Goal: Task Accomplishment & Management: Complete application form

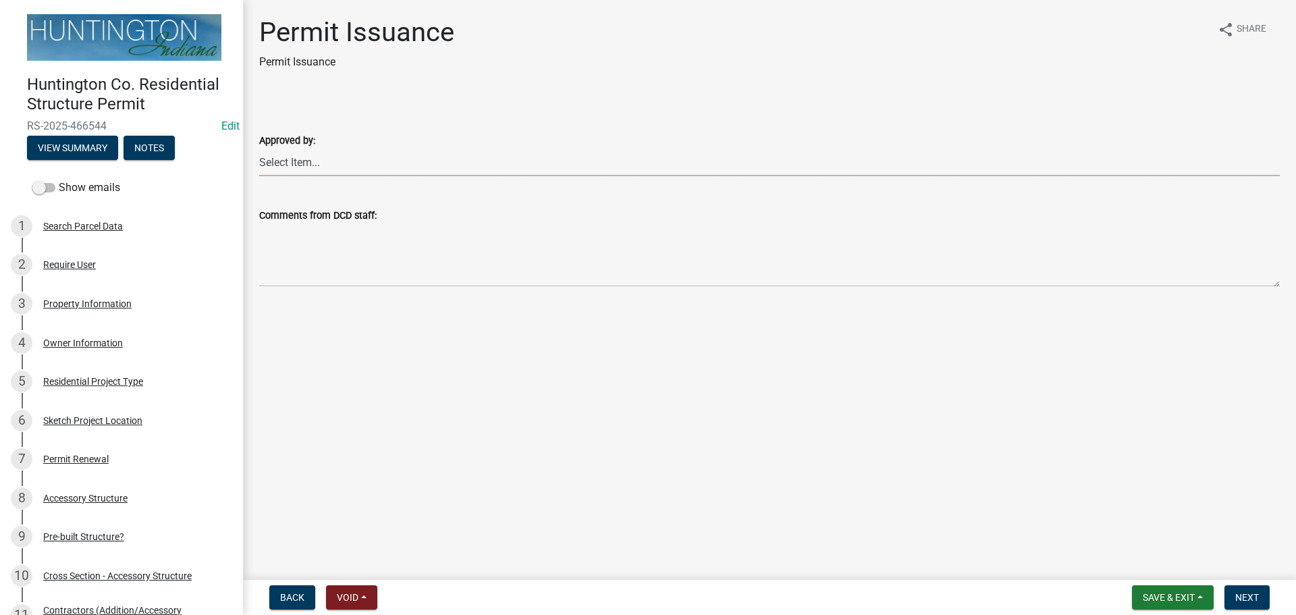
click at [316, 165] on select "Select Item... Kim Hostetler Greg Ricker Jessica Beal Laci Langston" at bounding box center [769, 163] width 1021 height 28
click at [259, 149] on select "Select Item... Kim Hostetler Greg Ricker Jessica Beal Laci Langston" at bounding box center [769, 163] width 1021 height 28
select select "cc8bb435-ea07-44aa-b5a4-aff1abb1e5ec"
click at [645, 444] on span "Next" at bounding box center [1248, 597] width 24 height 11
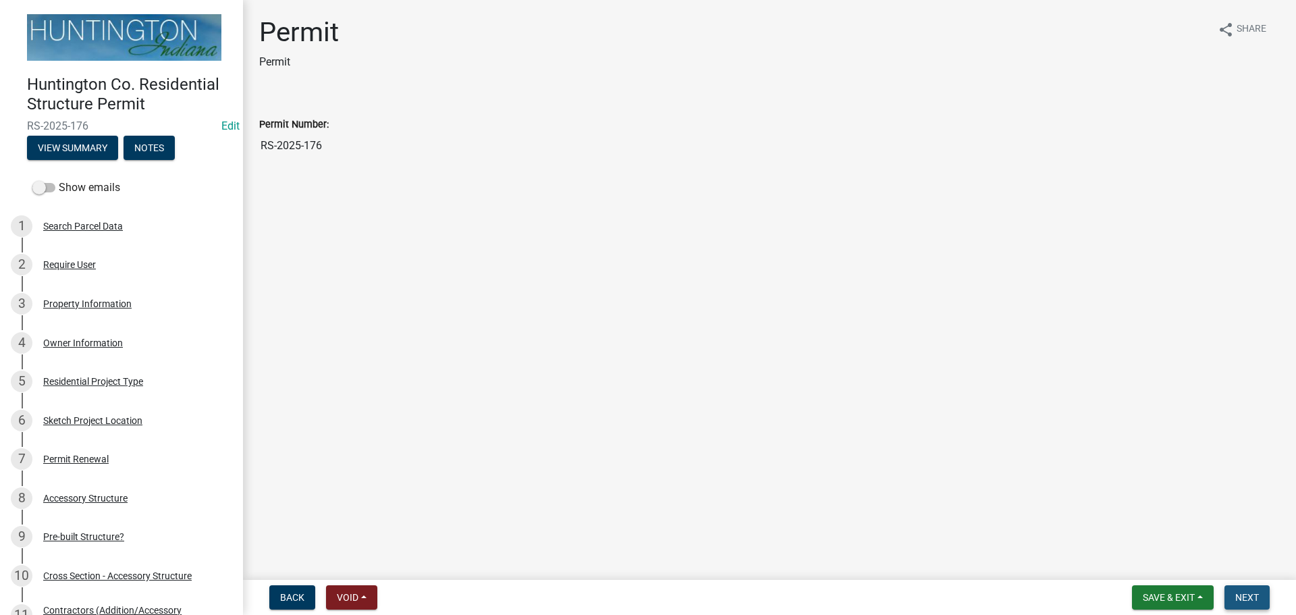
click at [645, 444] on span "Next" at bounding box center [1248, 597] width 24 height 11
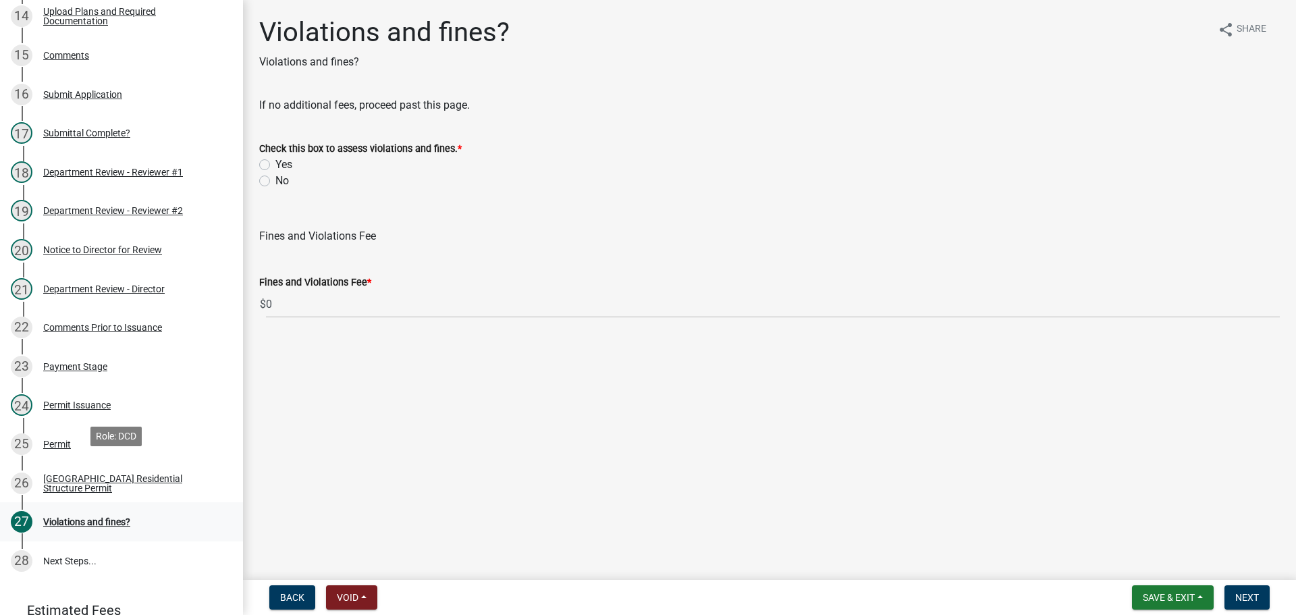
scroll to position [804, 0]
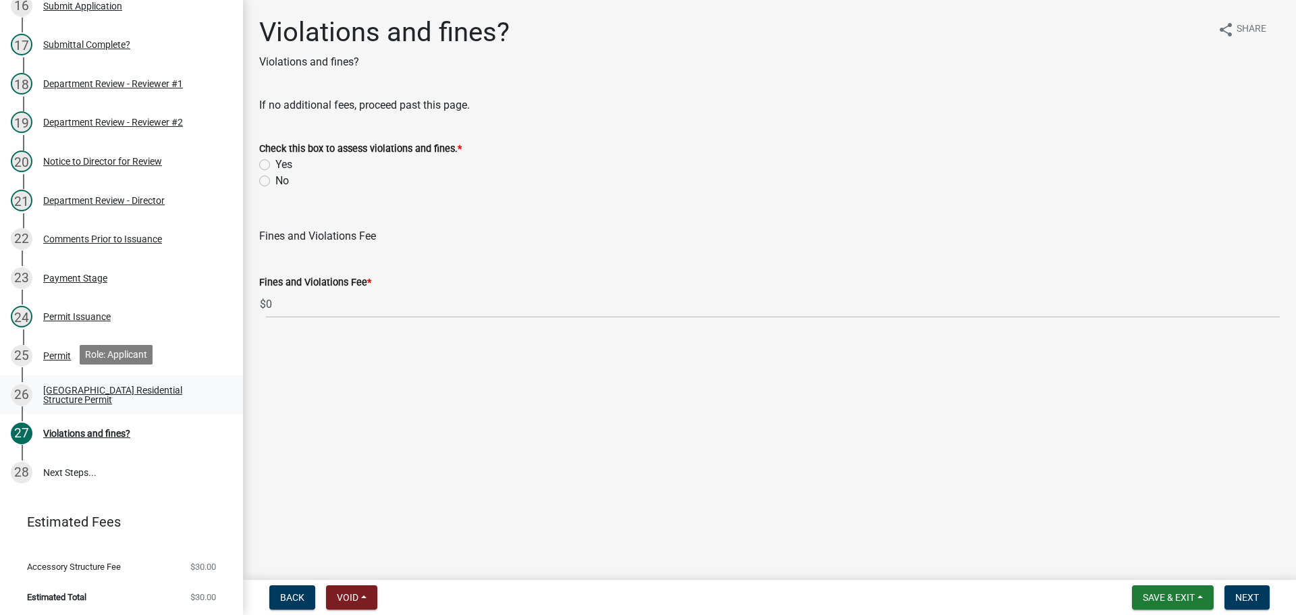
click at [72, 389] on div "[GEOGRAPHIC_DATA] Residential Structure Permit" at bounding box center [132, 395] width 178 height 19
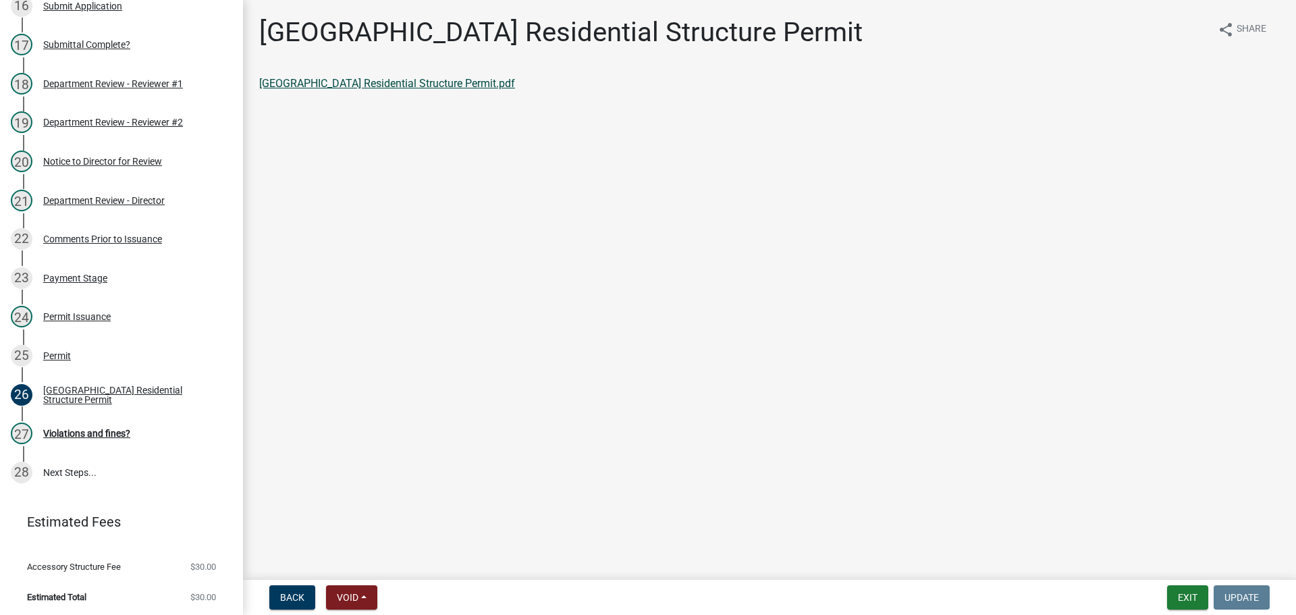
click at [400, 81] on link "[GEOGRAPHIC_DATA] Residential Structure Permit.pdf" at bounding box center [387, 83] width 256 height 13
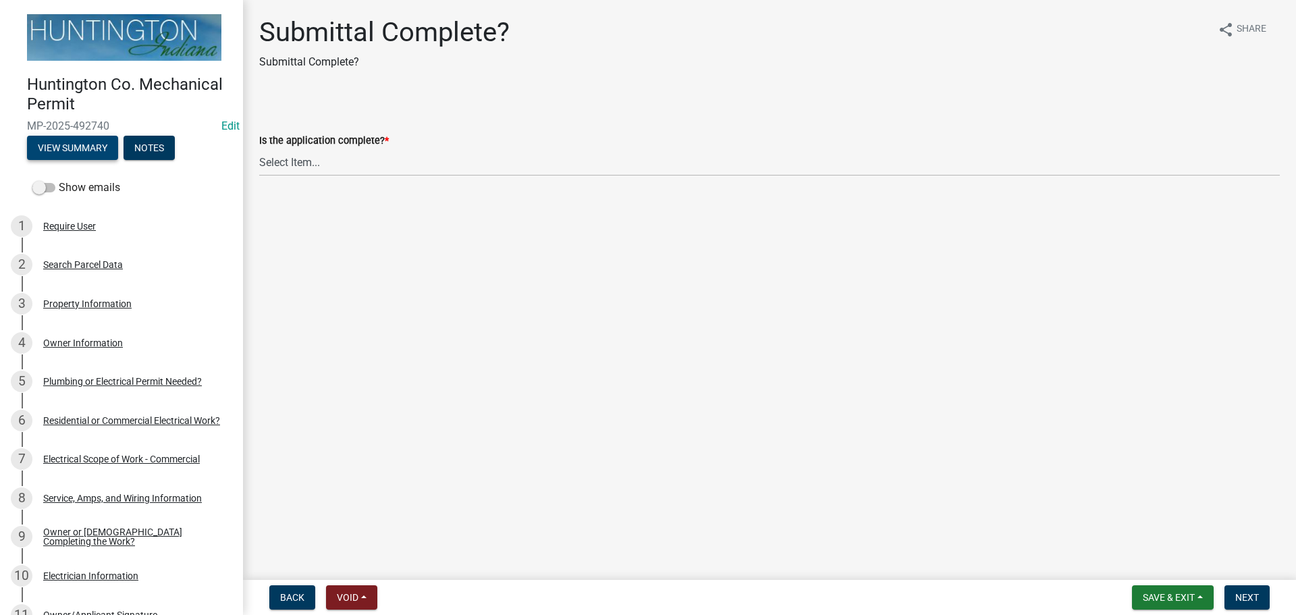
click at [49, 136] on button "View Summary" at bounding box center [72, 148] width 91 height 24
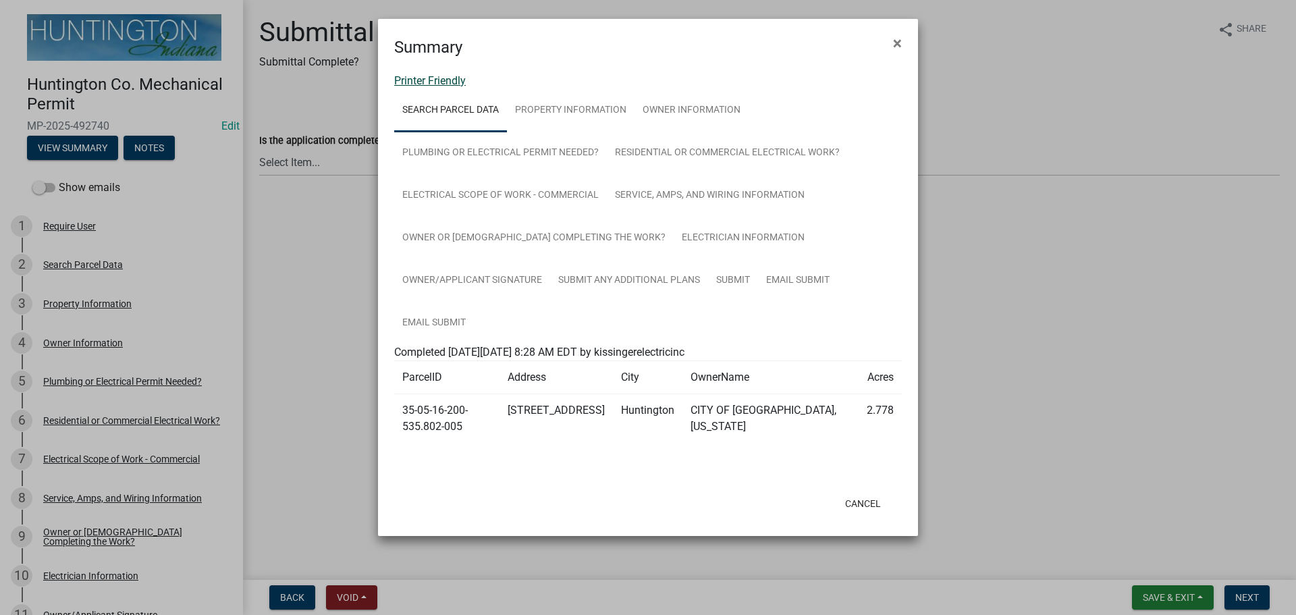
click at [415, 79] on link "Printer Friendly" at bounding box center [430, 80] width 72 height 13
click at [895, 46] on span "×" at bounding box center [897, 43] width 9 height 19
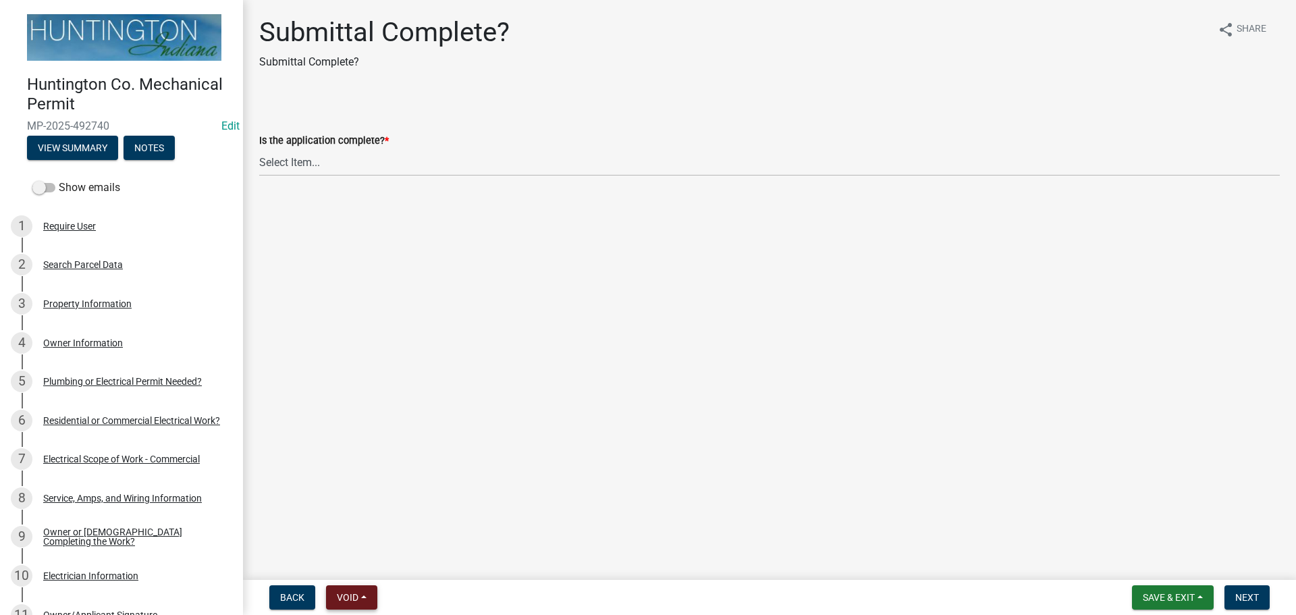
click at [369, 592] on button "Void" at bounding box center [351, 597] width 51 height 24
click at [364, 562] on button "Void" at bounding box center [380, 562] width 108 height 32
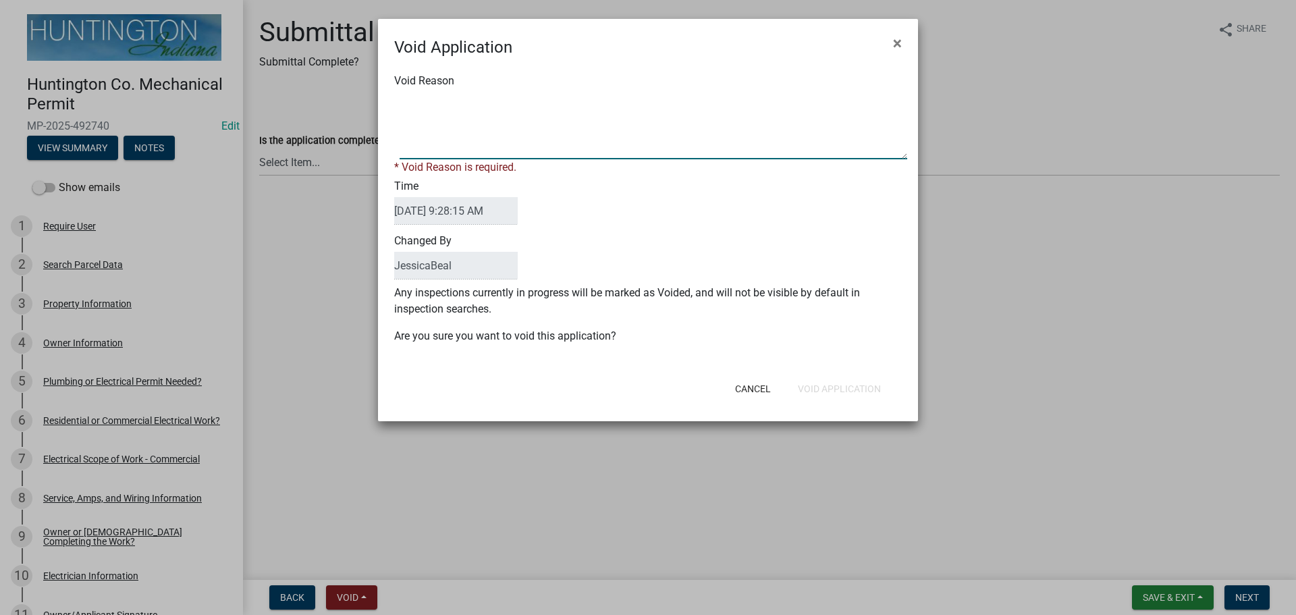
click at [567, 112] on textarea "Void Reason" at bounding box center [654, 126] width 508 height 68
type textarea "property is in the city."
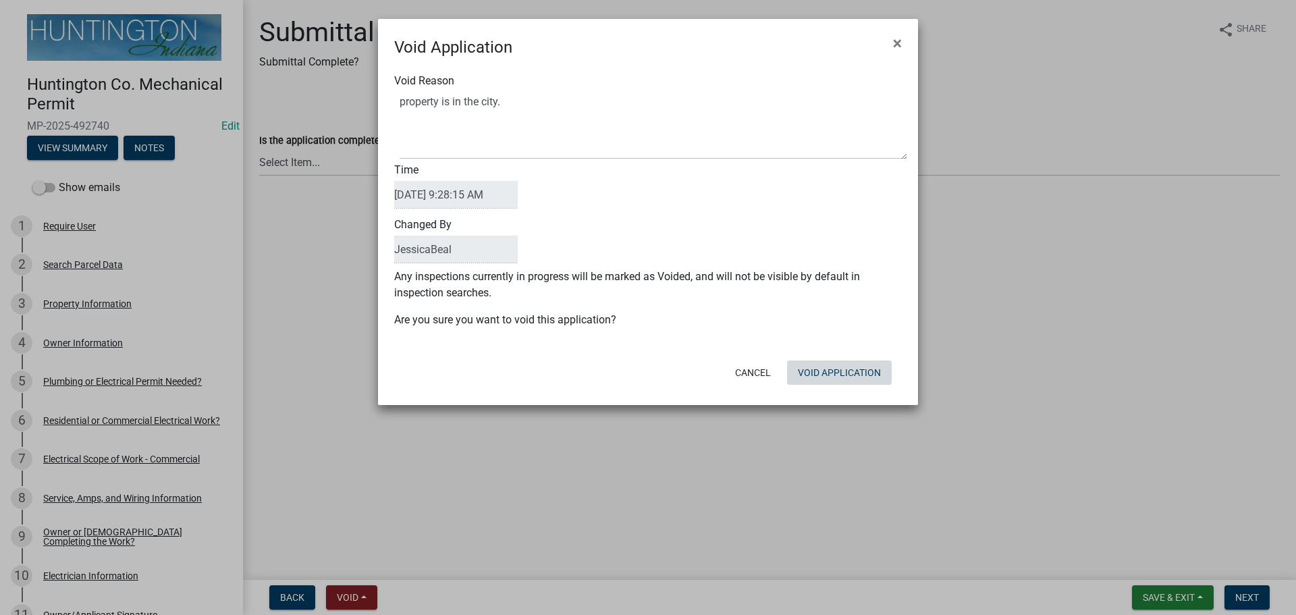
click at [841, 379] on button "Void Application" at bounding box center [839, 373] width 105 height 24
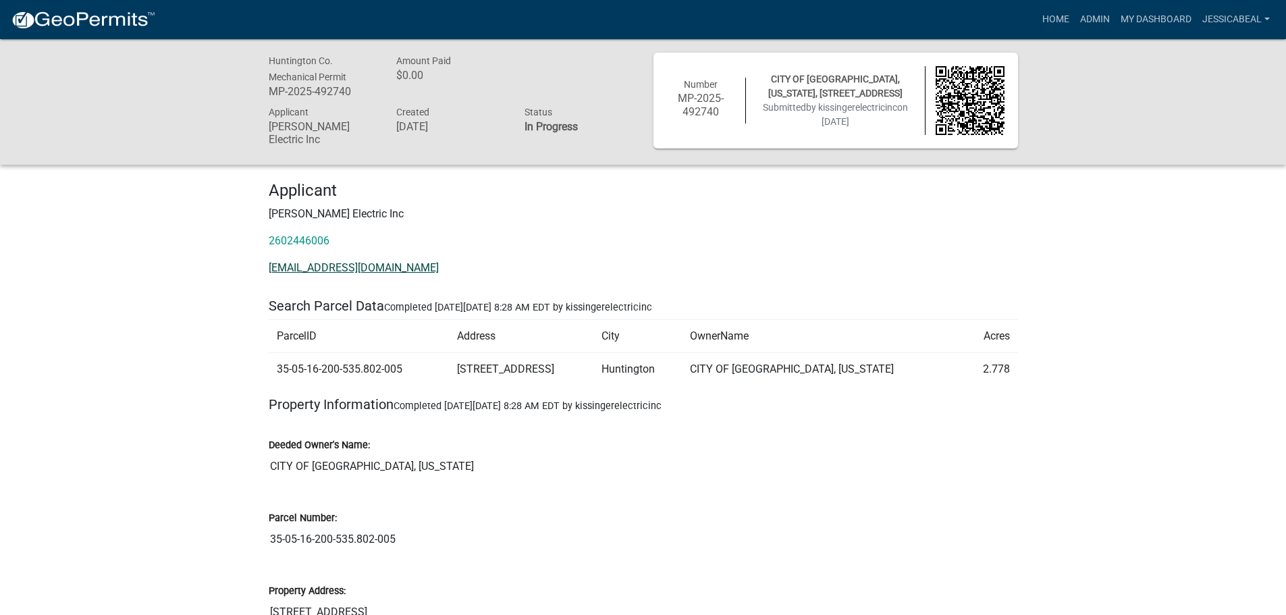
click at [320, 265] on link "KissingerTeam@KissingerElec.com" at bounding box center [354, 267] width 170 height 13
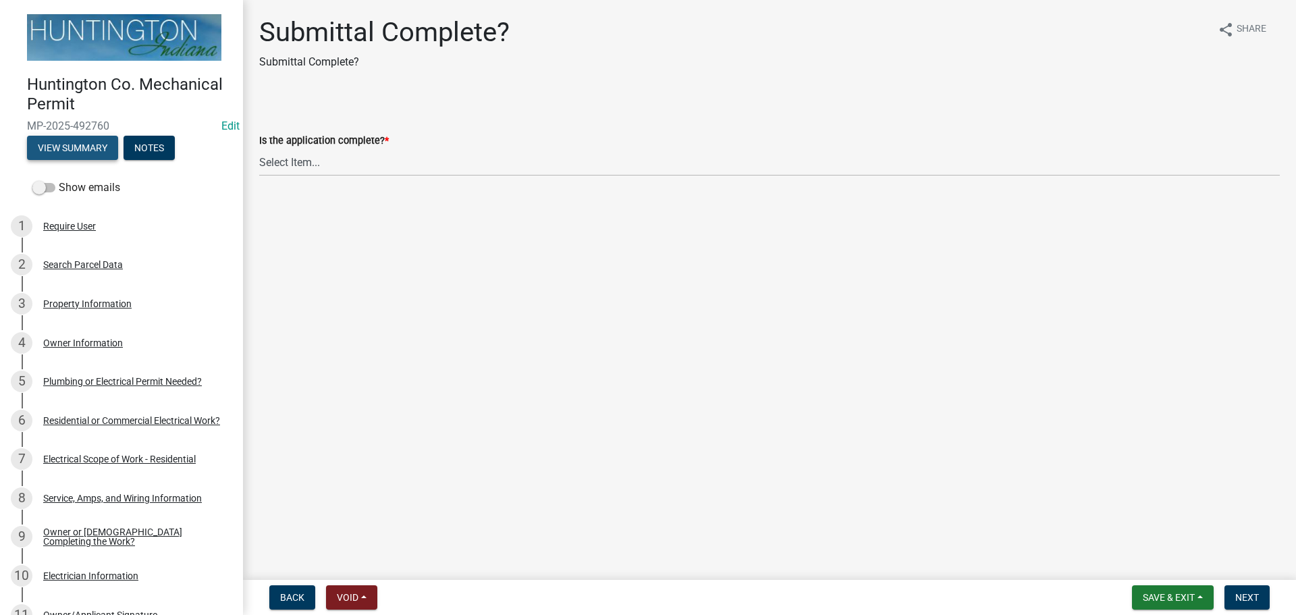
click at [50, 144] on button "View Summary" at bounding box center [72, 148] width 91 height 24
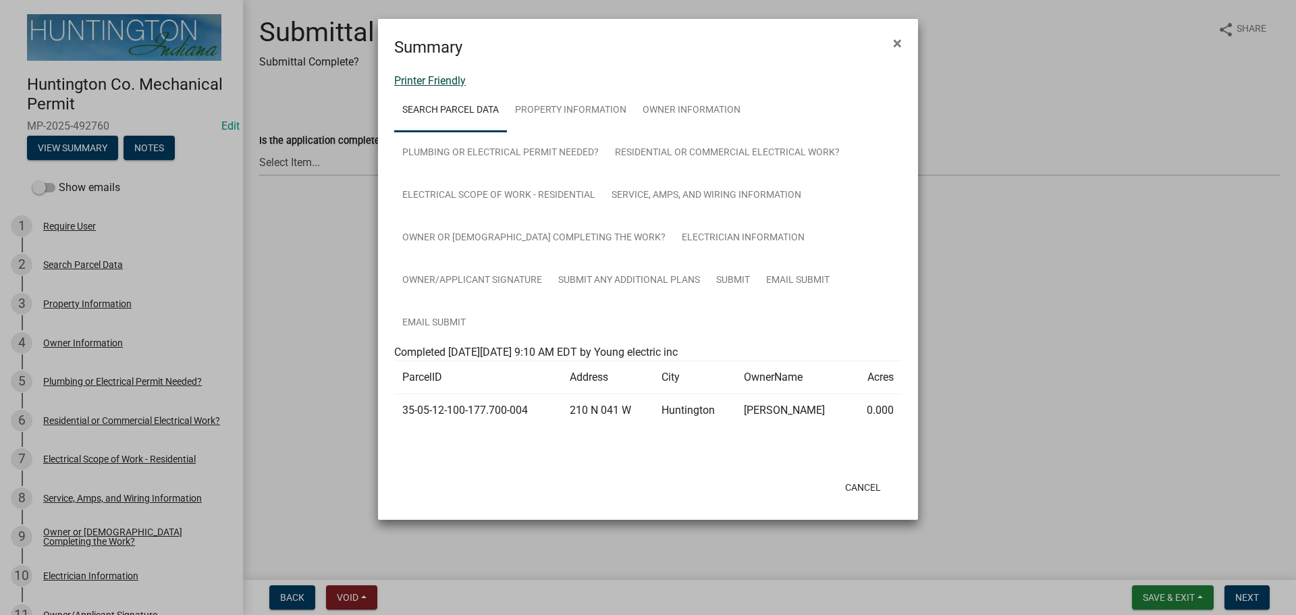
click at [450, 79] on link "Printer Friendly" at bounding box center [430, 80] width 72 height 13
click at [898, 45] on span "×" at bounding box center [897, 43] width 9 height 19
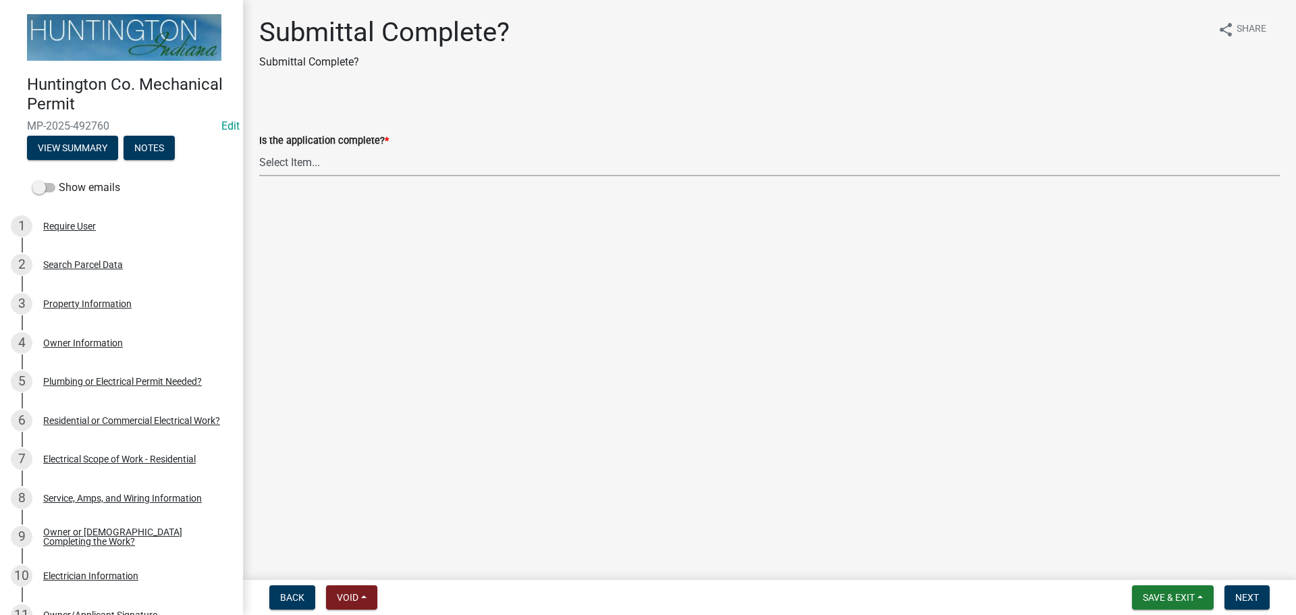
drag, startPoint x: 305, startPoint y: 161, endPoint x: 305, endPoint y: 174, distance: 12.8
click at [305, 161] on select "Select Item... Yes No" at bounding box center [769, 163] width 1021 height 28
click at [259, 149] on select "Select Item... Yes No" at bounding box center [769, 163] width 1021 height 28
select select "1782a9c7-7323-4da6-ac5b-f89a69a3d723"
click at [1248, 596] on span "Next" at bounding box center [1248, 597] width 24 height 11
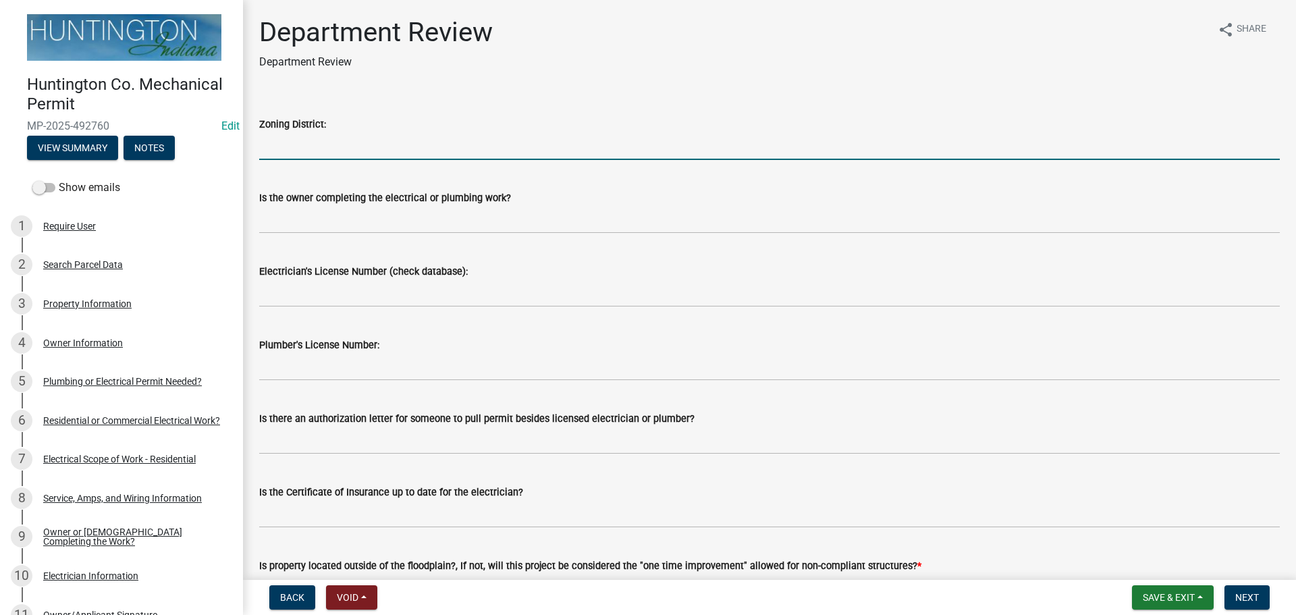
click at [296, 151] on input "Zoning District:" at bounding box center [769, 146] width 1021 height 28
type input "R-4"
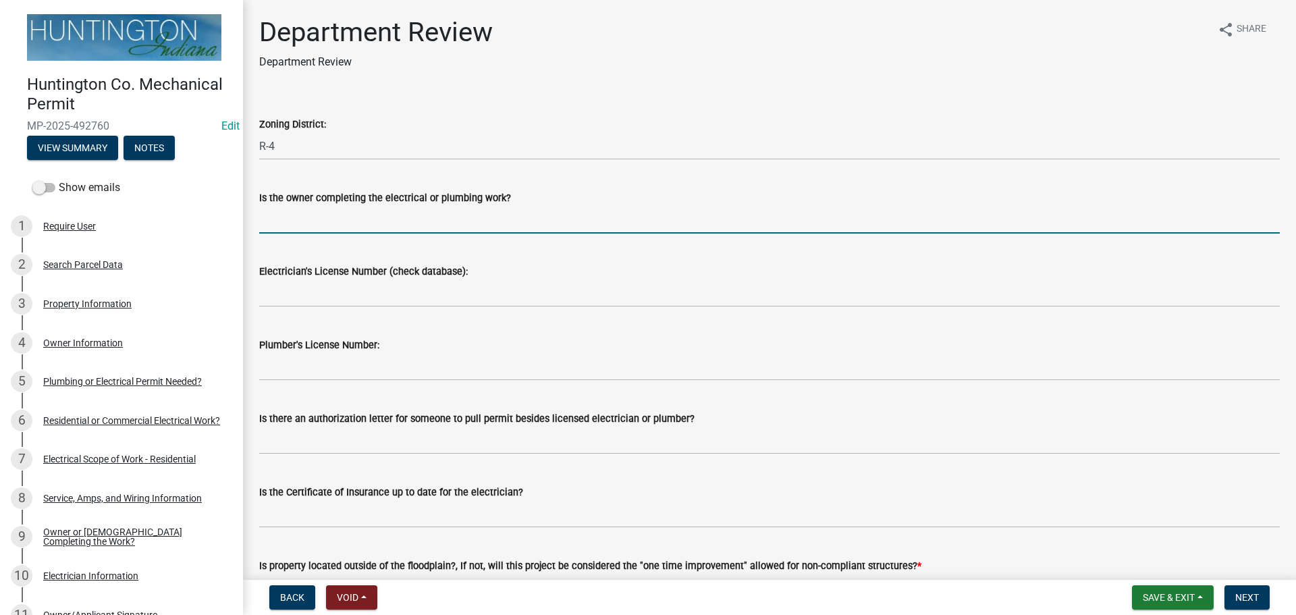
drag, startPoint x: 323, startPoint y: 222, endPoint x: 334, endPoint y: 230, distance: 13.7
click at [323, 222] on input "Is the owner completing the electrical or plumbing work?" at bounding box center [769, 220] width 1021 height 28
type input "no"
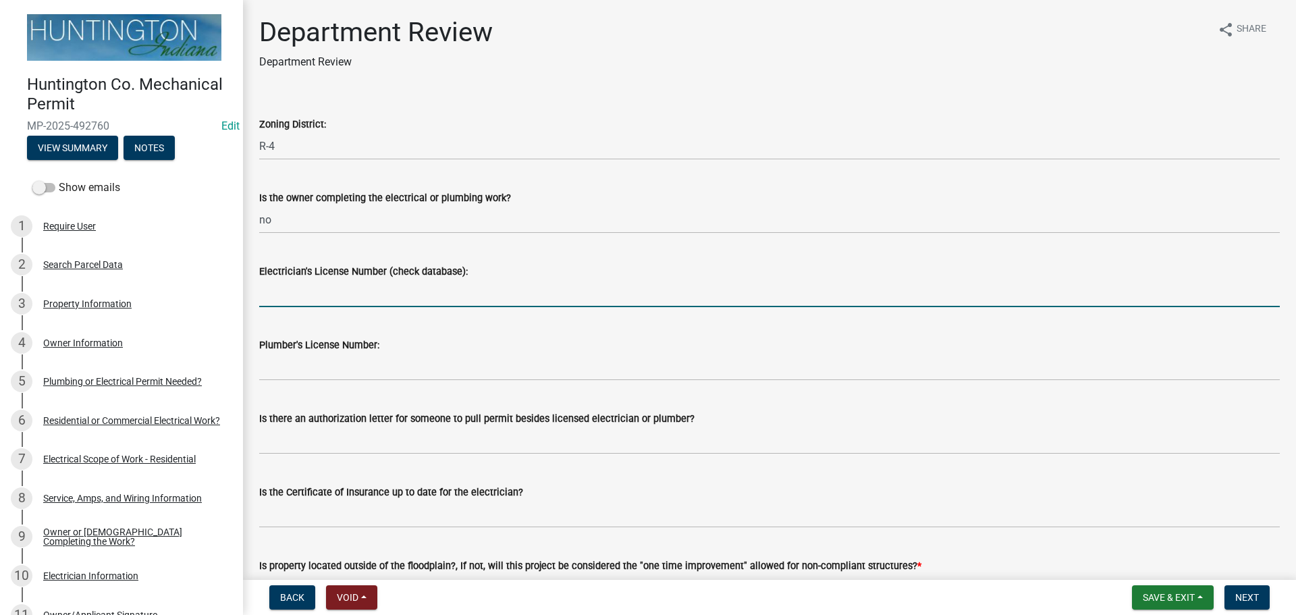
click at [326, 295] on input "Electrician's License Number (check database):" at bounding box center [769, 294] width 1021 height 28
paste input "25-062"
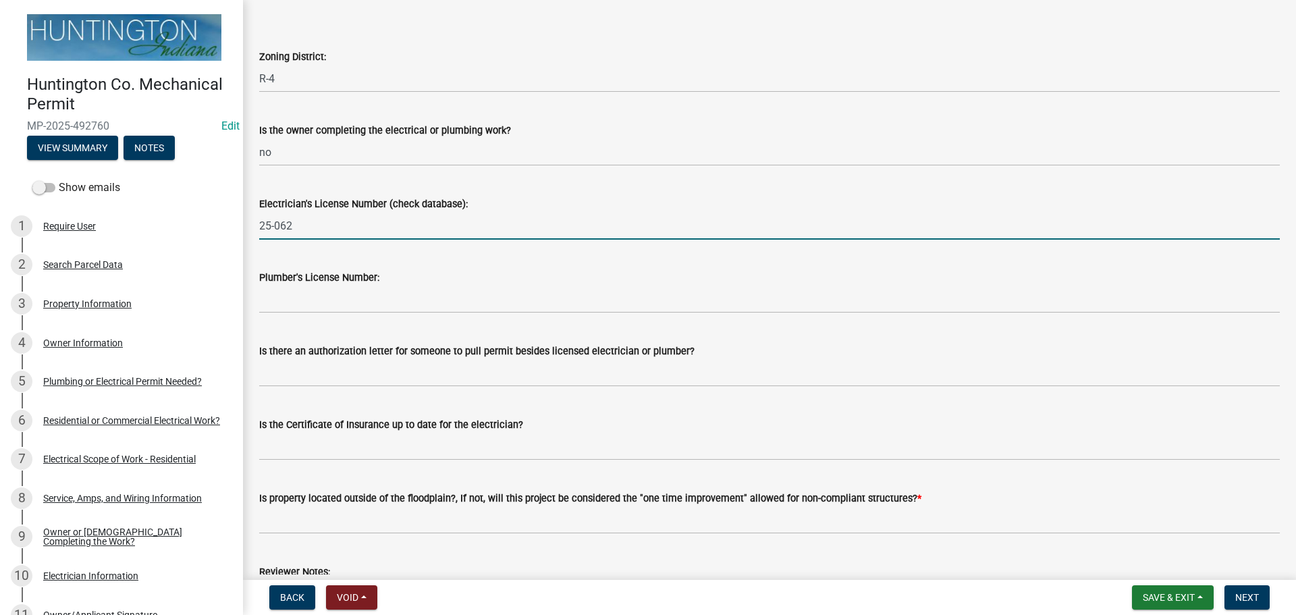
scroll to position [203, 0]
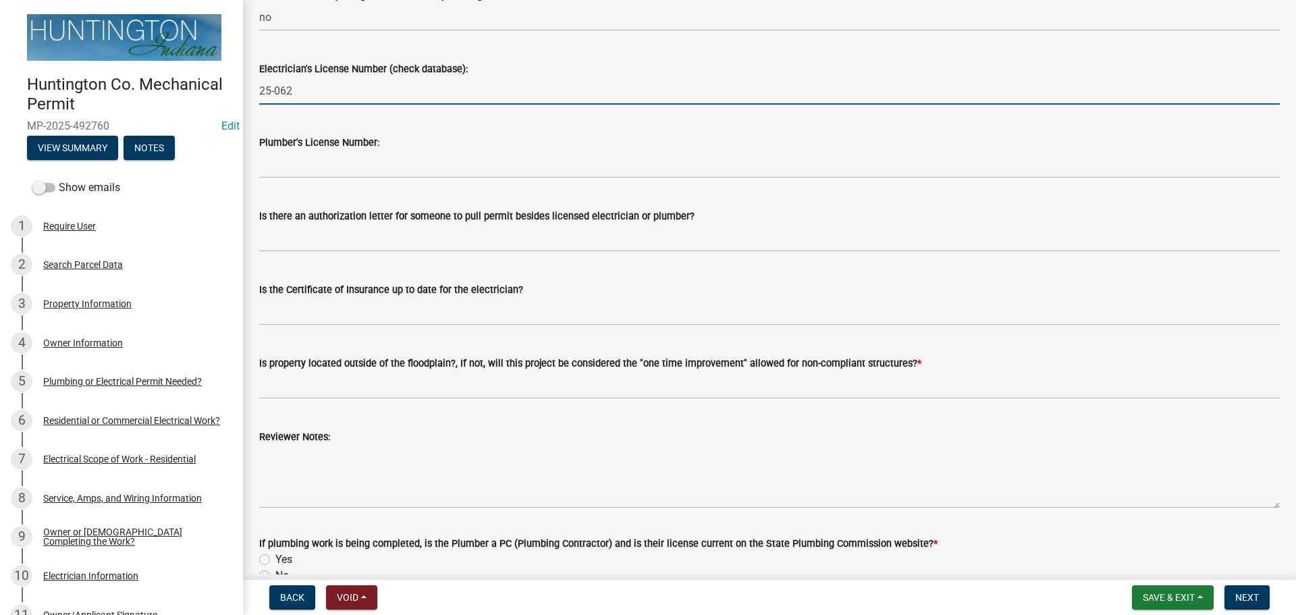
type input "25-062"
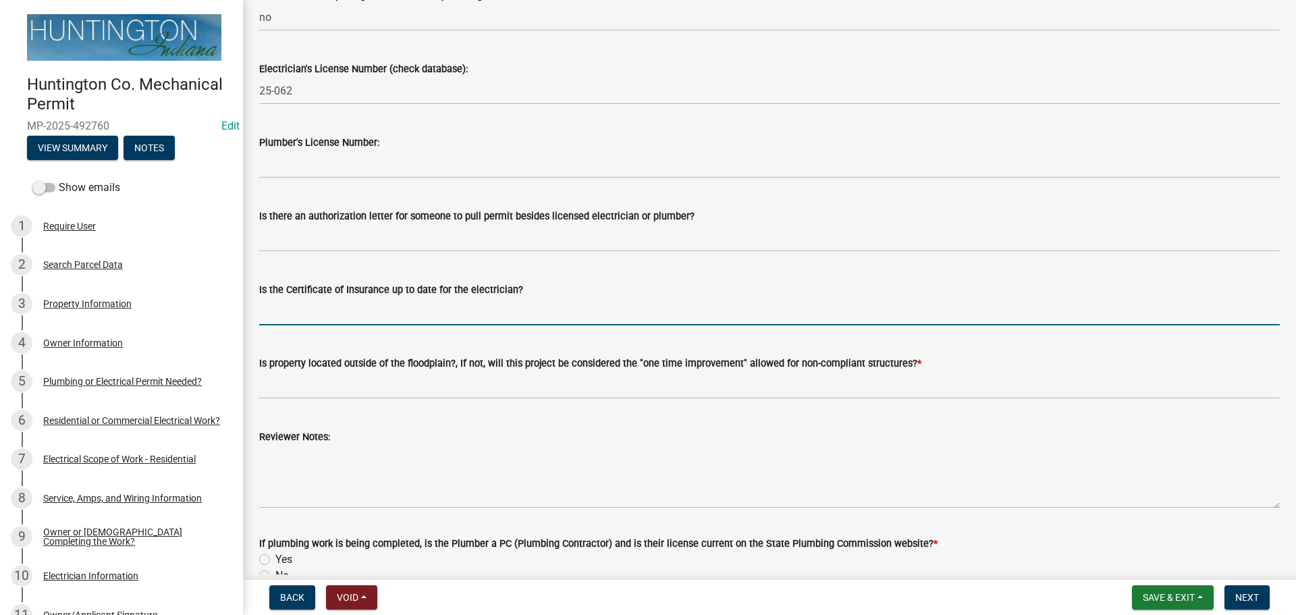
drag, startPoint x: 278, startPoint y: 319, endPoint x: 296, endPoint y: 329, distance: 21.4
click at [278, 319] on input "Is the Certificate of Insurance up to date for the electrician?" at bounding box center [769, 312] width 1021 height 28
type input "yes"
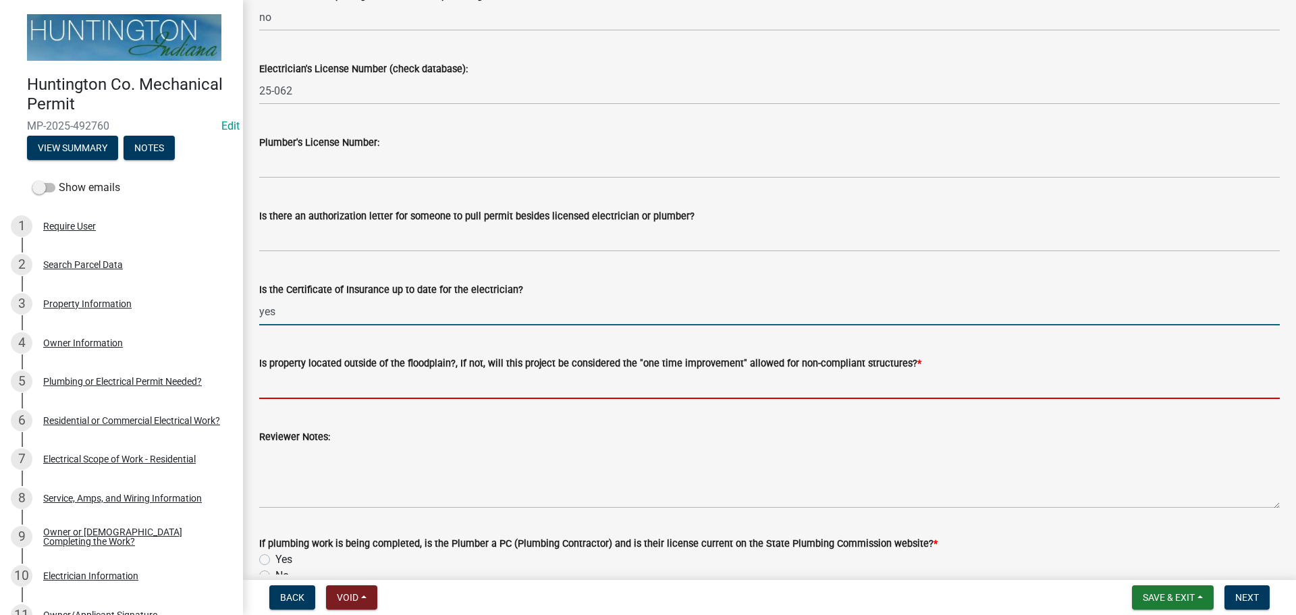
drag, startPoint x: 319, startPoint y: 383, endPoint x: 328, endPoint y: 396, distance: 15.9
click at [319, 383] on input "Is property located outside of the floodplain?, If not, will this project be co…" at bounding box center [769, 385] width 1021 height 28
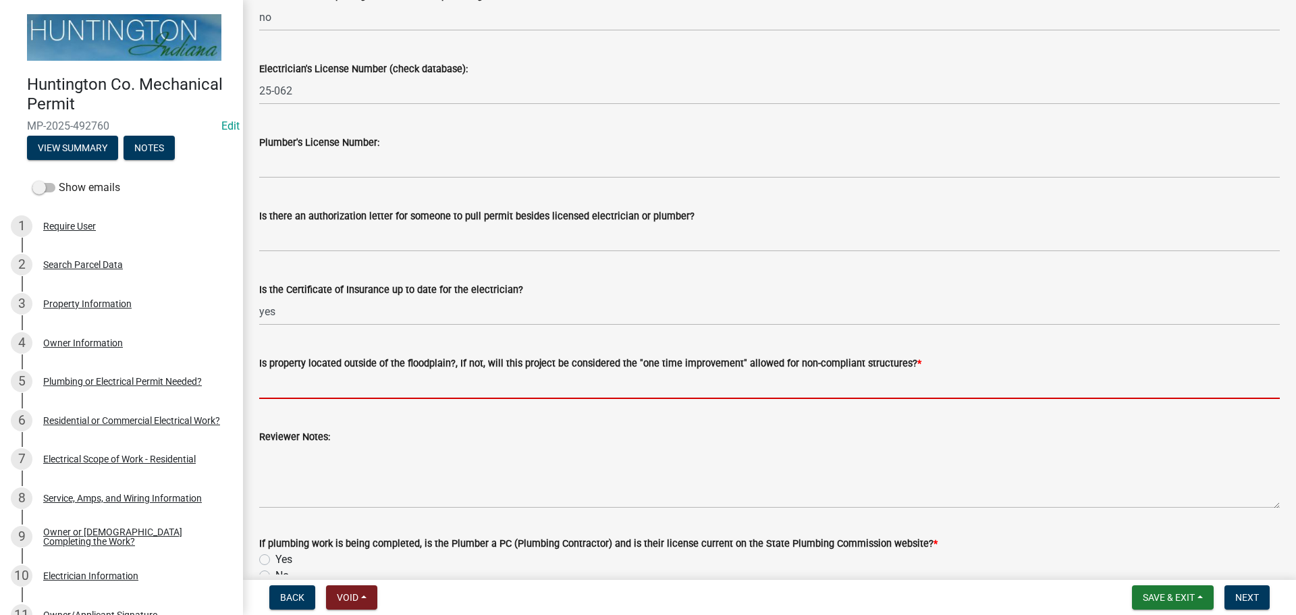
type input "yes"
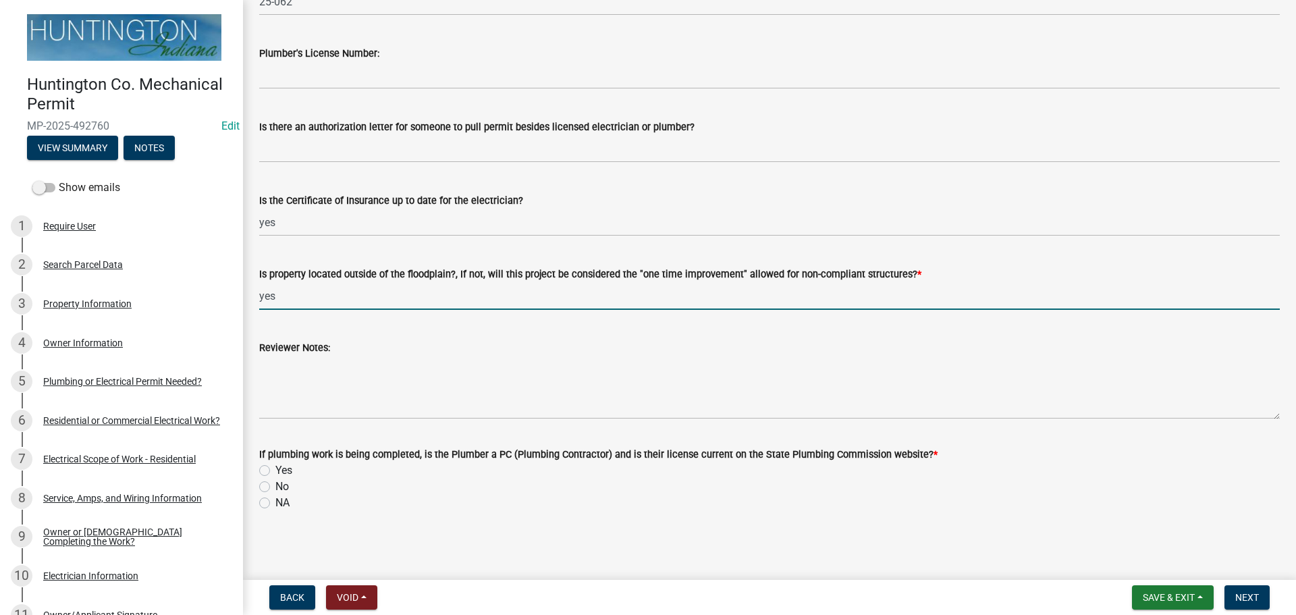
scroll to position [293, 0]
click at [275, 502] on label "NA" at bounding box center [282, 502] width 14 height 16
click at [275, 502] on input "NA" at bounding box center [279, 498] width 9 height 9
radio input "true"
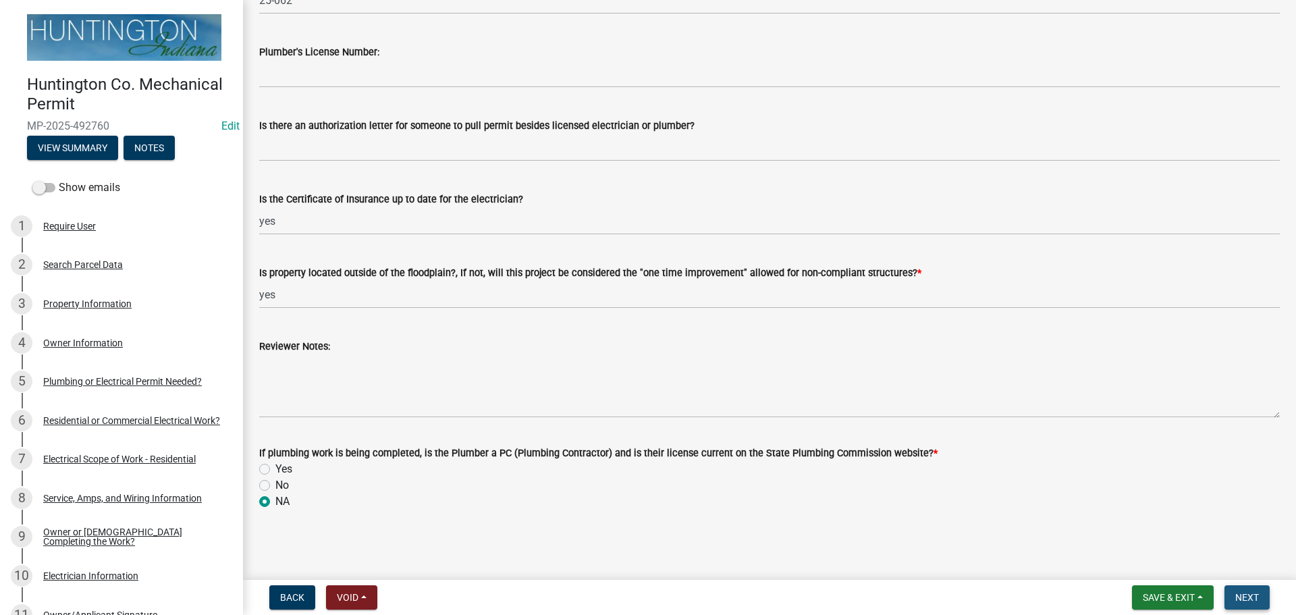
click at [1245, 593] on span "Next" at bounding box center [1248, 597] width 24 height 11
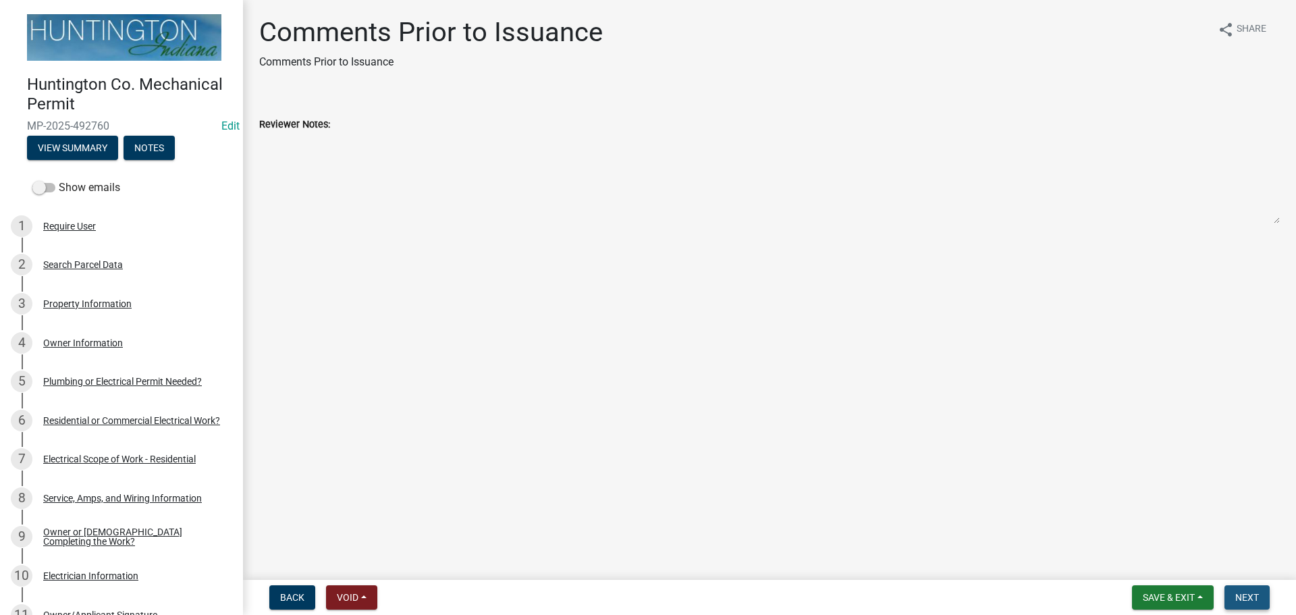
click at [1245, 593] on span "Next" at bounding box center [1248, 597] width 24 height 11
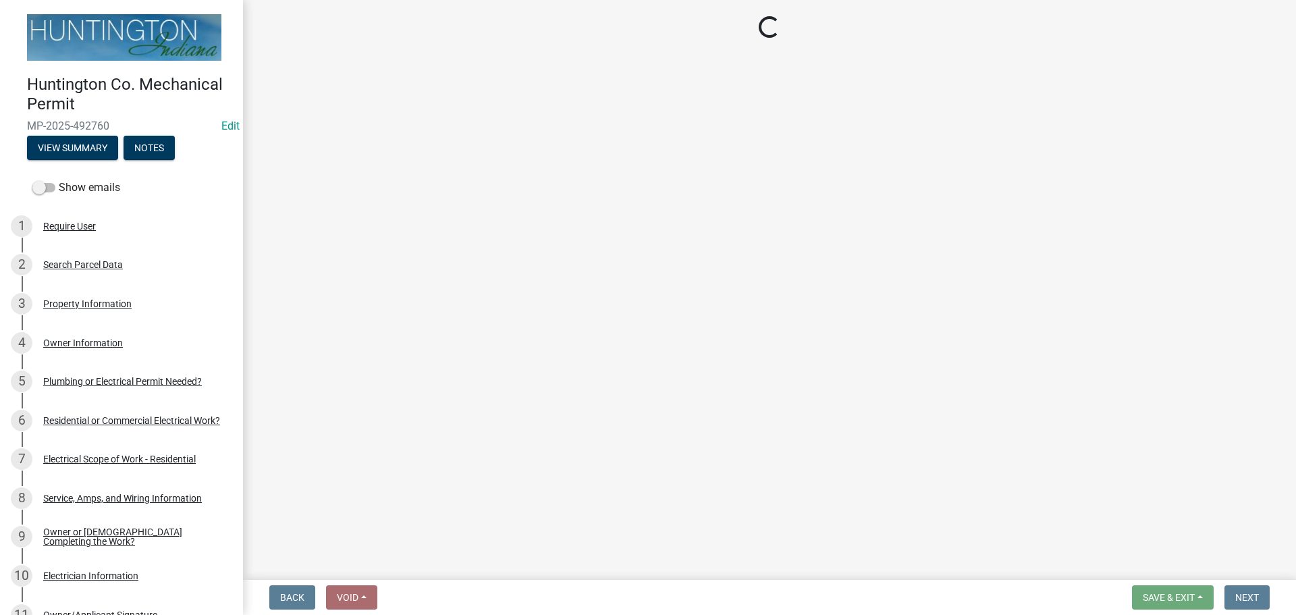
select select "3: 3"
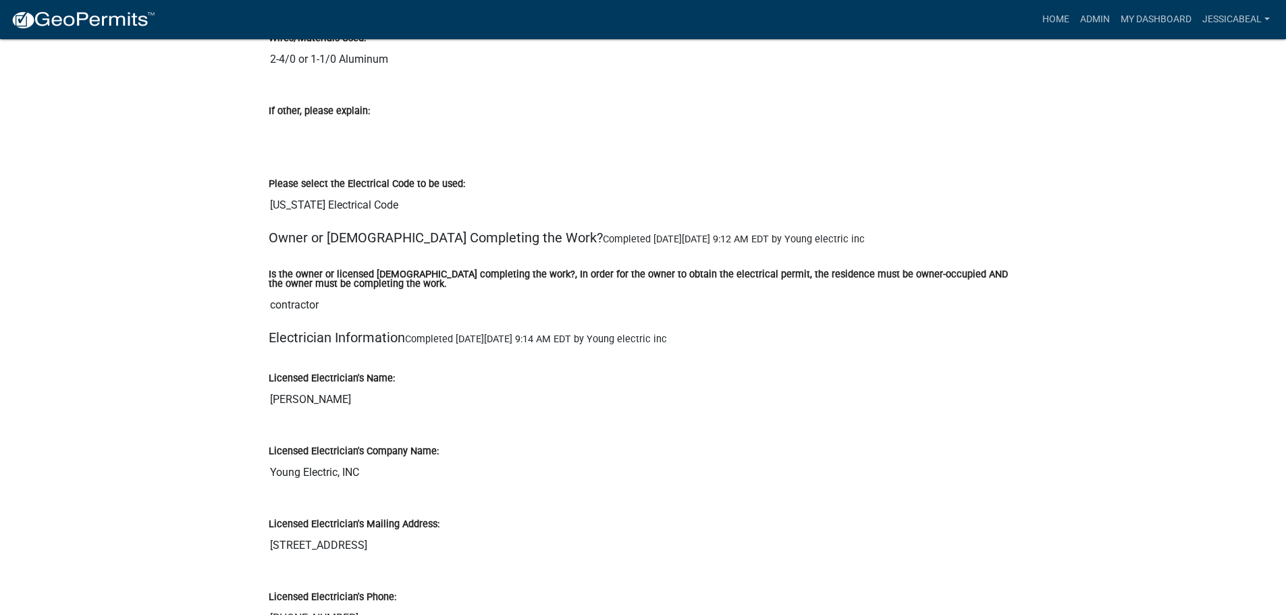
scroll to position [2431, 0]
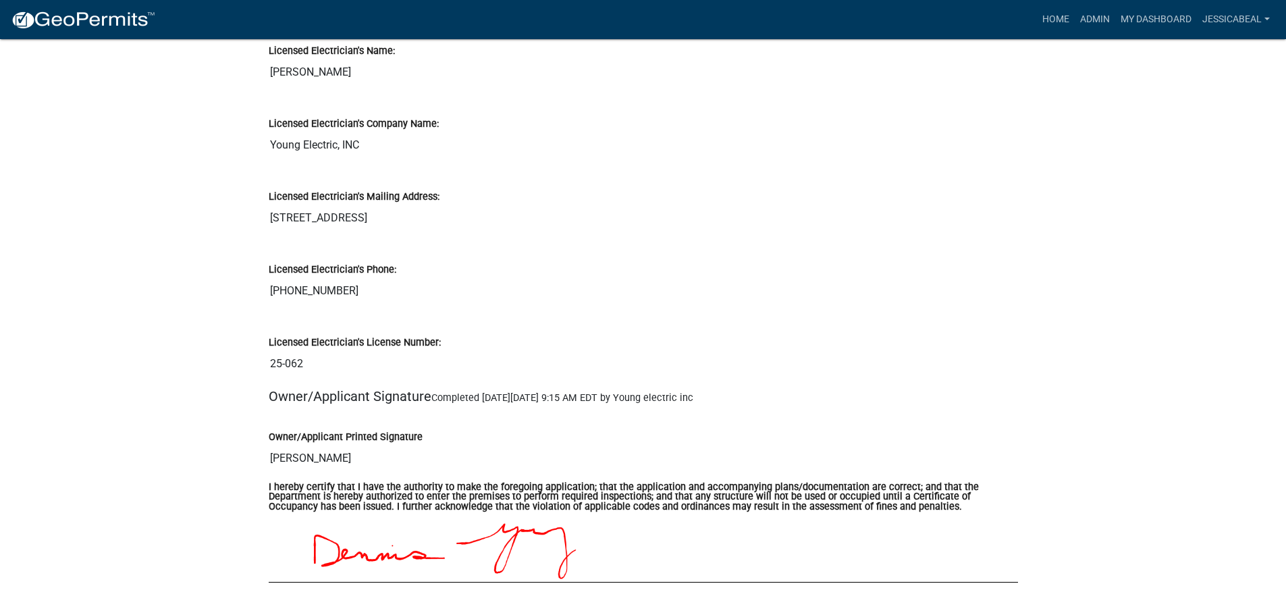
drag, startPoint x: 308, startPoint y: 368, endPoint x: 259, endPoint y: 365, distance: 48.7
click at [259, 365] on div "Licensed Electrician's License Number: 25-062" at bounding box center [644, 351] width 770 height 73
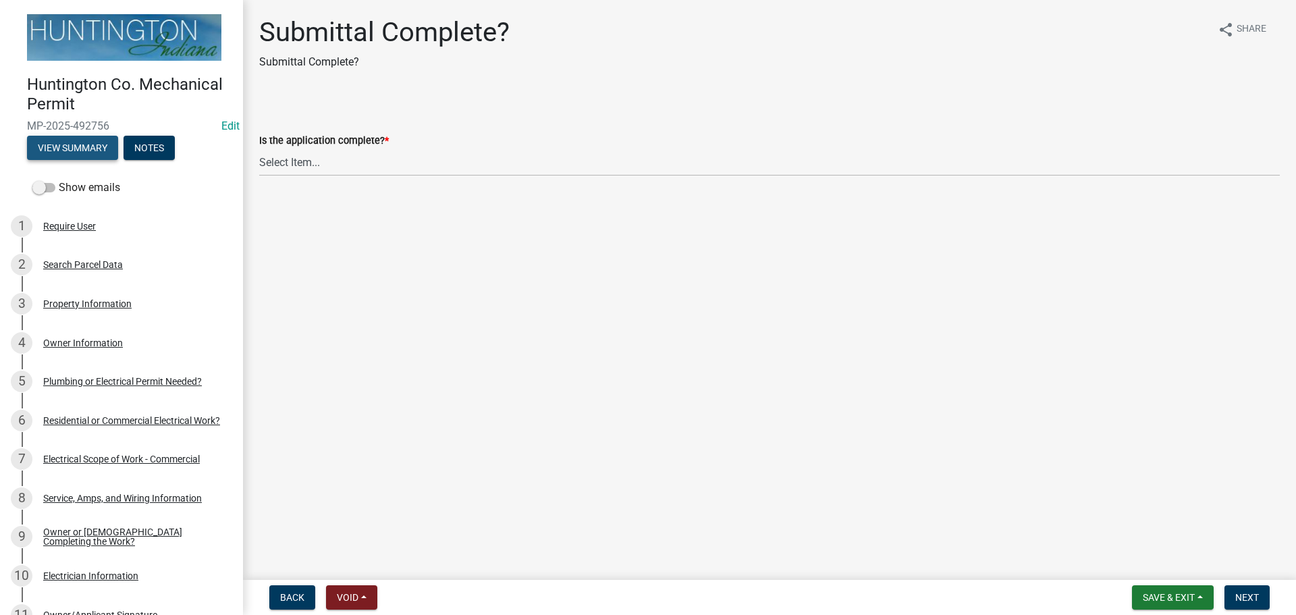
click at [105, 144] on button "View Summary" at bounding box center [72, 148] width 91 height 24
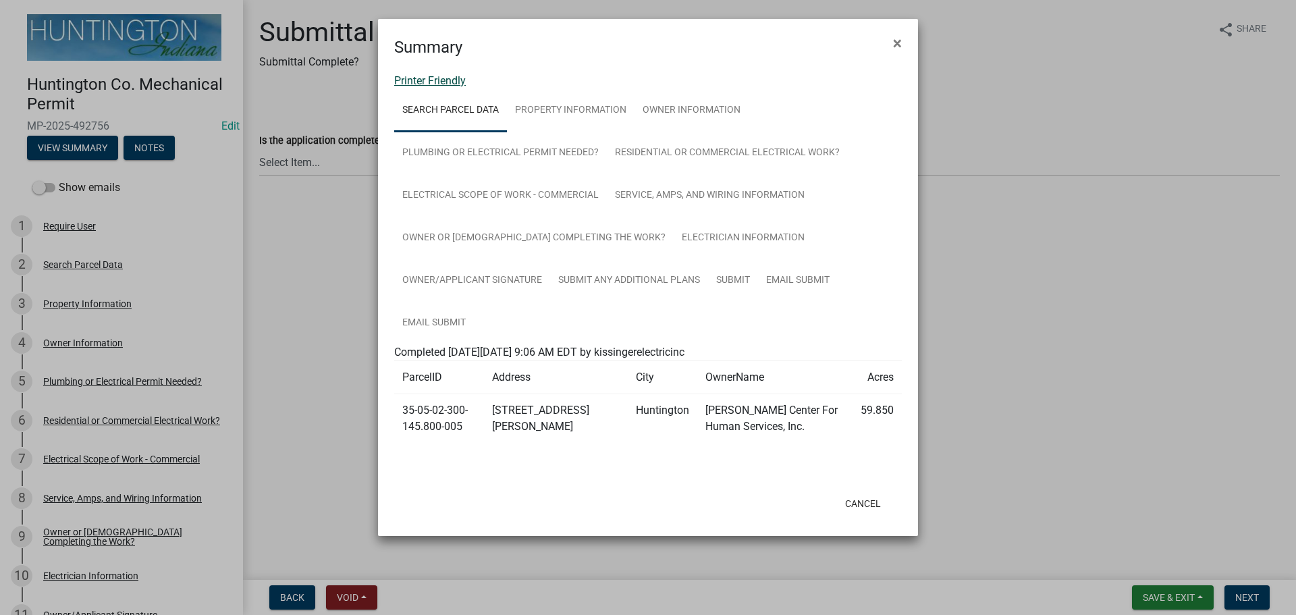
click at [425, 79] on link "Printer Friendly" at bounding box center [430, 80] width 72 height 13
drag, startPoint x: 899, startPoint y: 35, endPoint x: 817, endPoint y: 141, distance: 134.3
click at [899, 35] on span "×" at bounding box center [897, 43] width 9 height 19
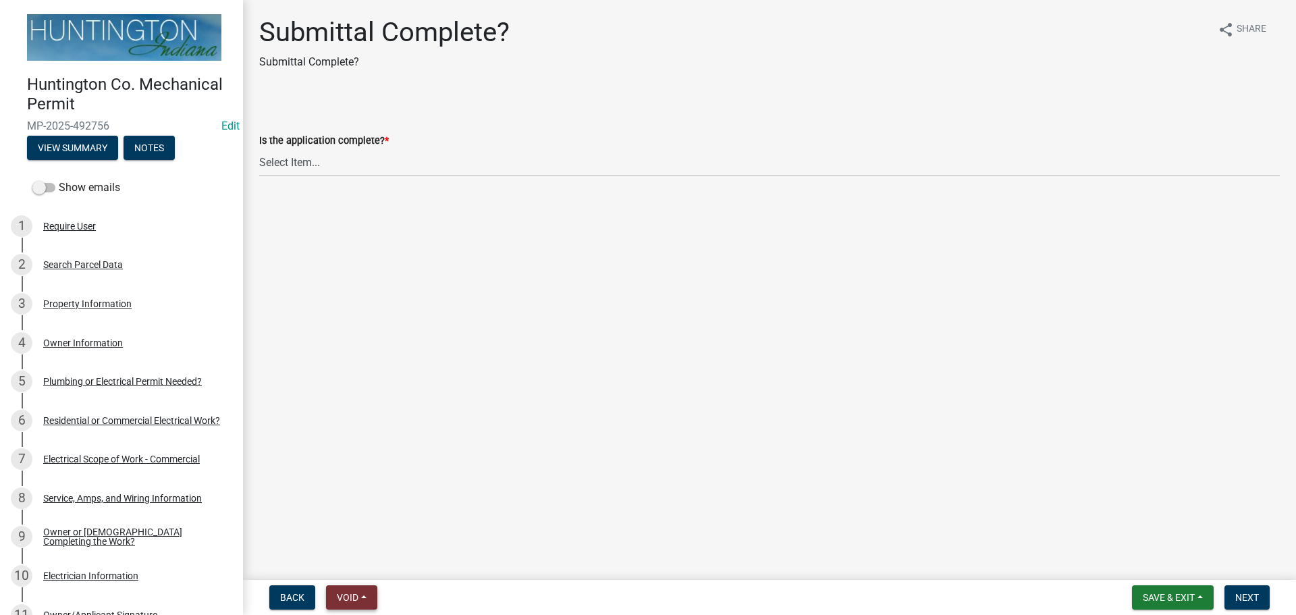
click at [345, 592] on span "Void" at bounding box center [348, 597] width 22 height 11
click at [371, 560] on button "Void" at bounding box center [380, 562] width 108 height 32
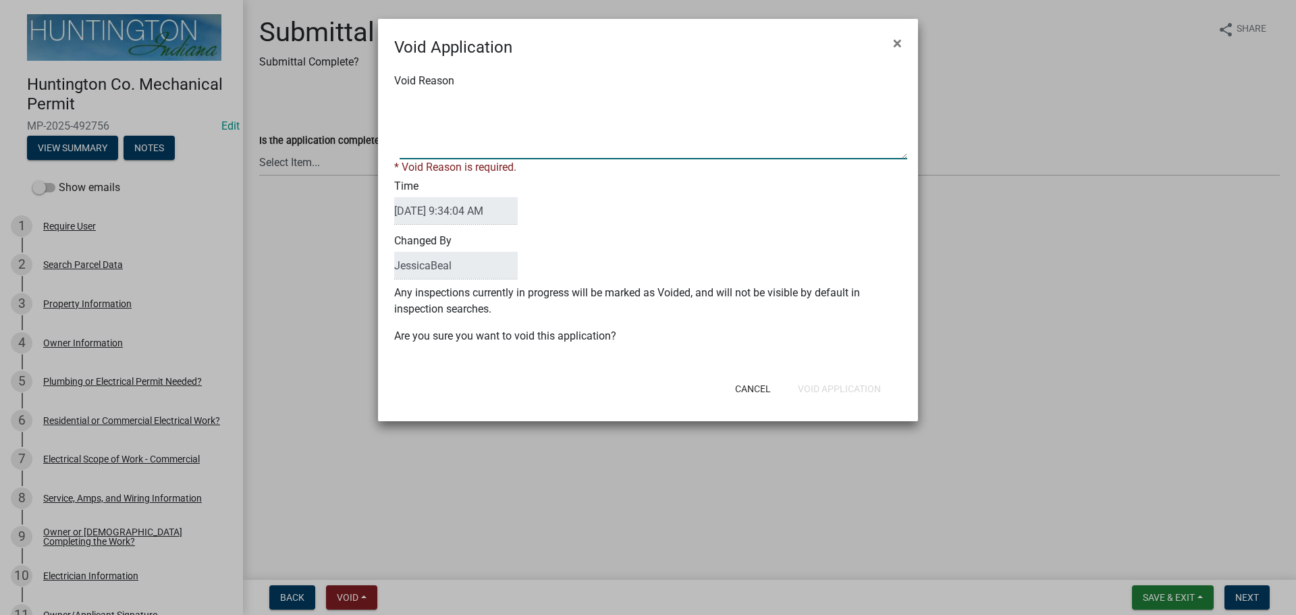
click at [437, 118] on textarea "Void Reason" at bounding box center [654, 126] width 508 height 68
type textarea "property is in the city."
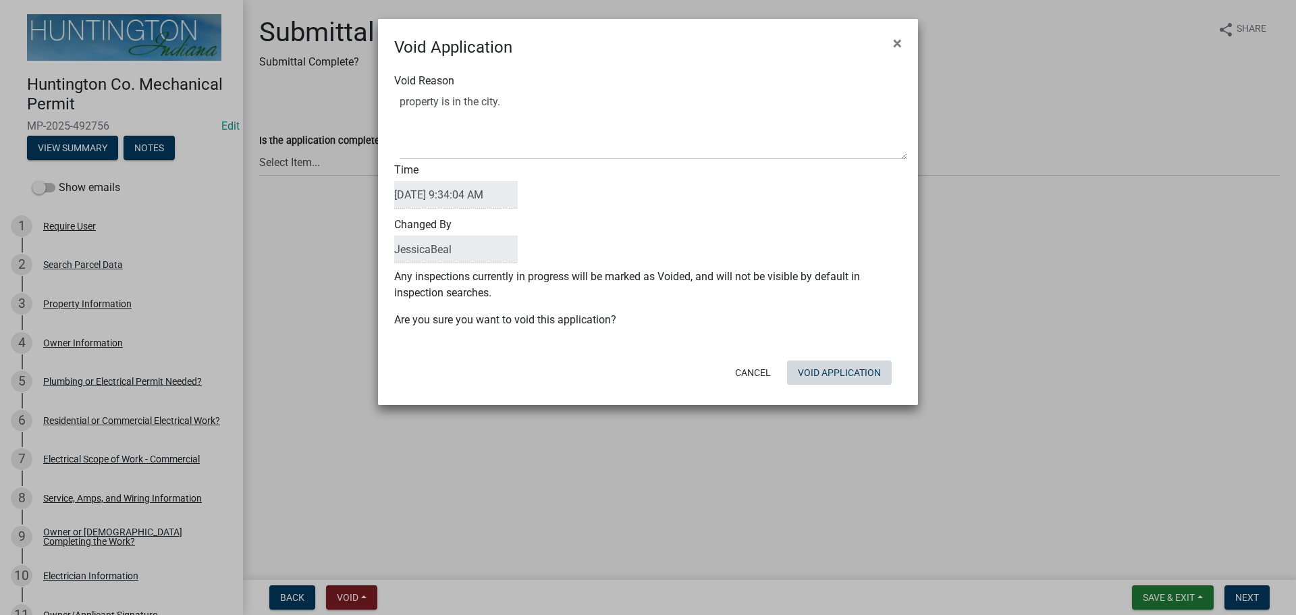
click at [855, 384] on button "Void Application" at bounding box center [839, 373] width 105 height 24
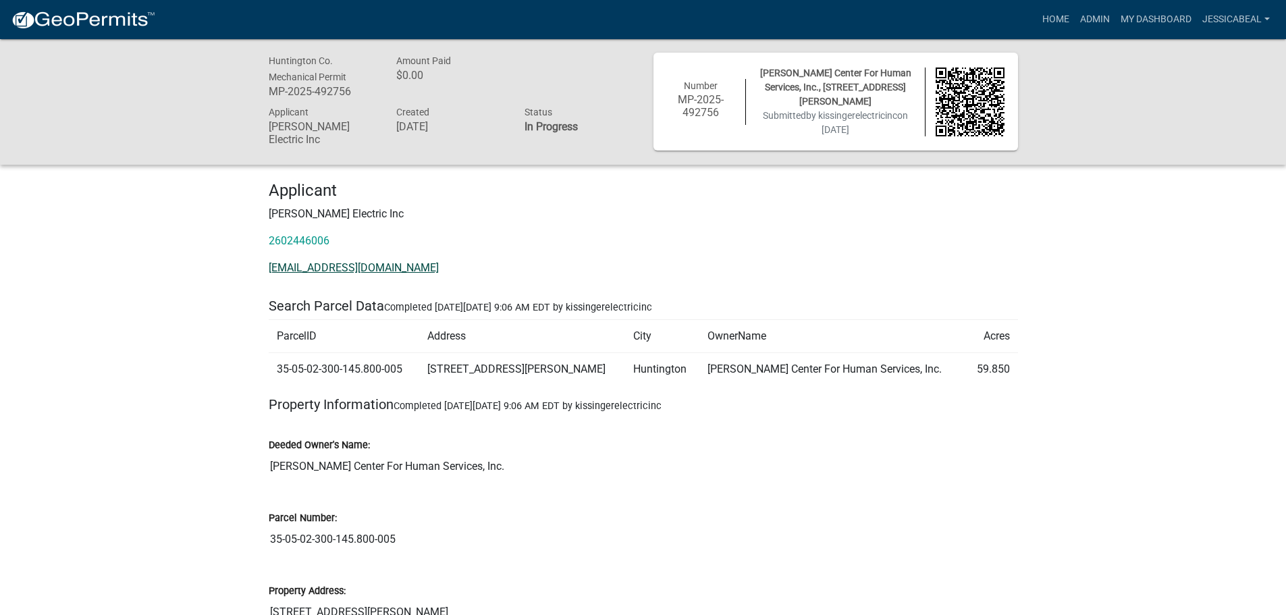
click at [323, 266] on link "[EMAIL_ADDRESS][DOMAIN_NAME]" at bounding box center [354, 267] width 170 height 13
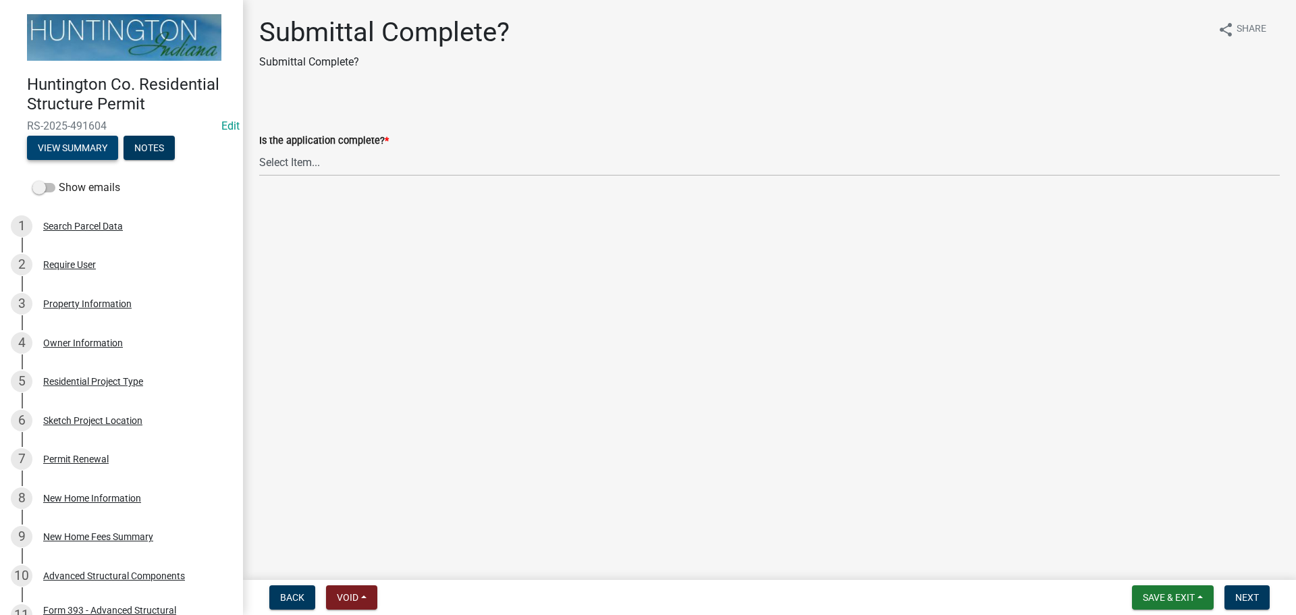
click at [83, 147] on button "View Summary" at bounding box center [72, 148] width 91 height 24
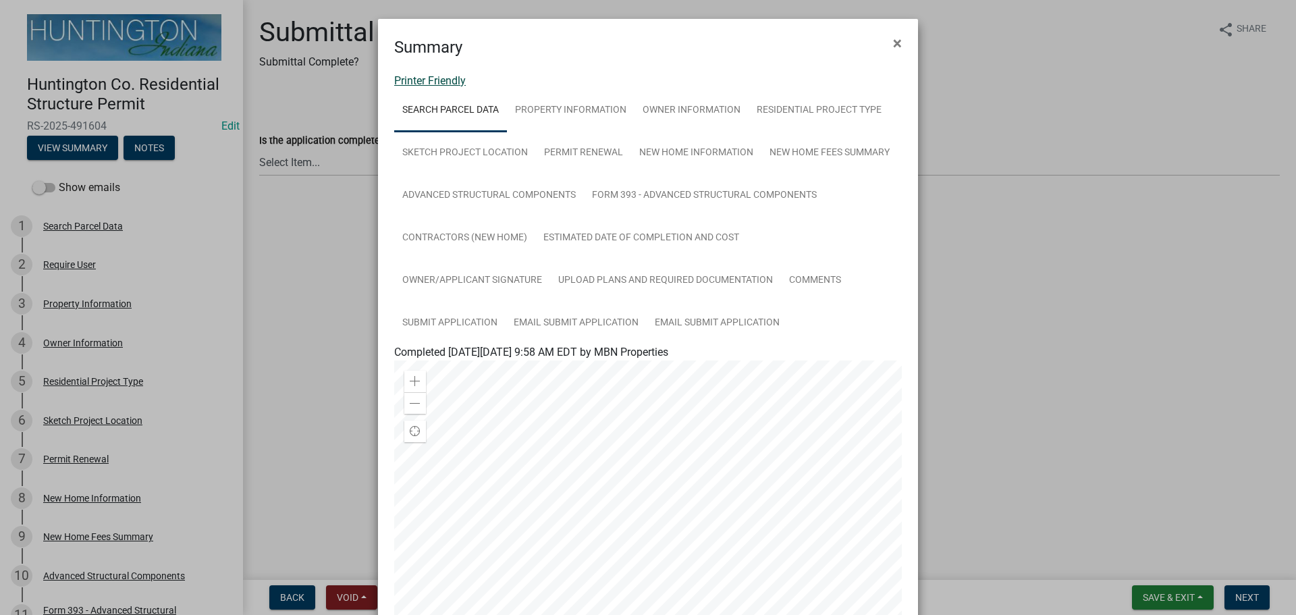
click at [434, 78] on link "Printer Friendly" at bounding box center [430, 80] width 72 height 13
click at [897, 53] on button "×" at bounding box center [898, 43] width 30 height 38
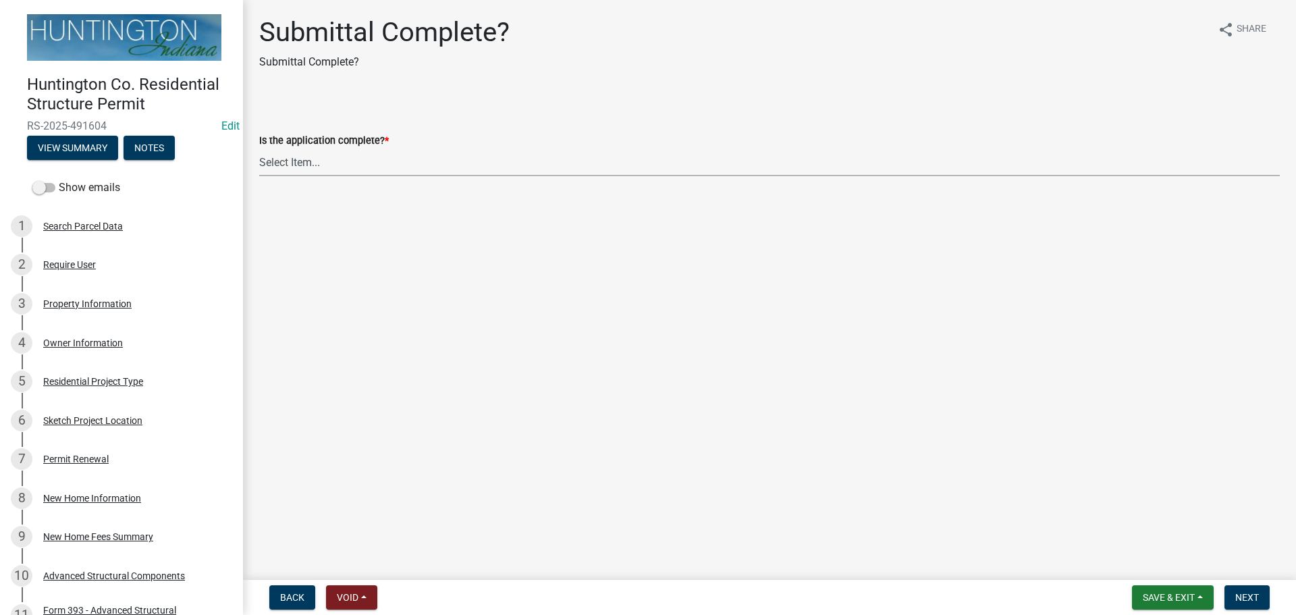
click at [389, 171] on select "Select Item... Yes No" at bounding box center [769, 163] width 1021 height 28
click at [259, 149] on select "Select Item... Yes No" at bounding box center [769, 163] width 1021 height 28
select select "7990632e-f909-4443-8832-e8f1fe700ef3"
click at [1251, 600] on span "Next" at bounding box center [1248, 597] width 24 height 11
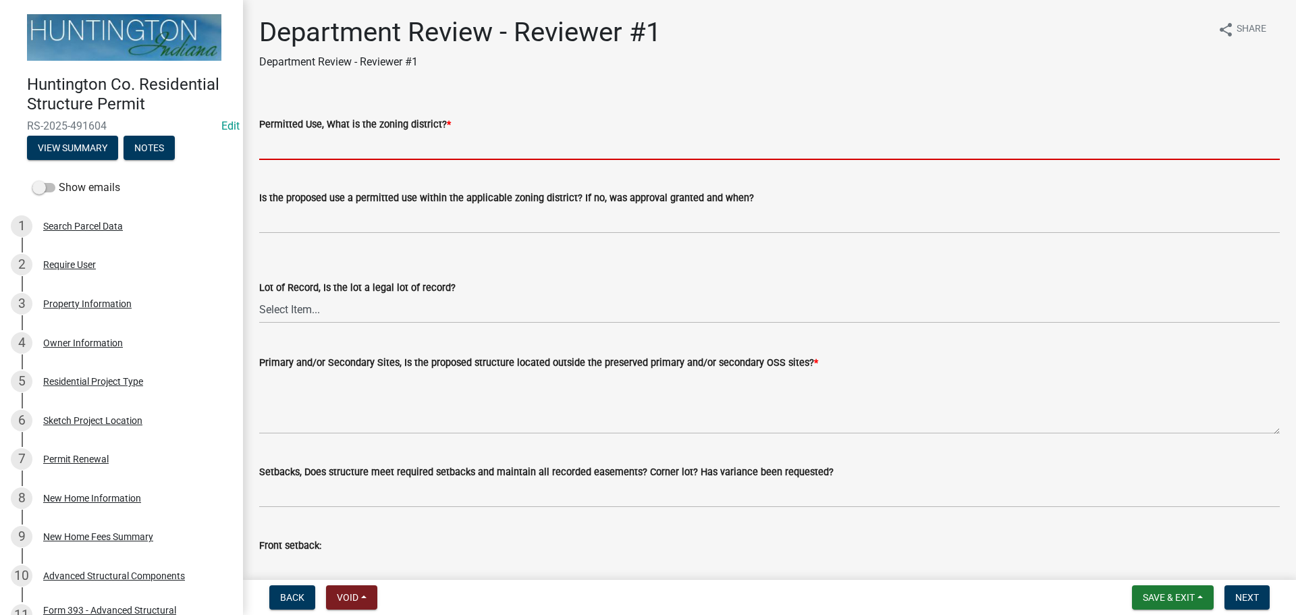
click at [294, 155] on input "Permitted Use, What is the zoning district? *" at bounding box center [769, 146] width 1021 height 28
type input "Ag"
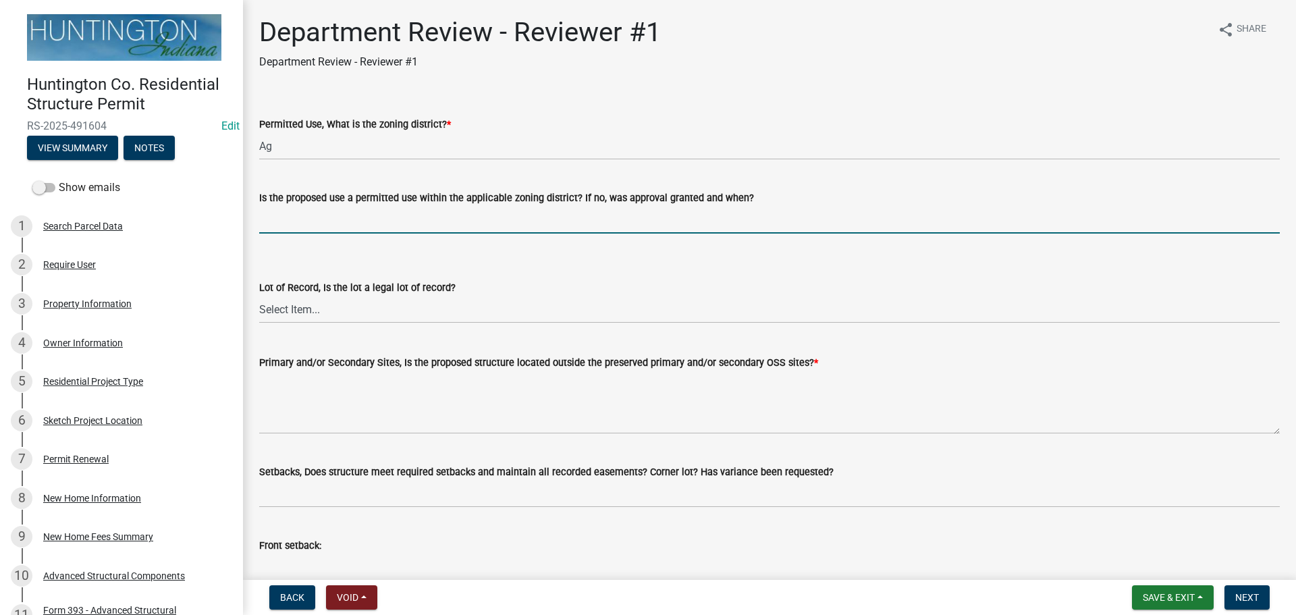
drag, startPoint x: 318, startPoint y: 224, endPoint x: 321, endPoint y: 234, distance: 10.0
click at [318, 224] on input "Is the proposed use a permitted use within the applicable zoning district? If n…" at bounding box center [769, 220] width 1021 height 28
type input "yes"
click at [295, 315] on select "Select Item... Yes No" at bounding box center [769, 310] width 1021 height 28
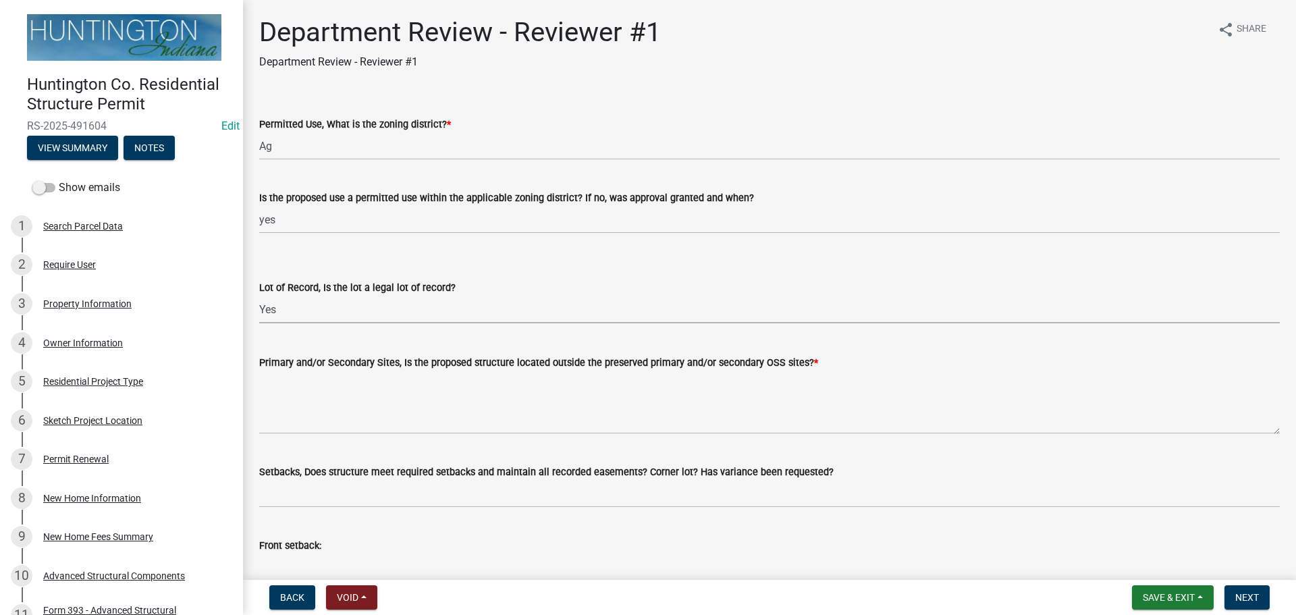
click at [259, 296] on select "Select Item... Yes No" at bounding box center [769, 310] width 1021 height 28
select select "2b50337a-1d1c-4f6e-b6b1-3d95564f7ff5"
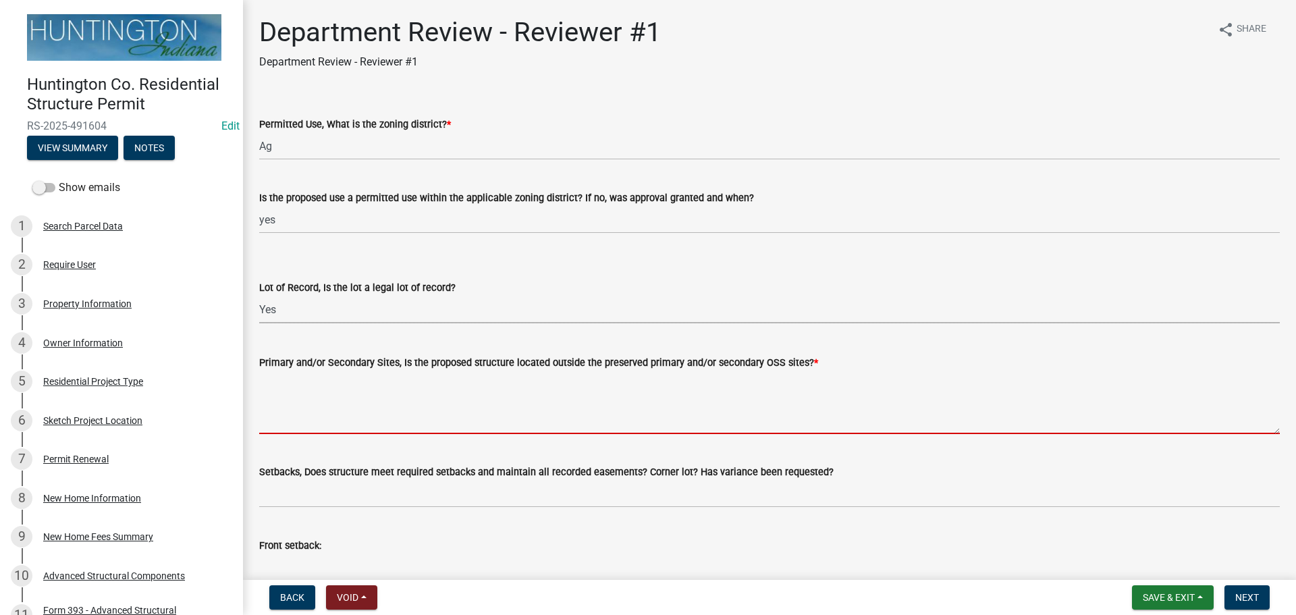
click at [311, 386] on textarea "Primary and/or Secondary Sites, Is the proposed structure located outside the p…" at bounding box center [769, 402] width 1021 height 63
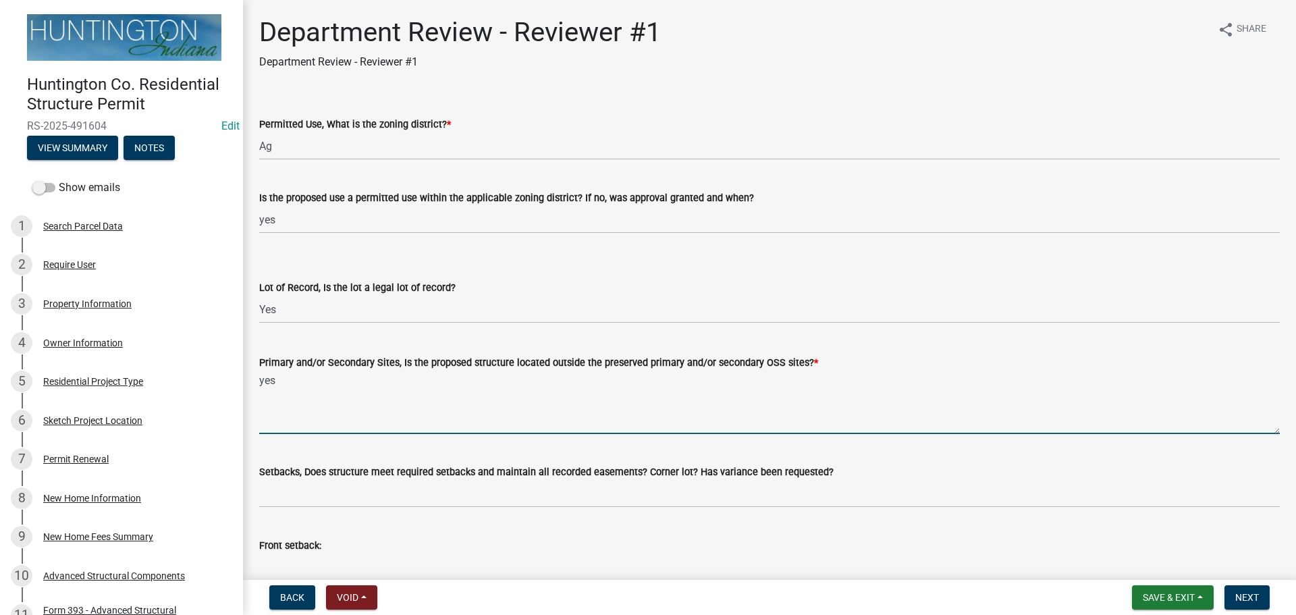
type textarea "yes"
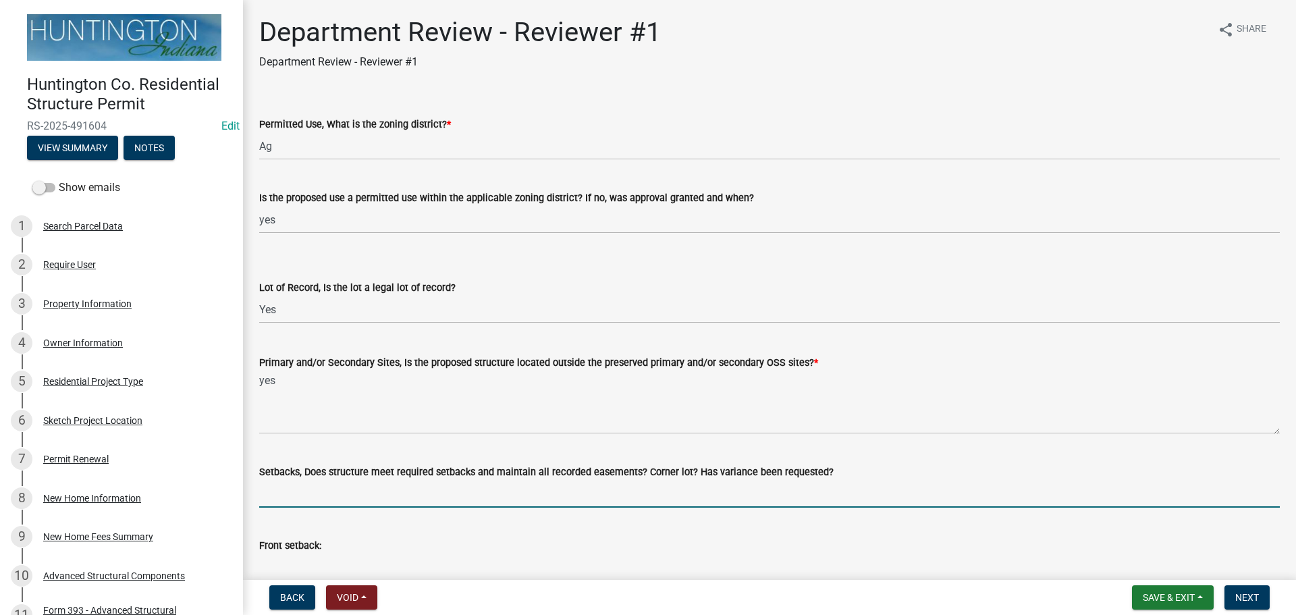
click at [315, 483] on input "Setbacks, Does structure meet required setbacks and maintain all recorded easem…" at bounding box center [769, 494] width 1021 height 28
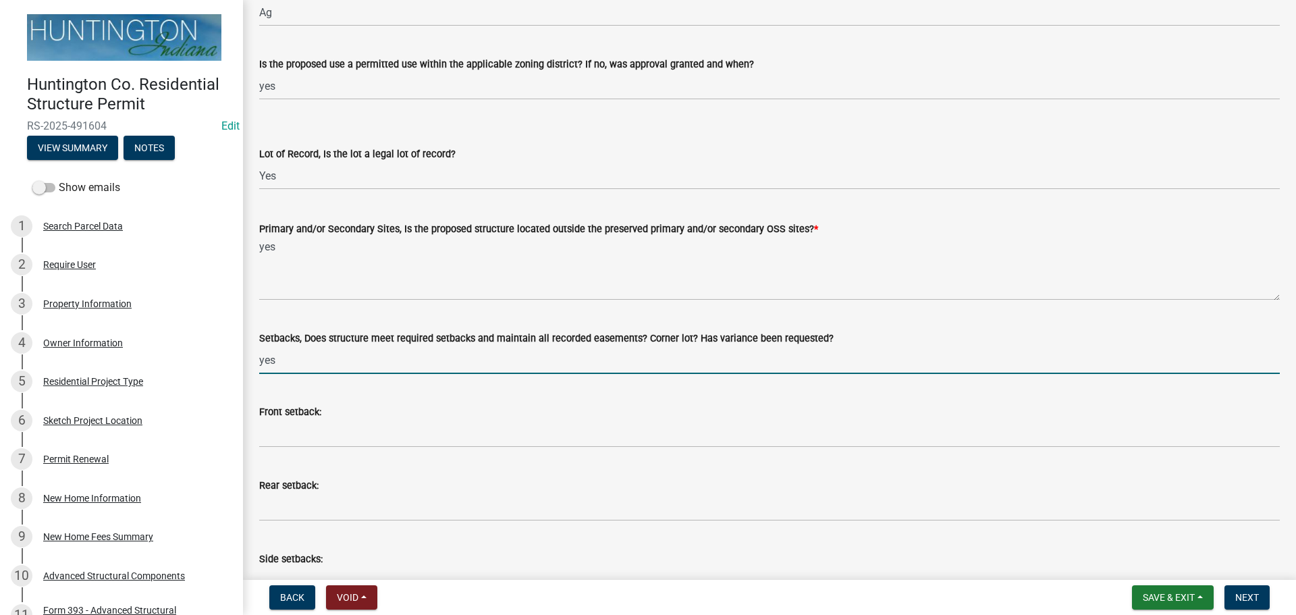
scroll to position [135, 0]
type input "yes"
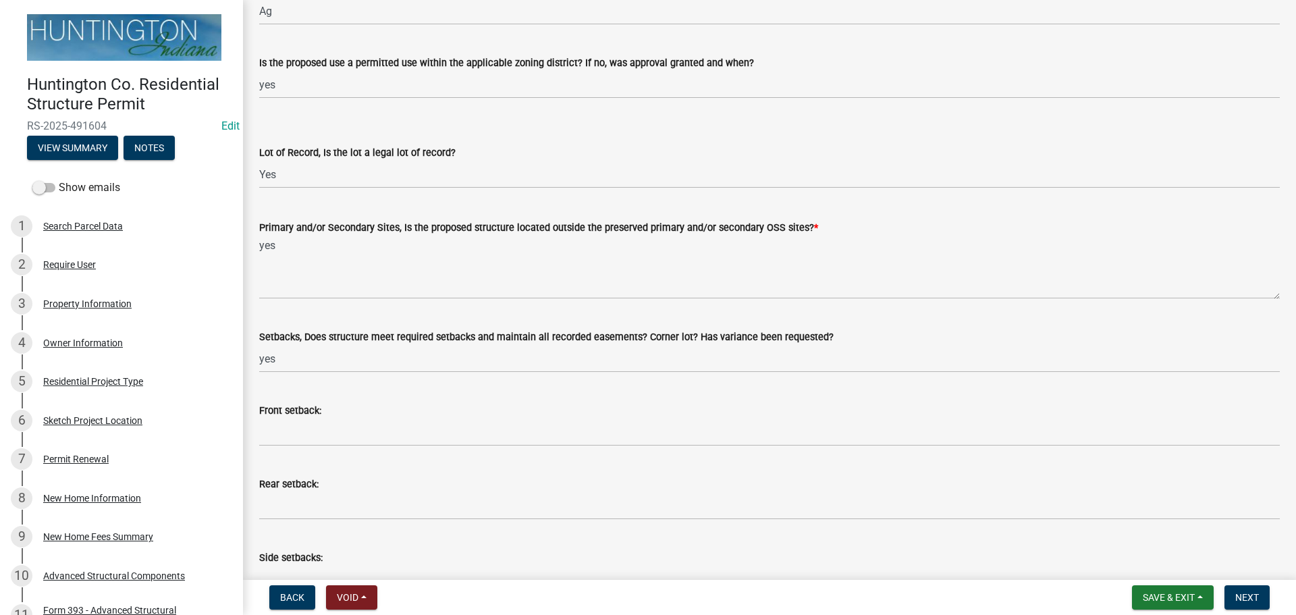
click at [279, 447] on wm-data-entity-input "Front setback:" at bounding box center [769, 421] width 1021 height 74
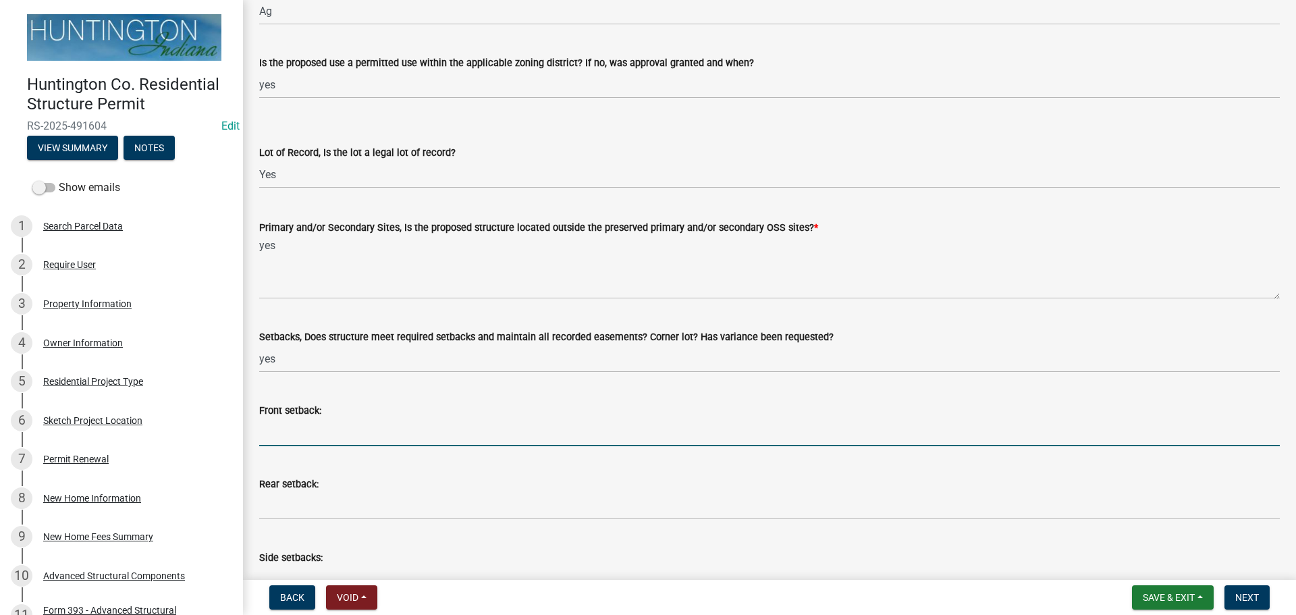
click at [271, 425] on input "Front setback:" at bounding box center [769, 433] width 1021 height 28
type input "north 155'"
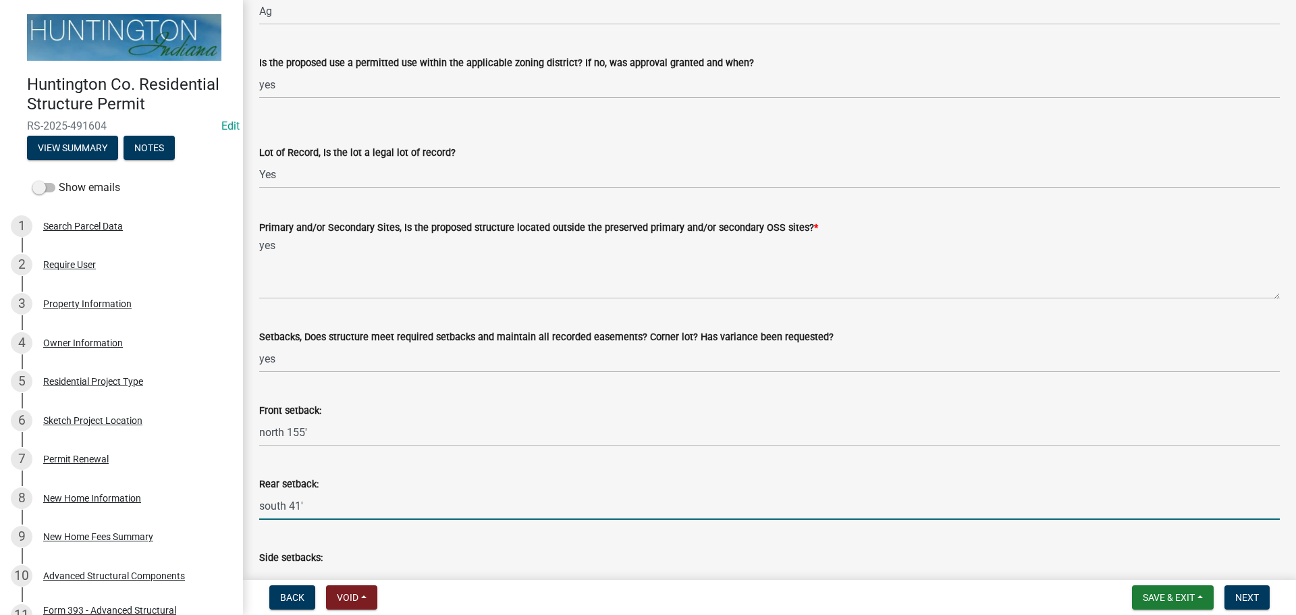
type input "south 41'"
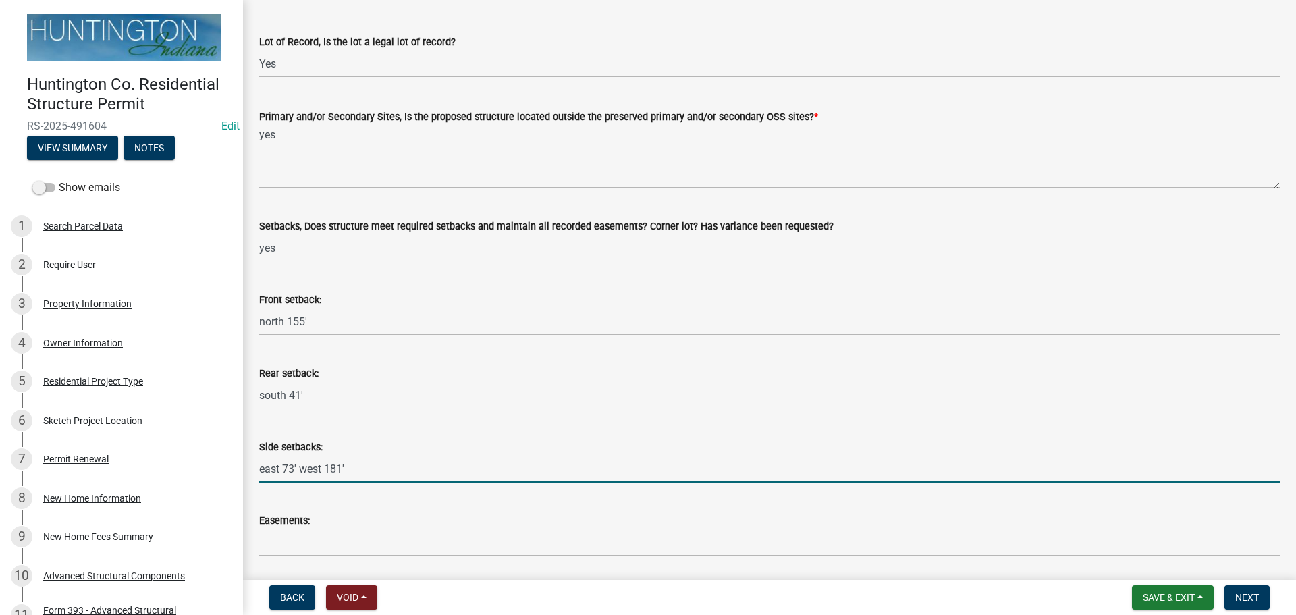
scroll to position [492, 0]
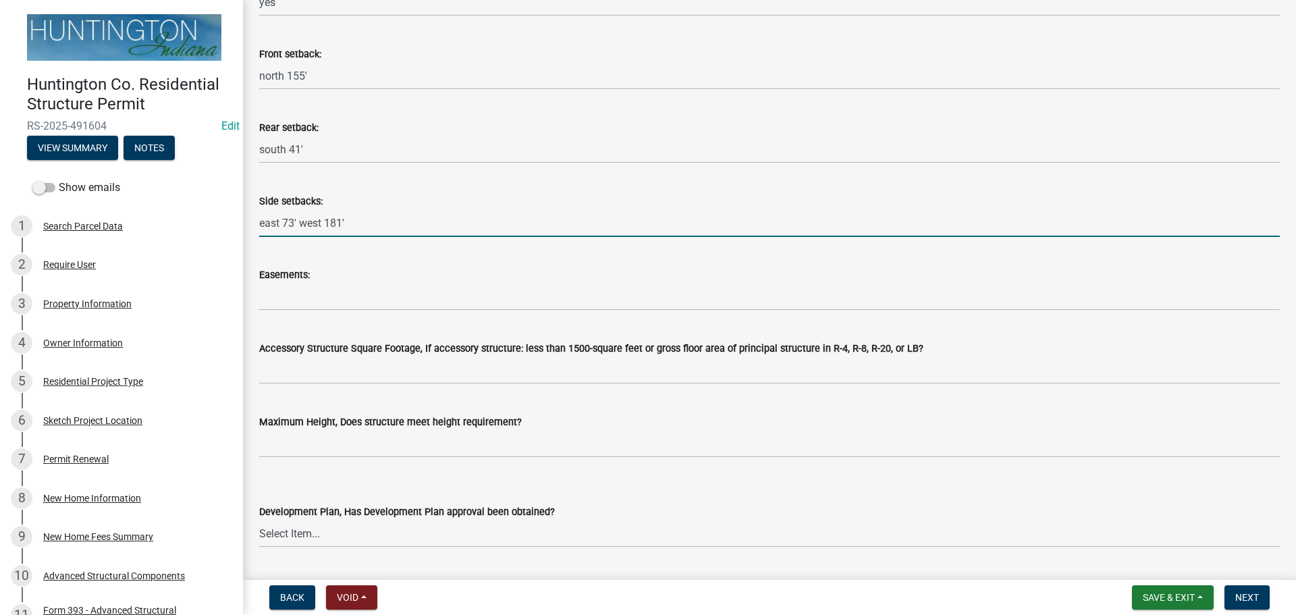
type input "east 73' west 181'"
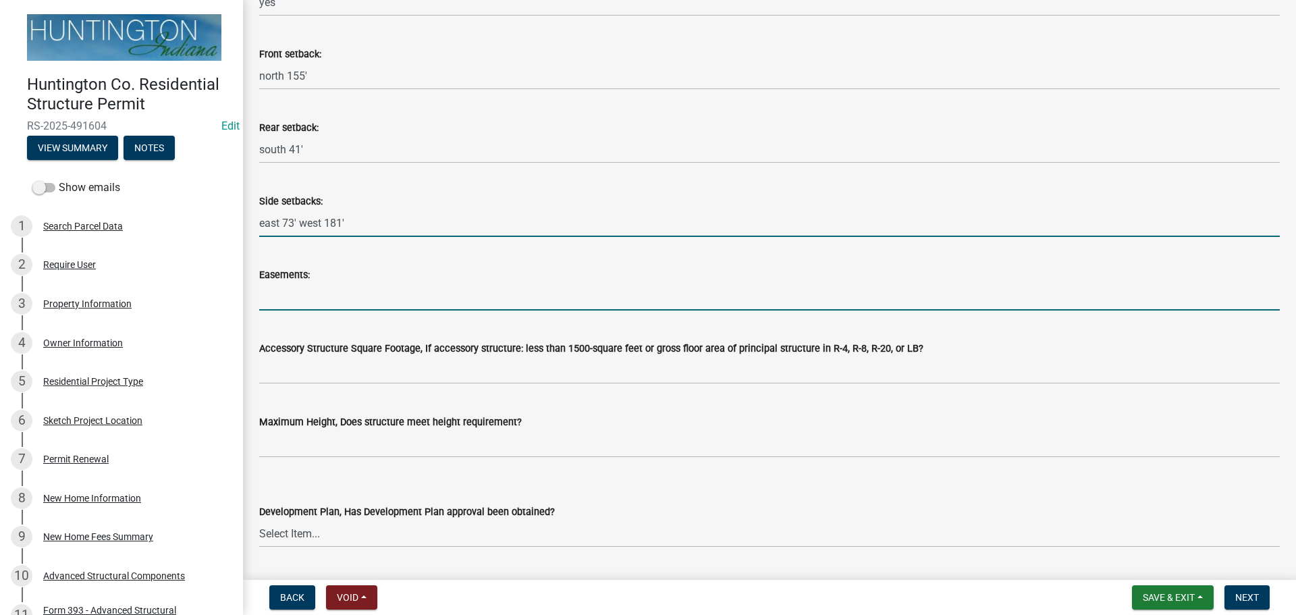
click at [287, 288] on input "Easements:" at bounding box center [769, 297] width 1021 height 28
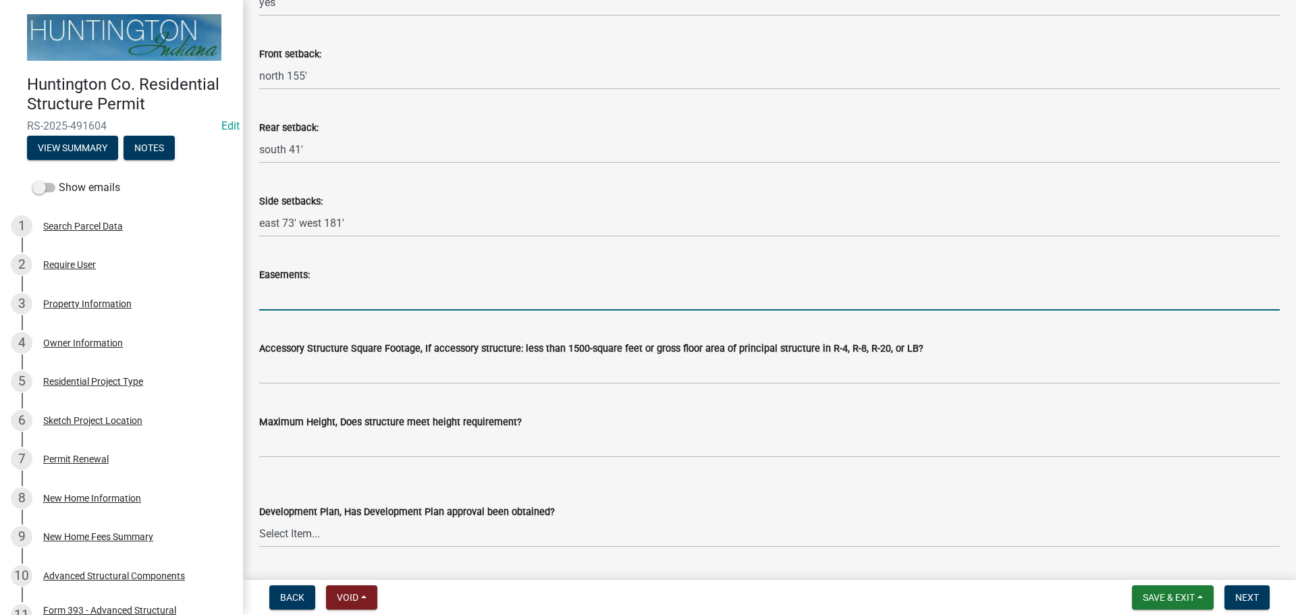
type input "n/a"
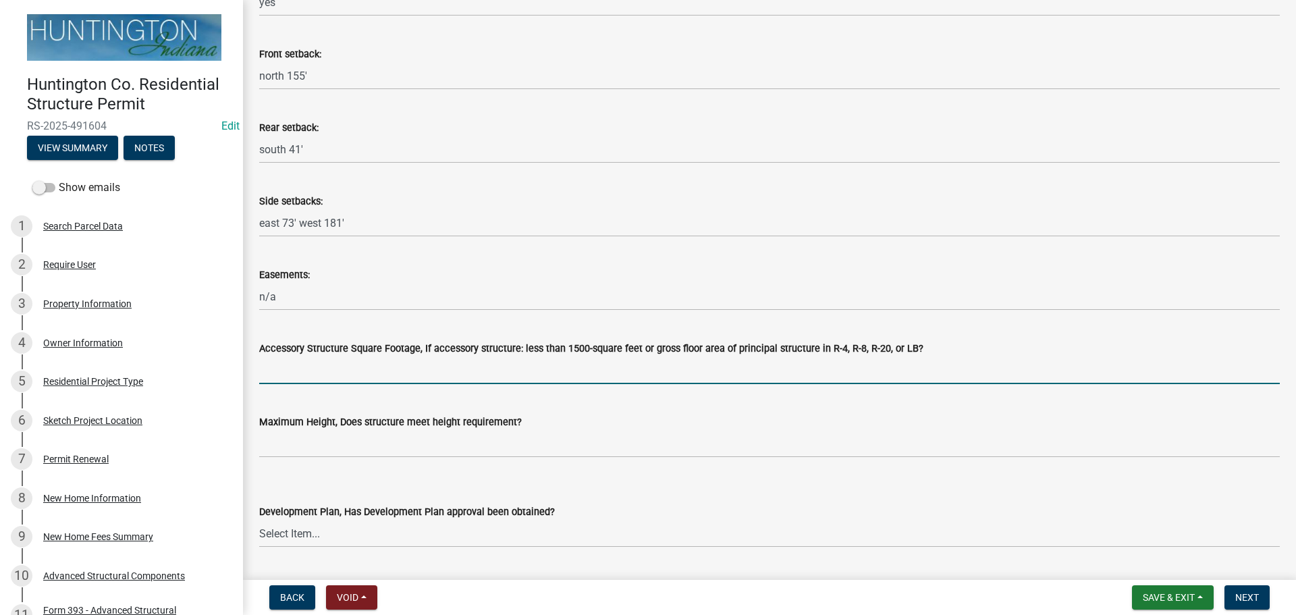
click at [347, 365] on input "Accessory Structure Square Footage, If accessory structure: less than 1500-squa…" at bounding box center [769, 371] width 1021 height 28
type input "n/a"
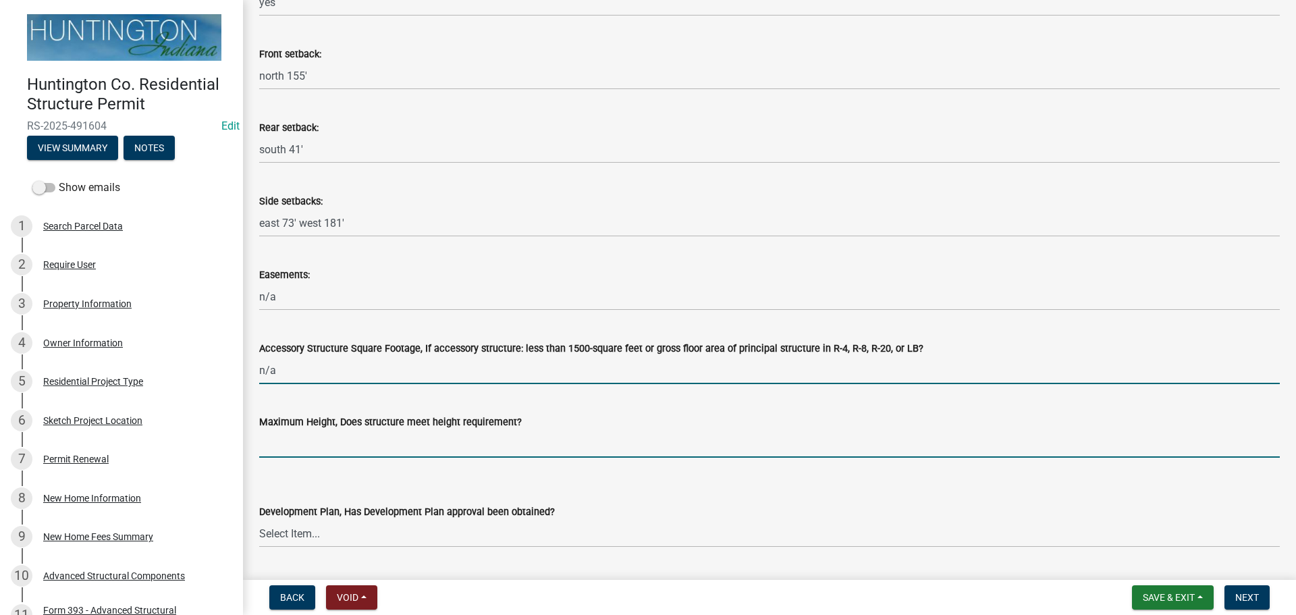
click at [336, 447] on input "Maximum Height, Does structure meet height requirement?" at bounding box center [769, 444] width 1021 height 28
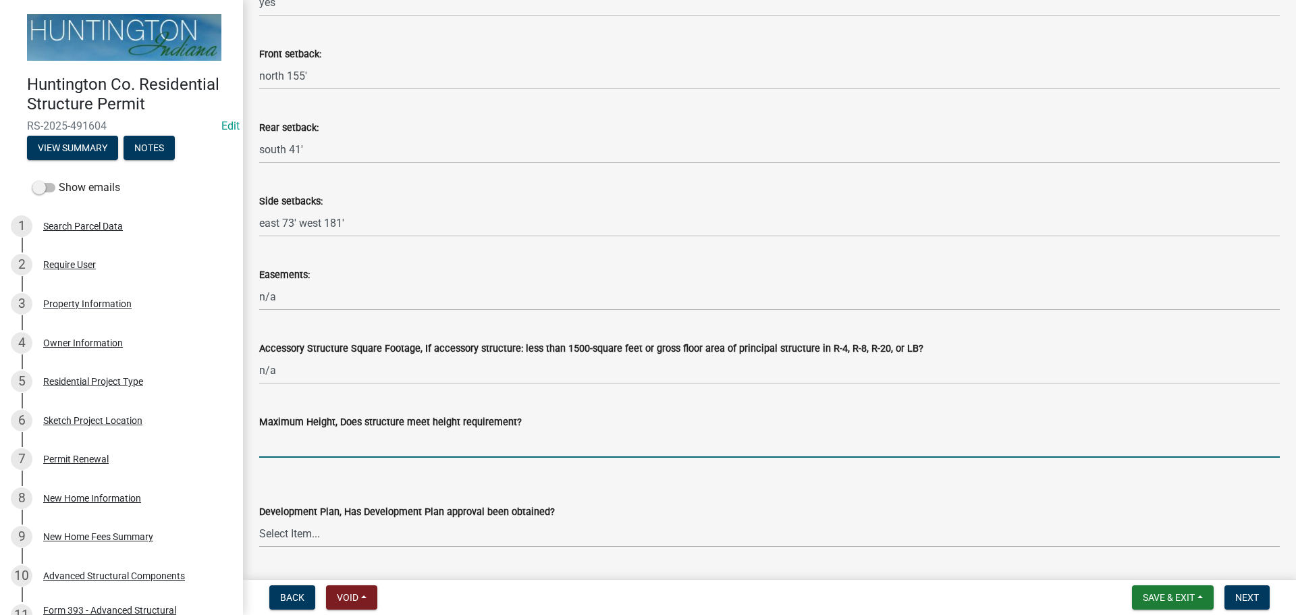
type input "yes"
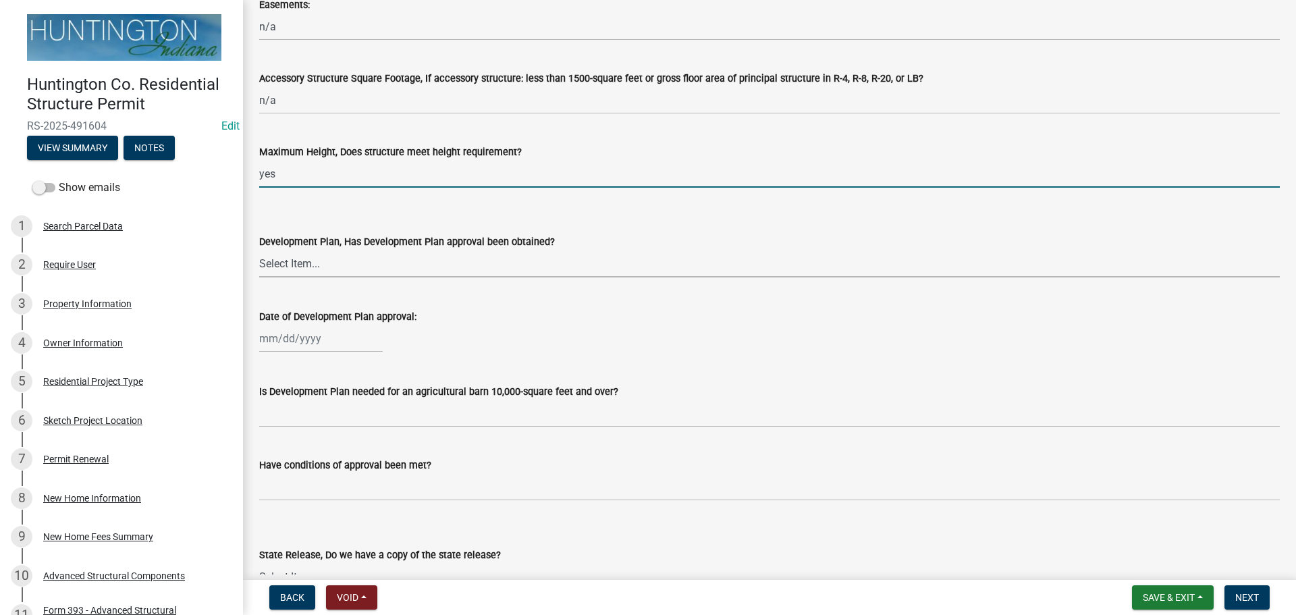
click at [296, 253] on select "Select Item... Yes No N/A" at bounding box center [769, 264] width 1021 height 28
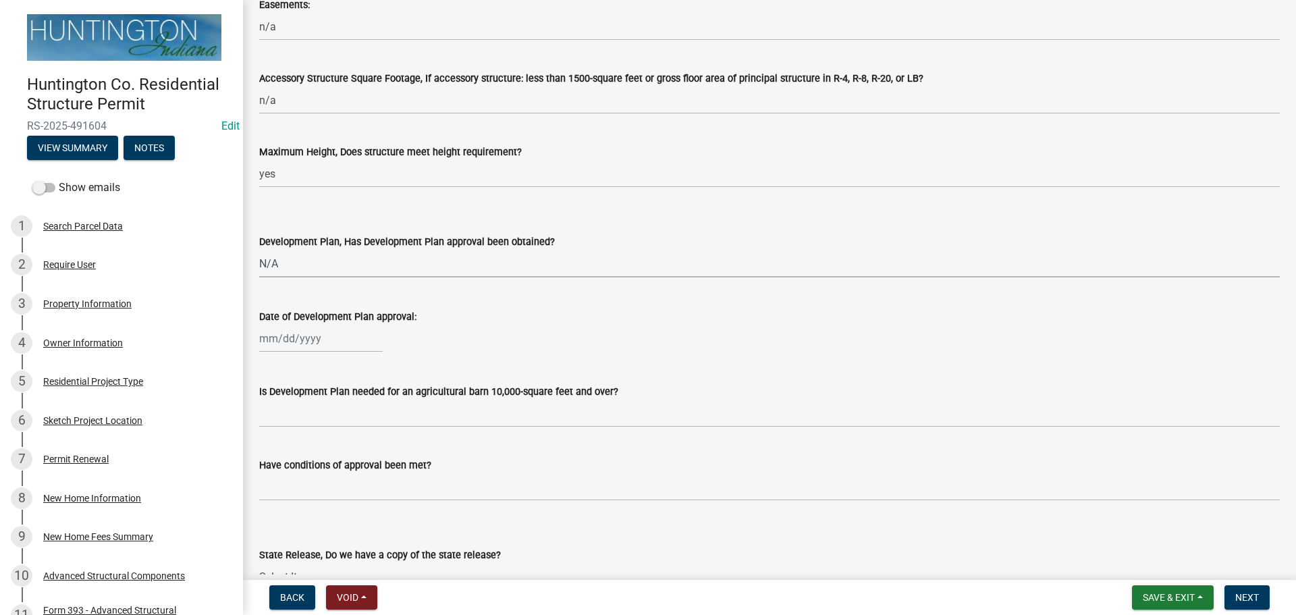
click at [259, 250] on select "Select Item... Yes No N/A" at bounding box center [769, 264] width 1021 height 28
select select "674b3438-44d1-433f-a18e-9a900d807566"
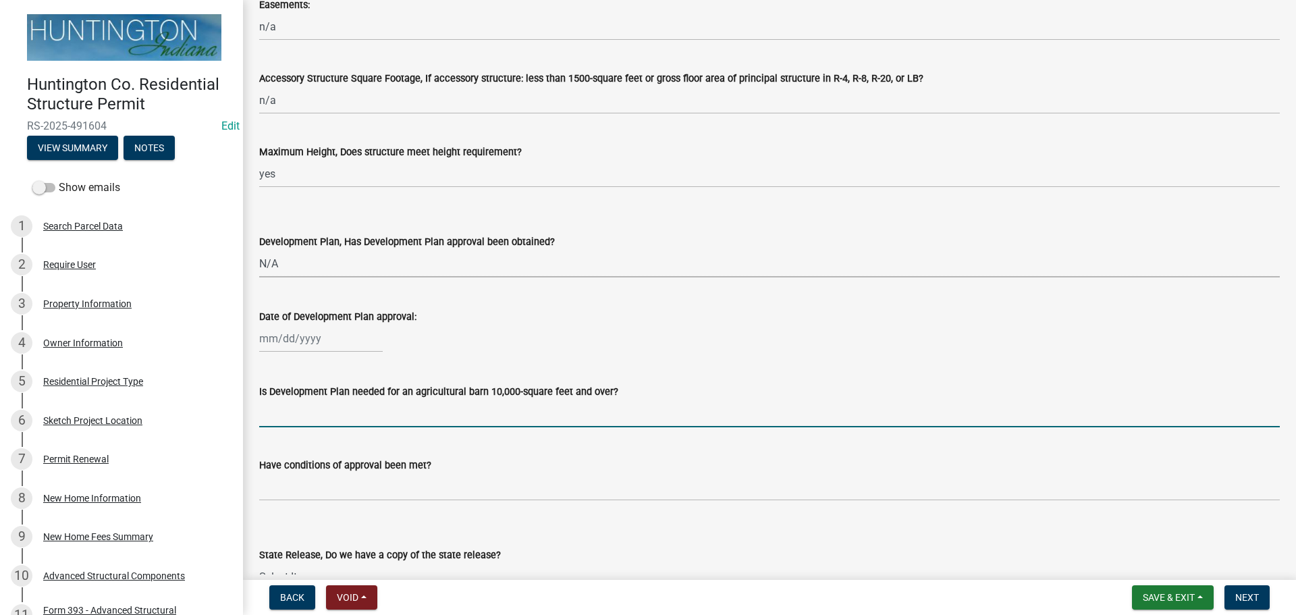
drag, startPoint x: 290, startPoint y: 419, endPoint x: 311, endPoint y: 431, distance: 24.8
click at [290, 419] on input "Is Development Plan needed for an agricultural barn 10,000-square feet and over?" at bounding box center [769, 414] width 1021 height 28
type input "n/a"
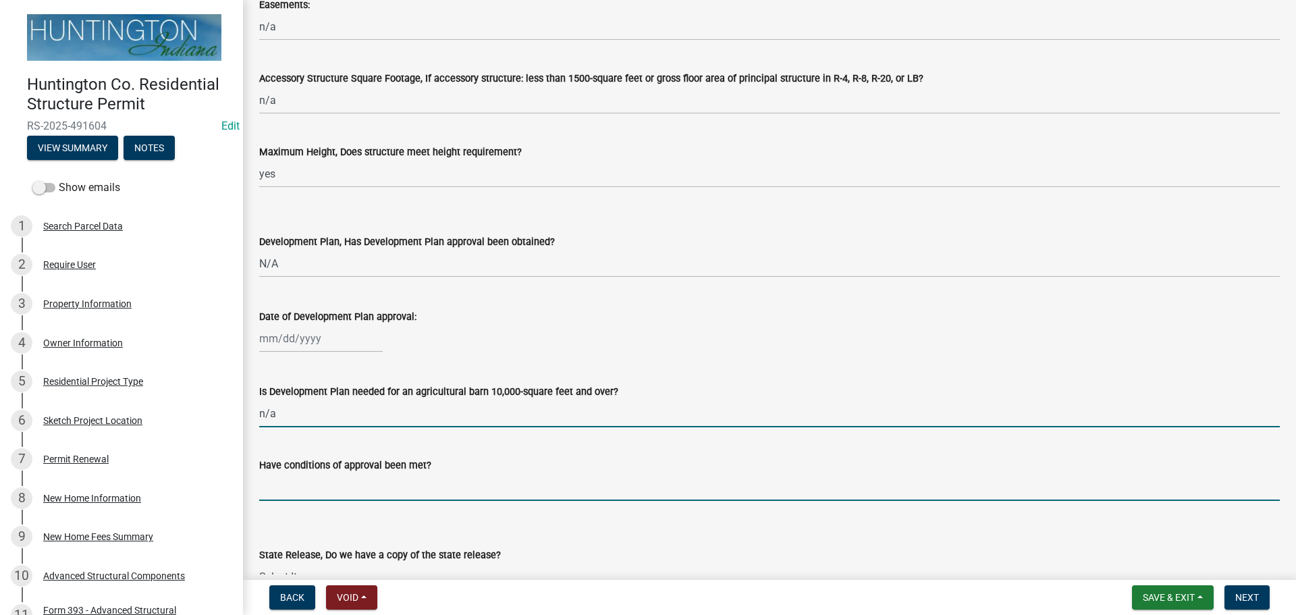
drag, startPoint x: 308, startPoint y: 490, endPoint x: 340, endPoint y: 489, distance: 31.7
click at [308, 490] on input "Have conditions of approval been met?" at bounding box center [769, 487] width 1021 height 28
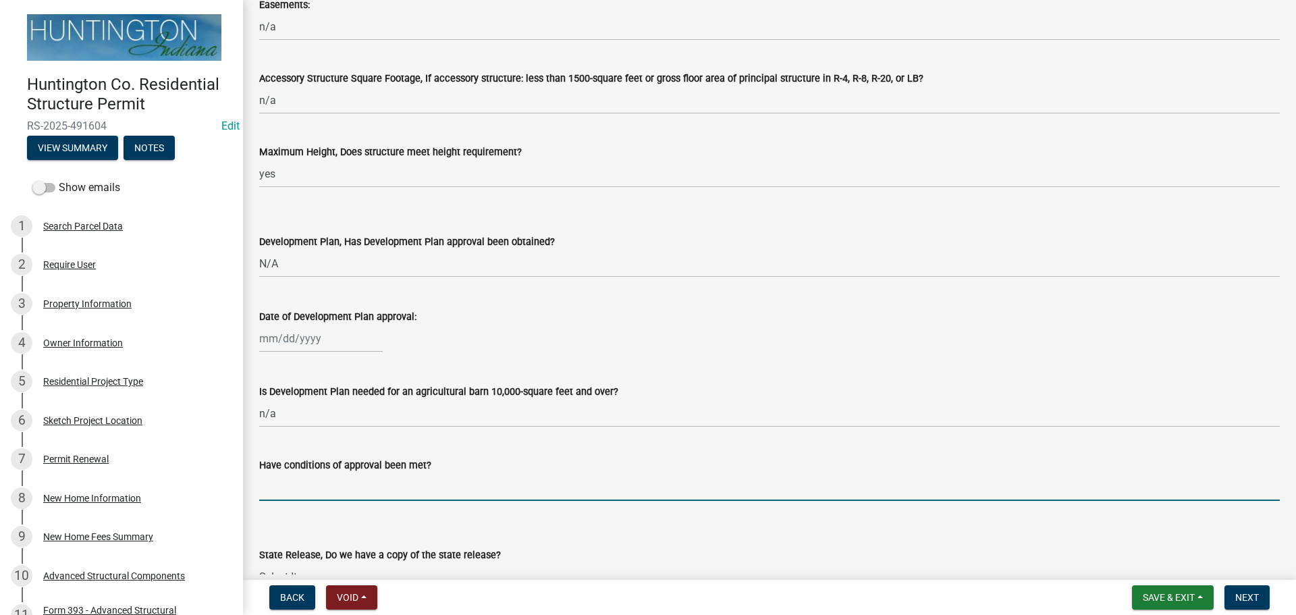
type input "n/a"
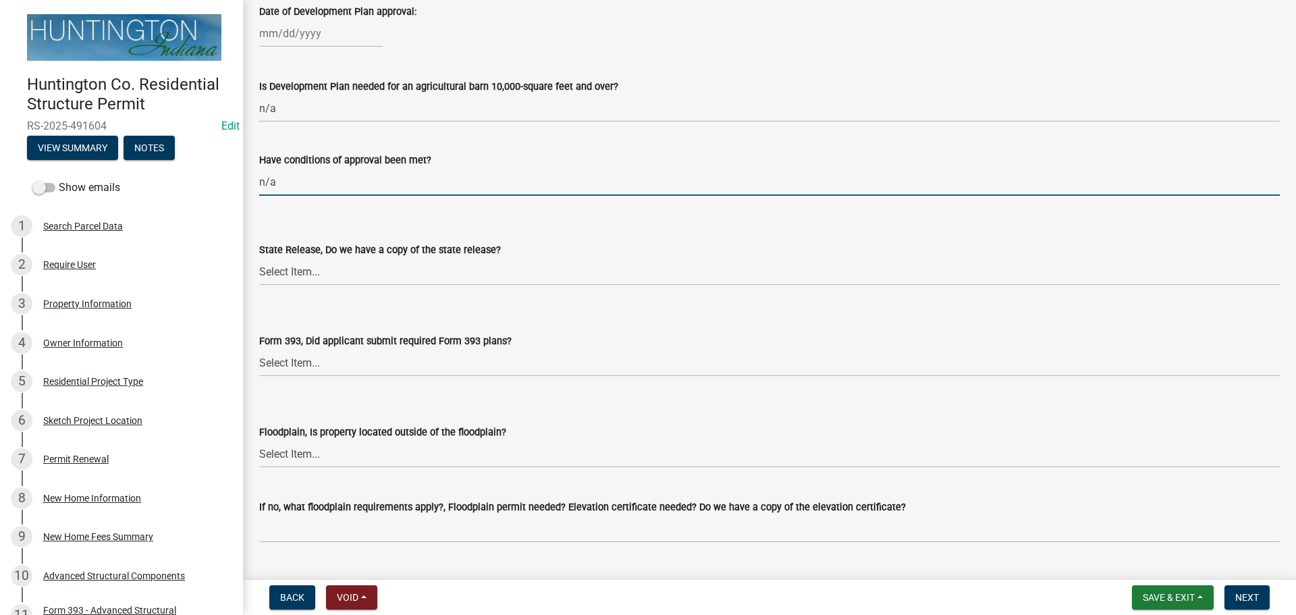
scroll to position [1099, 0]
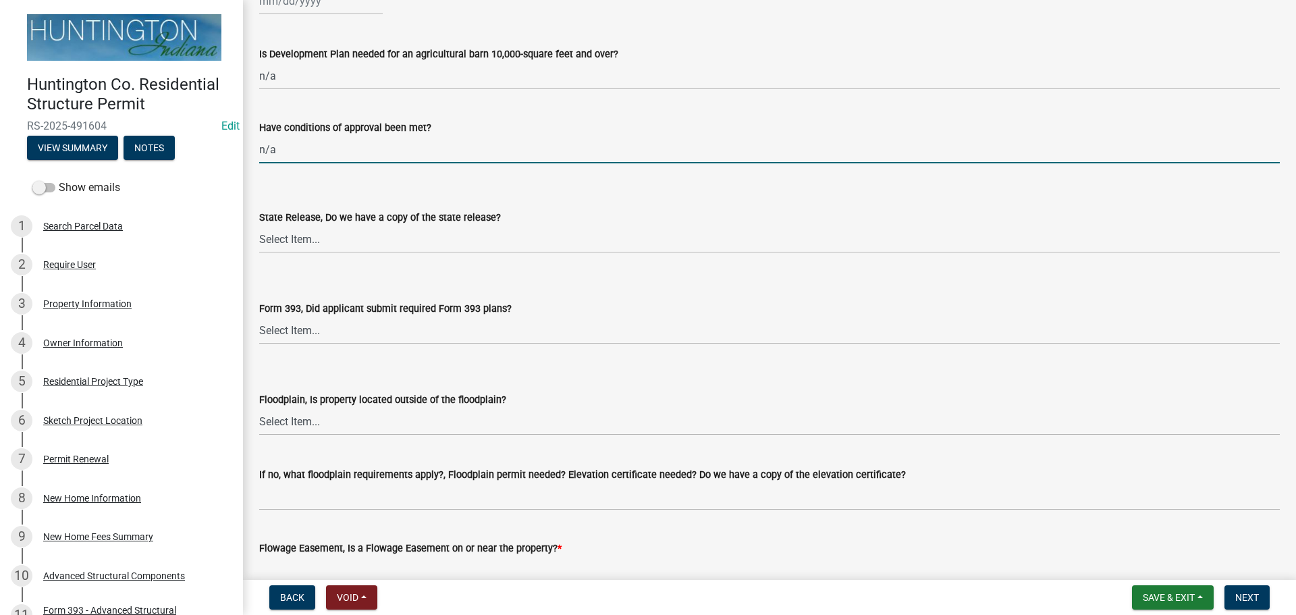
click at [300, 259] on wm-data-entity-input "State Release, Do we have a copy of the state release? Select Item... Yes No N/A" at bounding box center [769, 219] width 1021 height 91
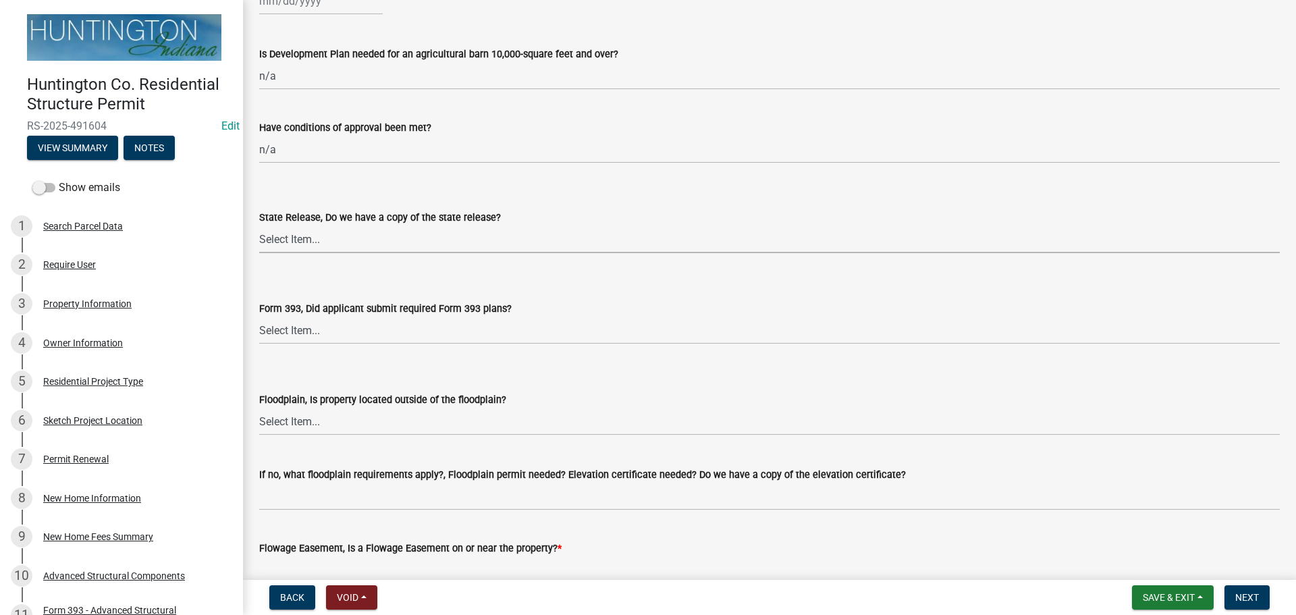
click at [298, 241] on select "Select Item... Yes No N/A" at bounding box center [769, 240] width 1021 height 28
click at [259, 226] on select "Select Item... Yes No N/A" at bounding box center [769, 240] width 1021 height 28
select select "d625d8e2-c016-4fa4-b697-cc01dbb75373"
click at [298, 331] on select "Select Item... Yes No N/A" at bounding box center [769, 331] width 1021 height 28
click at [259, 317] on select "Select Item... Yes No N/A" at bounding box center [769, 331] width 1021 height 28
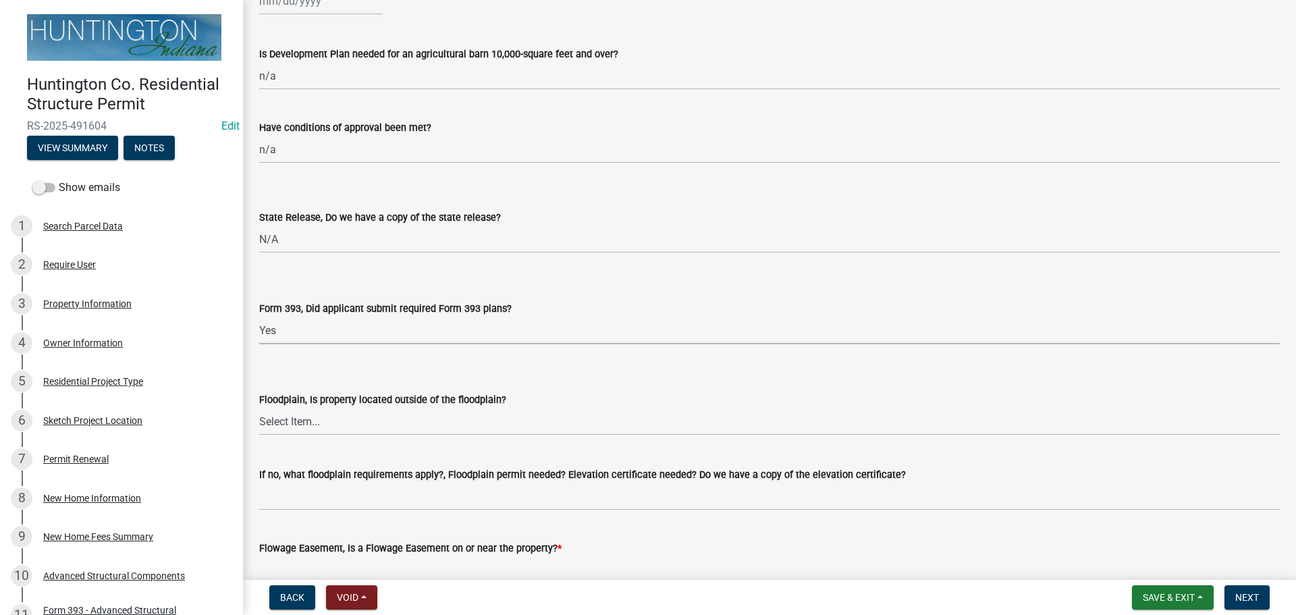
select select "4aa5c26b-0c31-4455-b5d1-4ca1e8192c93"
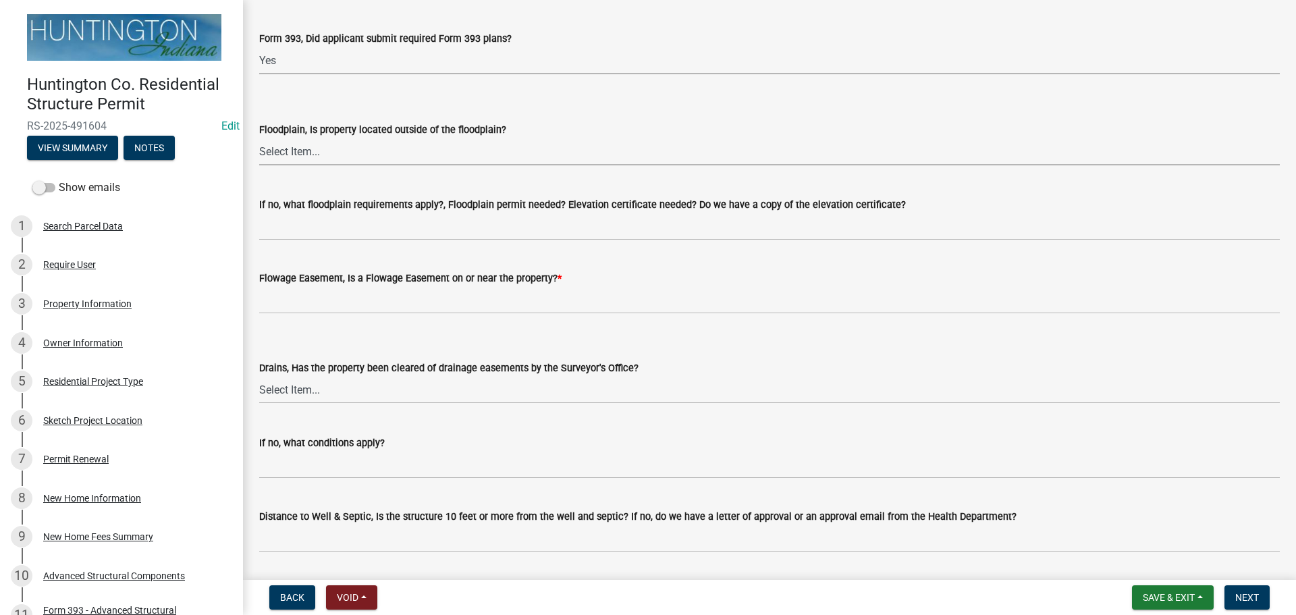
click at [291, 152] on select "Select Item... Yes No" at bounding box center [769, 152] width 1021 height 28
click at [259, 138] on select "Select Item... Yes No" at bounding box center [769, 152] width 1021 height 28
select select "5ad78b45-2880-474c-97ef-2440aa75ee84"
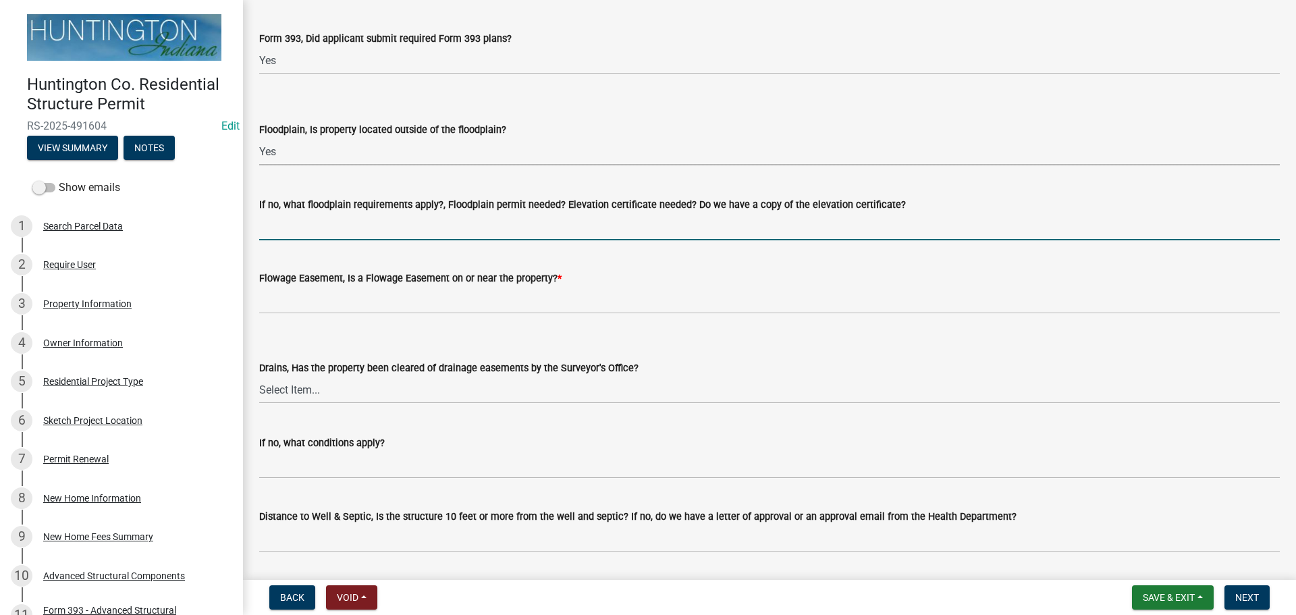
drag, startPoint x: 286, startPoint y: 228, endPoint x: 292, endPoint y: 232, distance: 7.0
click at [286, 228] on input "If no, what floodplain requirements apply?, Floodplain permit needed? Elevation…" at bounding box center [769, 227] width 1021 height 28
type input "n/a"
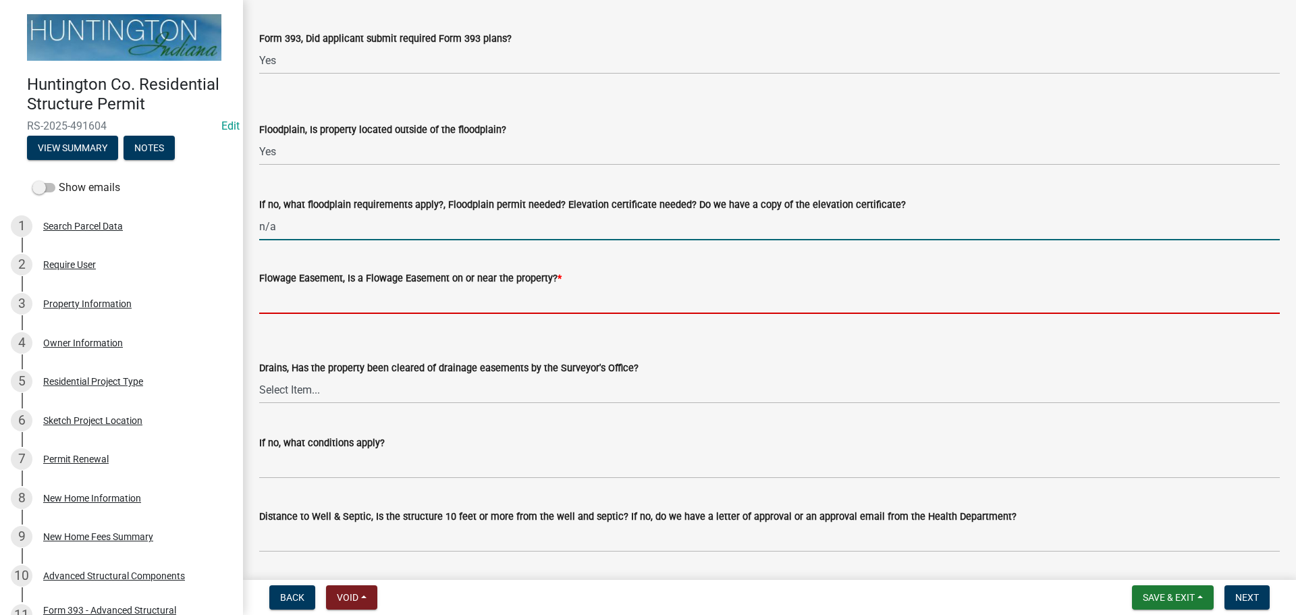
click at [315, 309] on input "Flowage Easement, Is a Flowage Easement on or near the property? *" at bounding box center [769, 300] width 1021 height 28
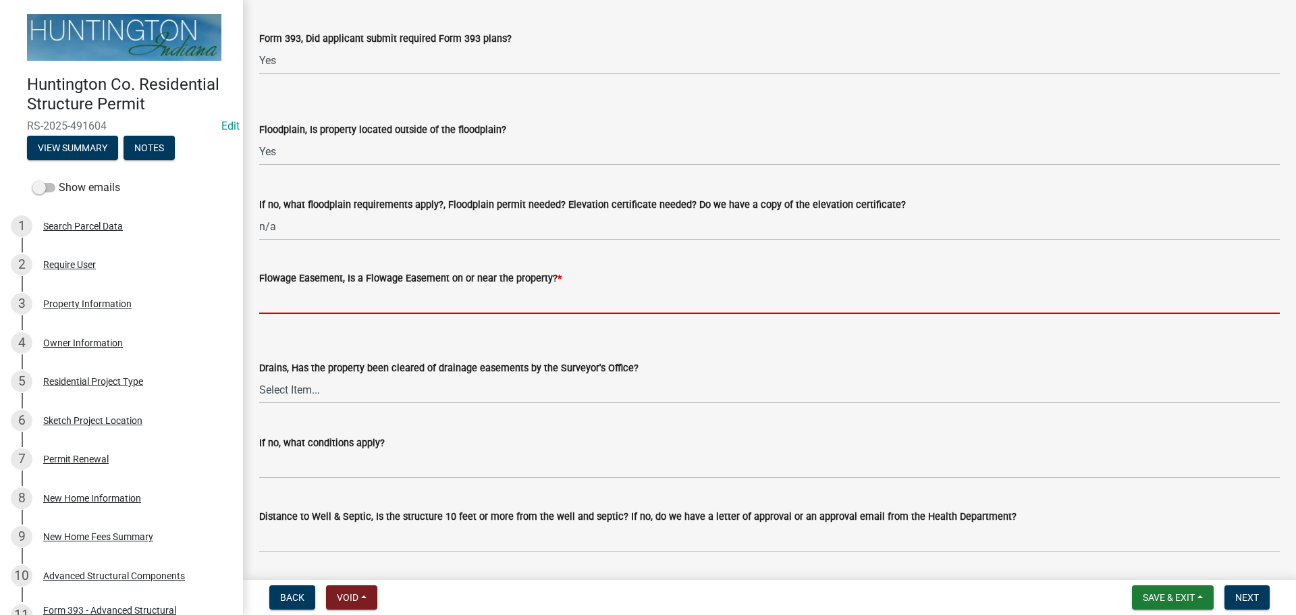
type input "no"
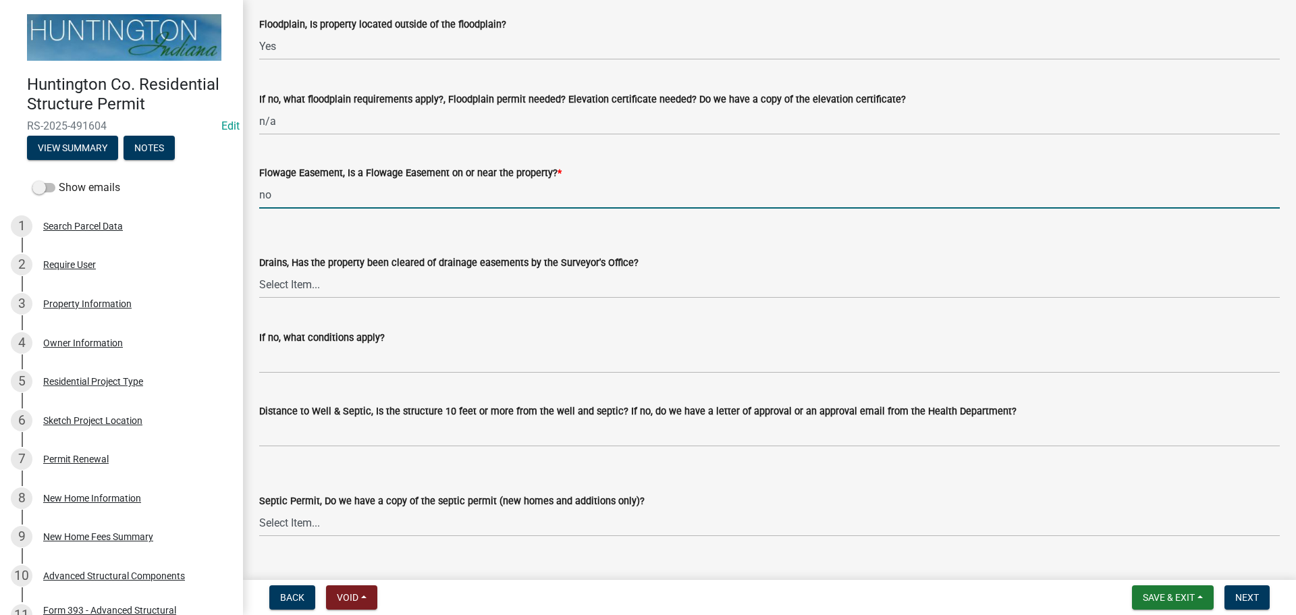
scroll to position [1572, 0]
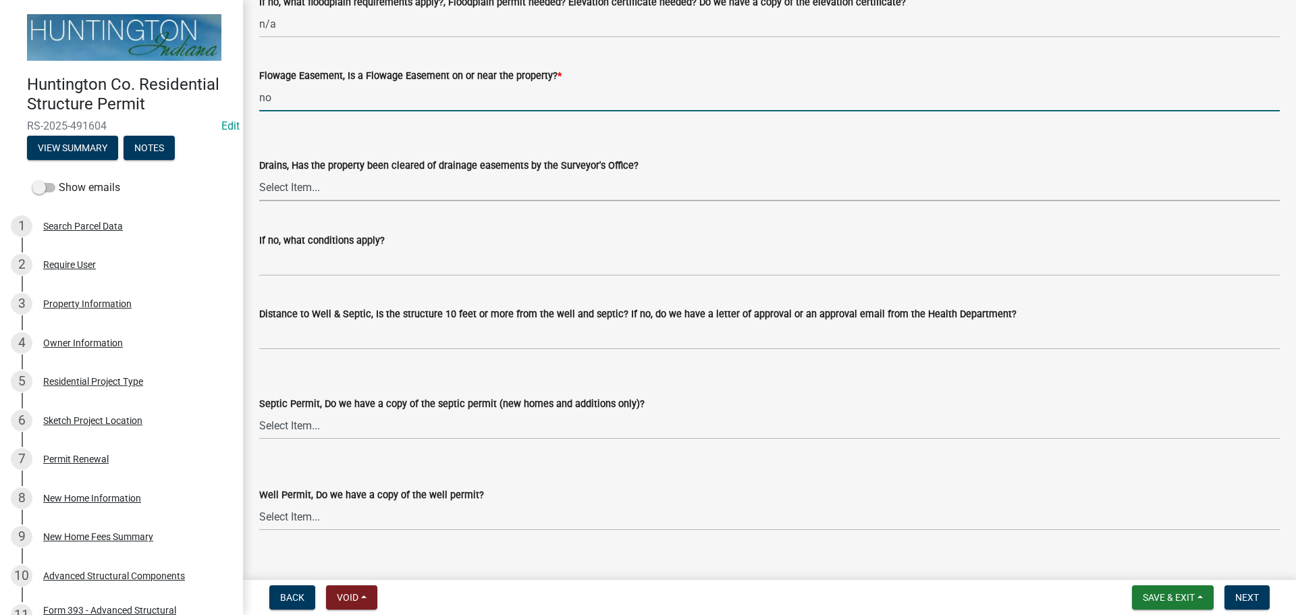
click at [298, 189] on select "Select Item... Yes No" at bounding box center [769, 188] width 1021 height 28
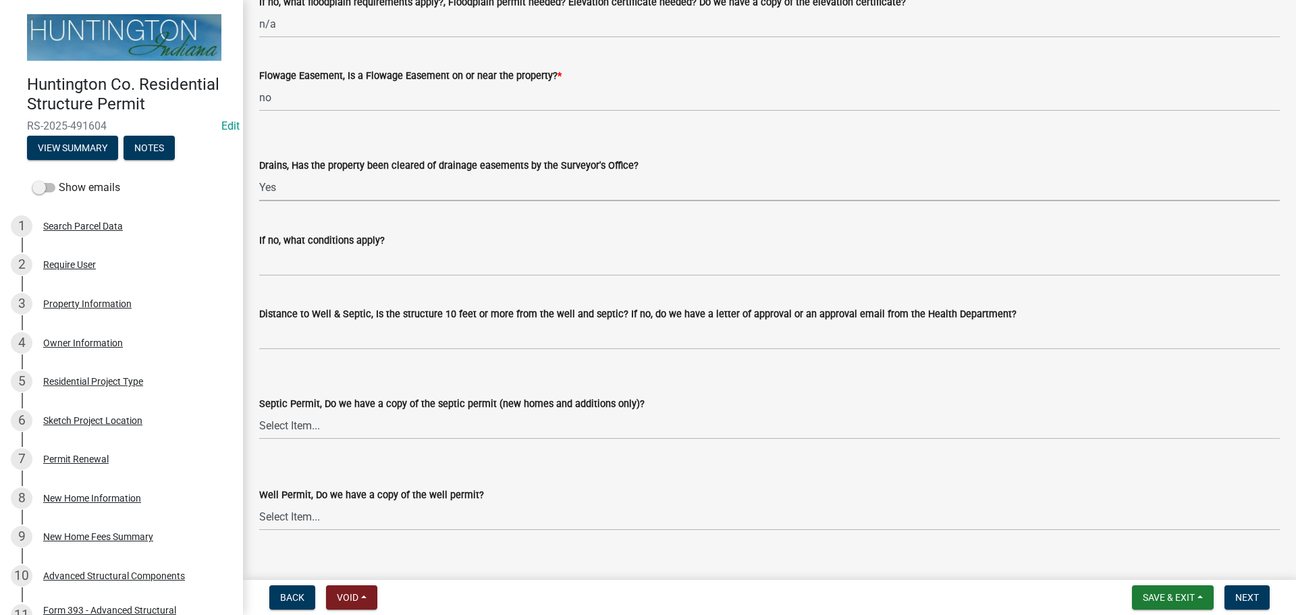
click at [259, 174] on select "Select Item... Yes No" at bounding box center [769, 188] width 1021 height 28
select select "aa299abd-59e4-4841-82bd-632f03f187ef"
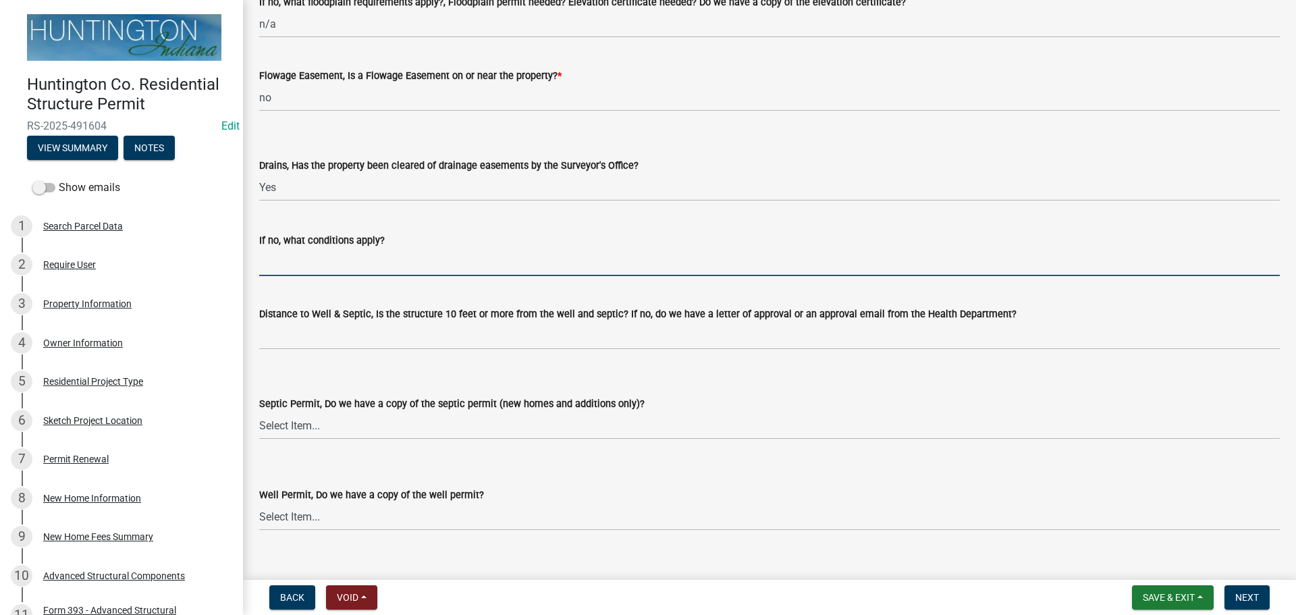
drag, startPoint x: 296, startPoint y: 273, endPoint x: 320, endPoint y: 281, distance: 25.0
click at [296, 273] on input "If no, what conditions apply?" at bounding box center [769, 262] width 1021 height 28
type input "n/a"
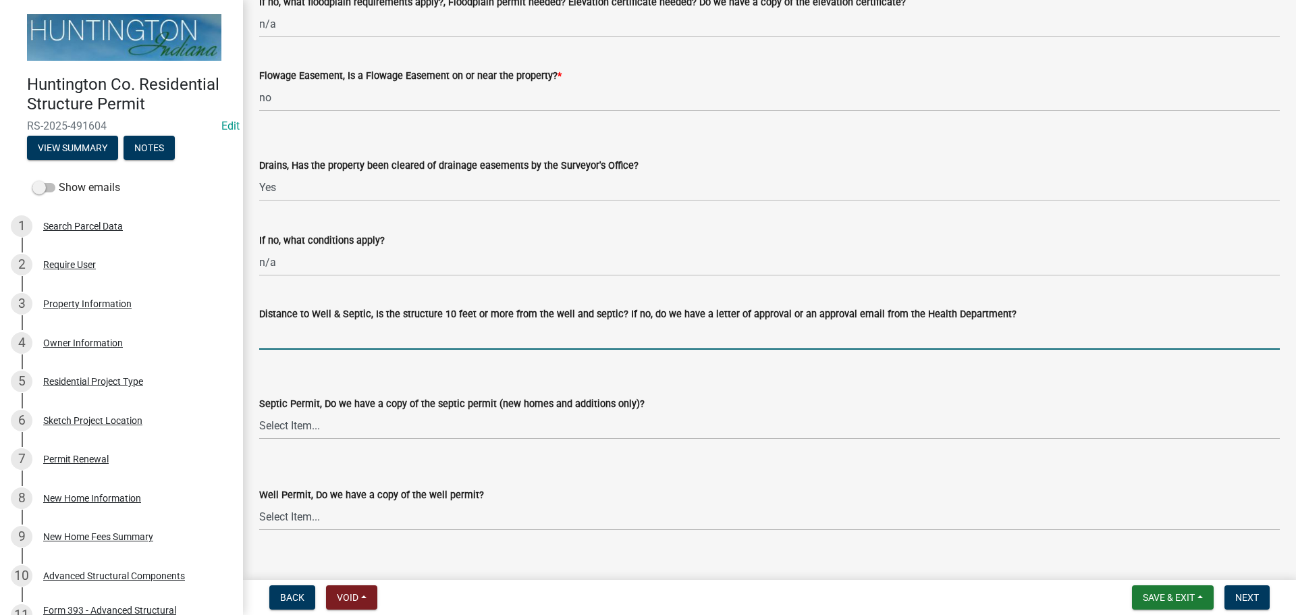
click at [262, 342] on input "Distance to Well & Septic, Is the structure 10 feet or more from the well and s…" at bounding box center [769, 336] width 1021 height 28
type input "yes per applicant"
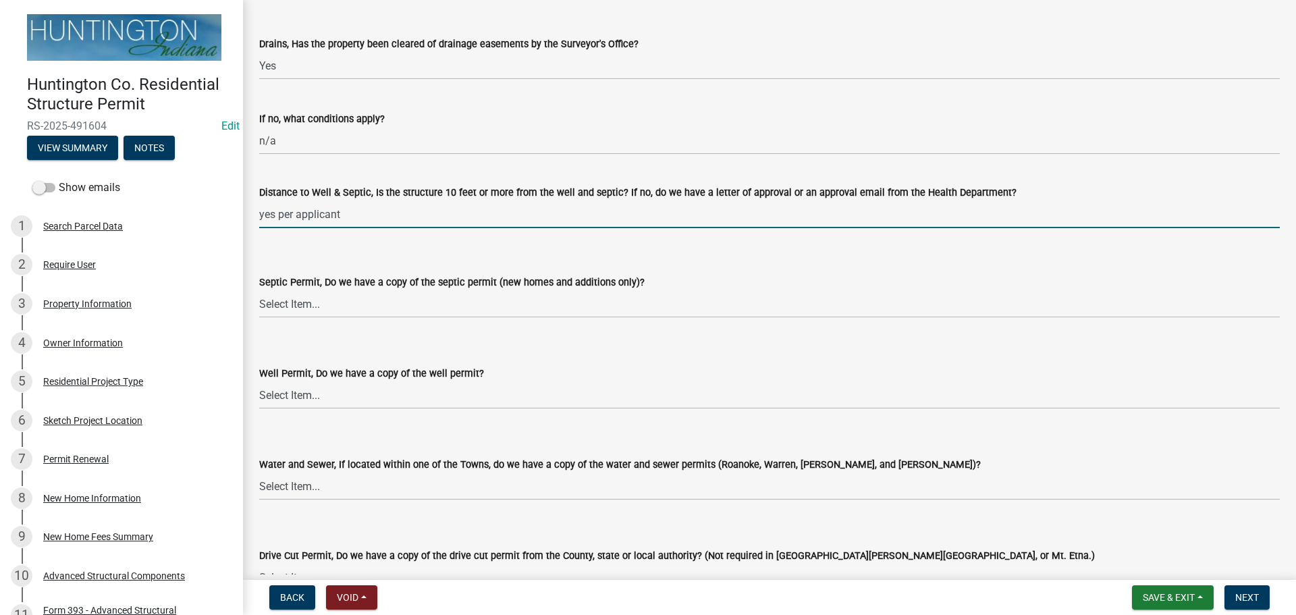
scroll to position [1842, 0]
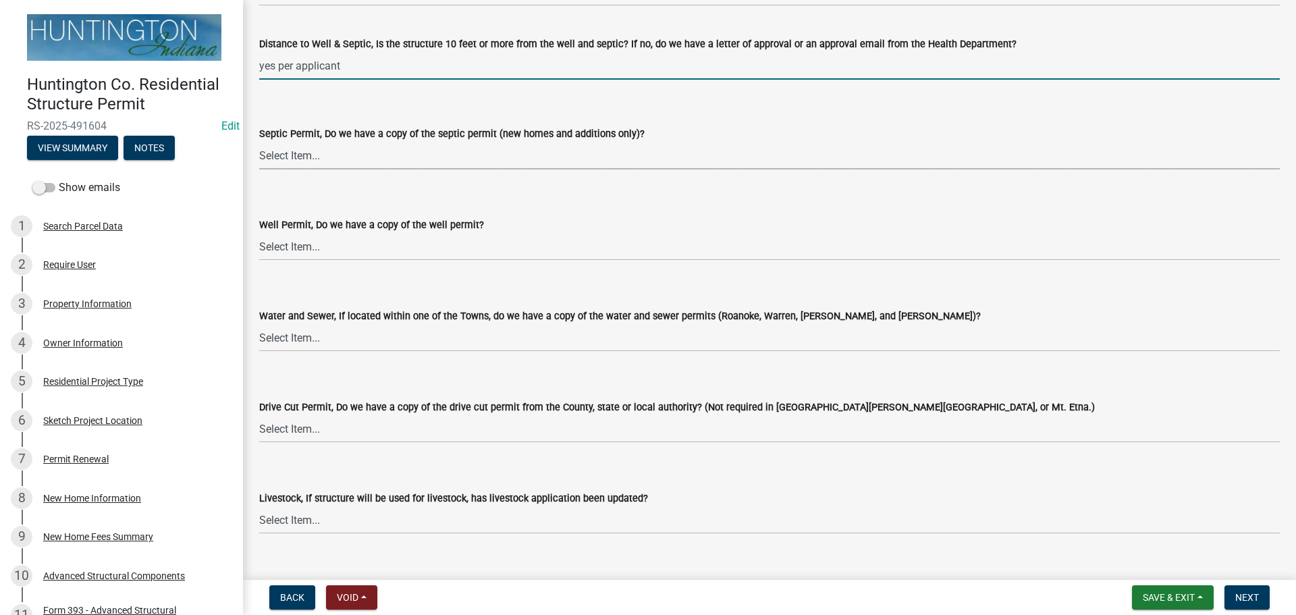
click at [321, 148] on select "Select Item... Yes No N/A" at bounding box center [769, 156] width 1021 height 28
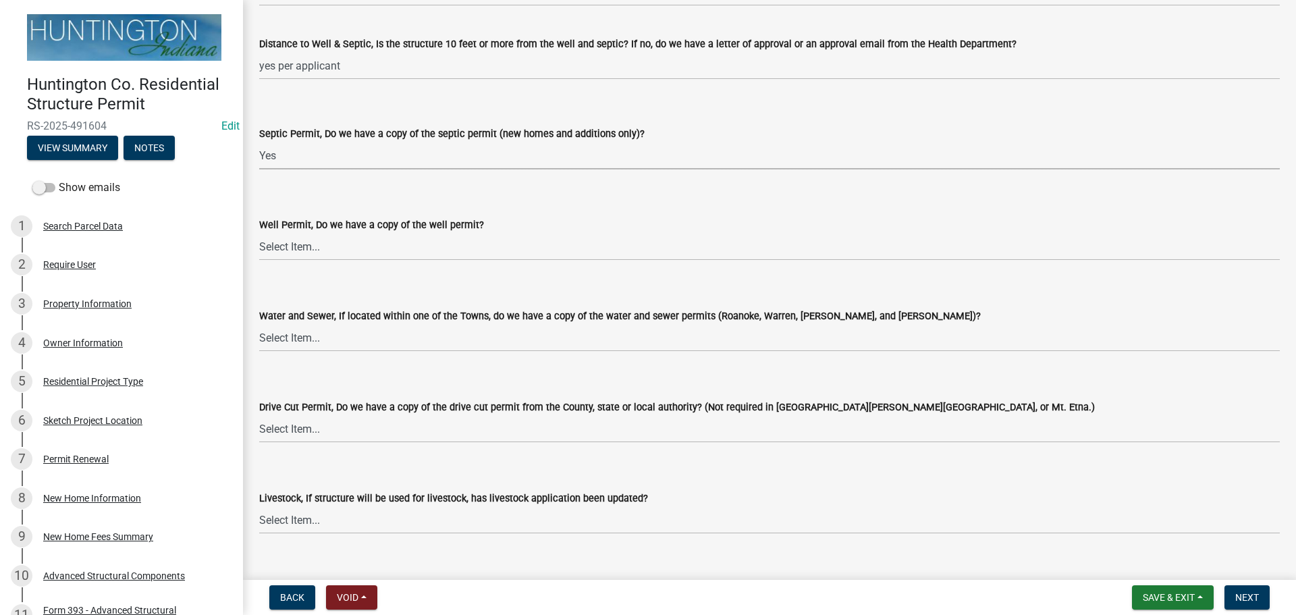
click at [259, 142] on select "Select Item... Yes No N/A" at bounding box center [769, 156] width 1021 height 28
select select "d94ed433-63ca-4a20-9863-b3af503c3cef"
click at [309, 255] on select "Select Item... Yes No N/A" at bounding box center [769, 247] width 1021 height 28
click at [259, 233] on select "Select Item... Yes No N/A" at bounding box center [769, 247] width 1021 height 28
select select "48216b28-bf41-49f0-8782-cbf8ccdb2ef4"
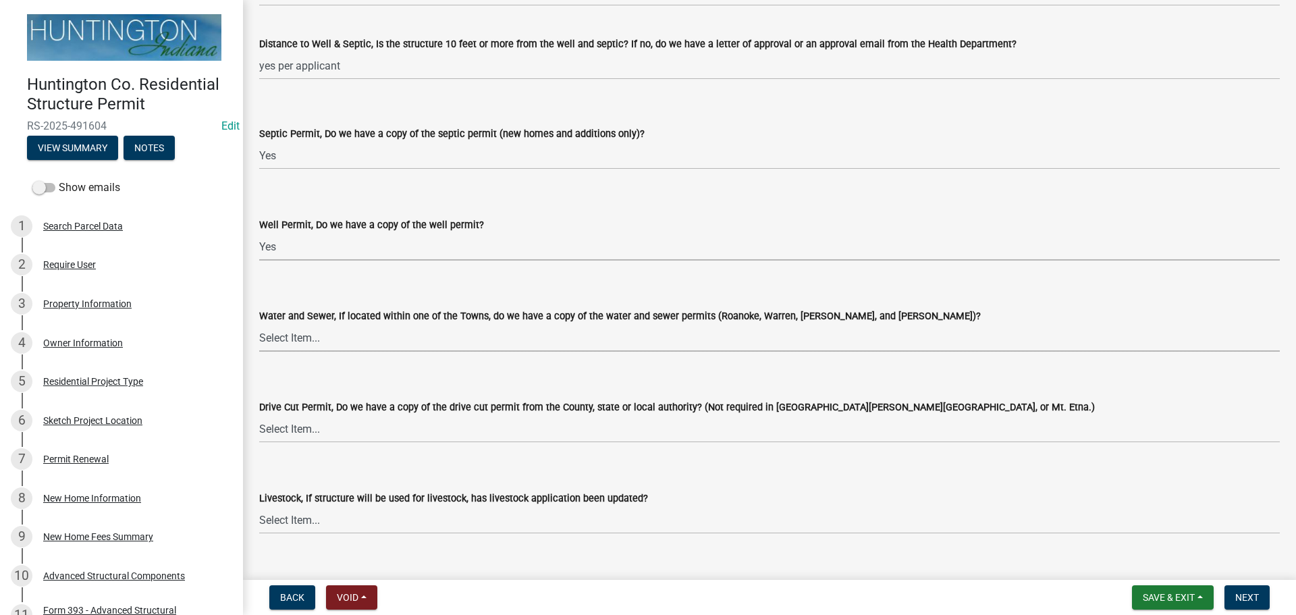
drag, startPoint x: 294, startPoint y: 338, endPoint x: 294, endPoint y: 345, distance: 7.4
click at [294, 338] on select "Select Item... Yes No N/A" at bounding box center [769, 338] width 1021 height 28
click at [259, 324] on select "Select Item... Yes No N/A" at bounding box center [769, 338] width 1021 height 28
select select "d6bfa9ee-3bd9-4f2b-bea1-0bf2a35e48f8"
click at [281, 435] on select "Select Item... Yes No N/A" at bounding box center [769, 429] width 1021 height 28
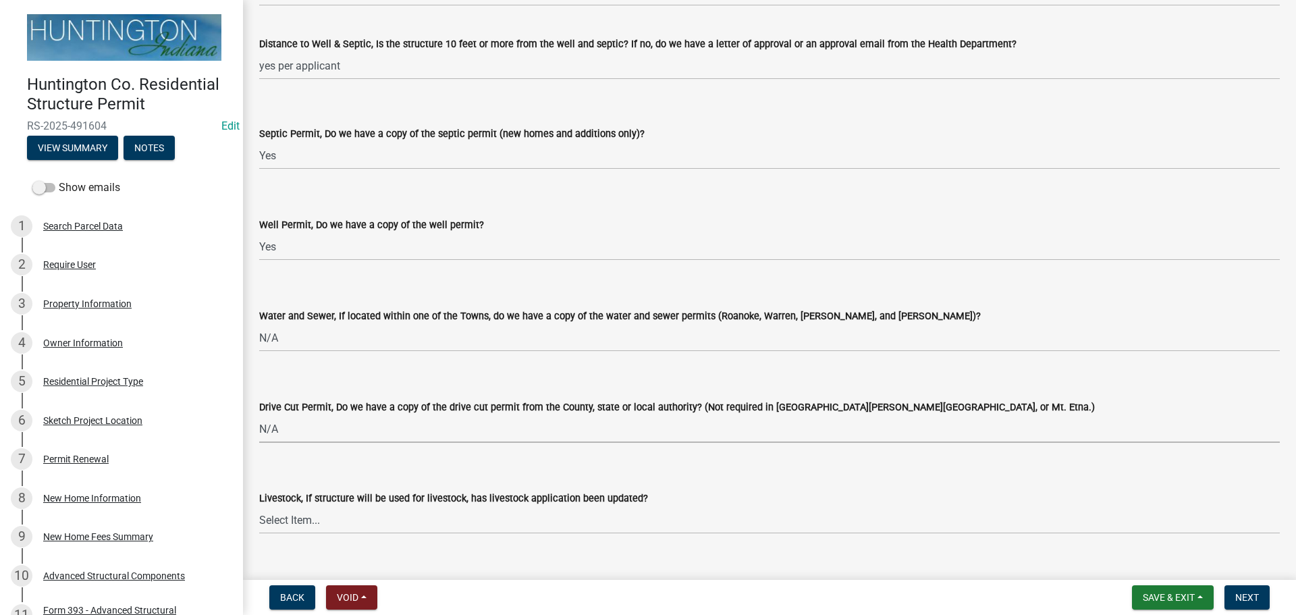
click at [259, 415] on select "Select Item... Yes No N/A" at bounding box center [769, 429] width 1021 height 28
select select "e1967740-c41b-4de5-b294-b9bc371f9c7c"
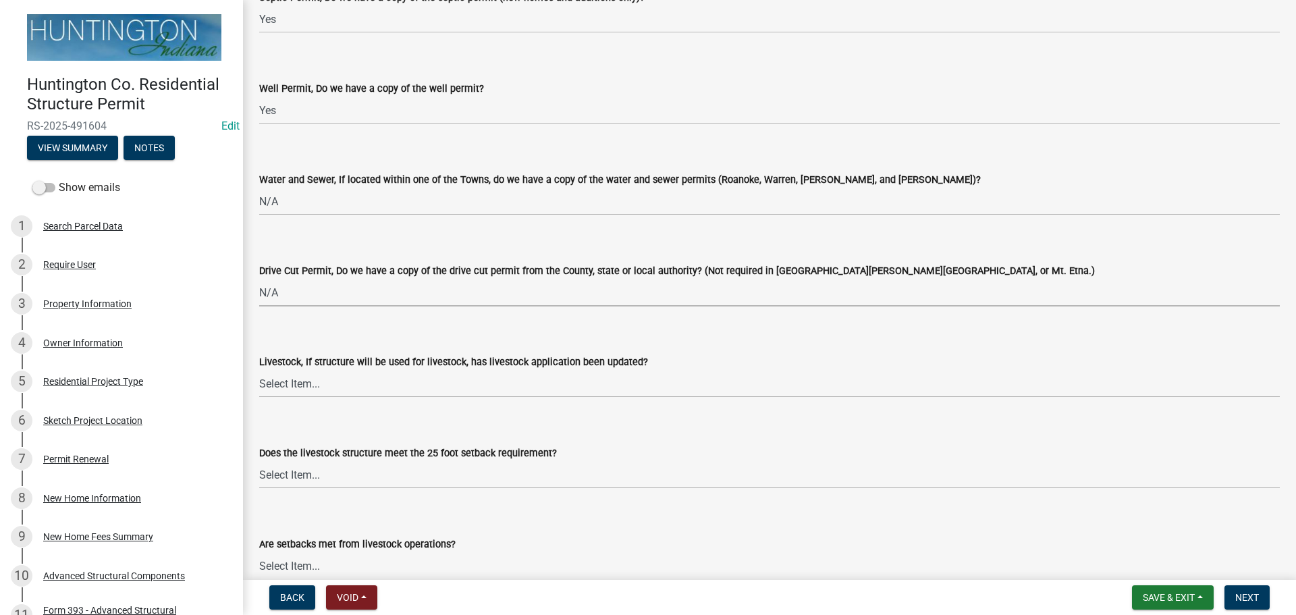
scroll to position [2112, 0]
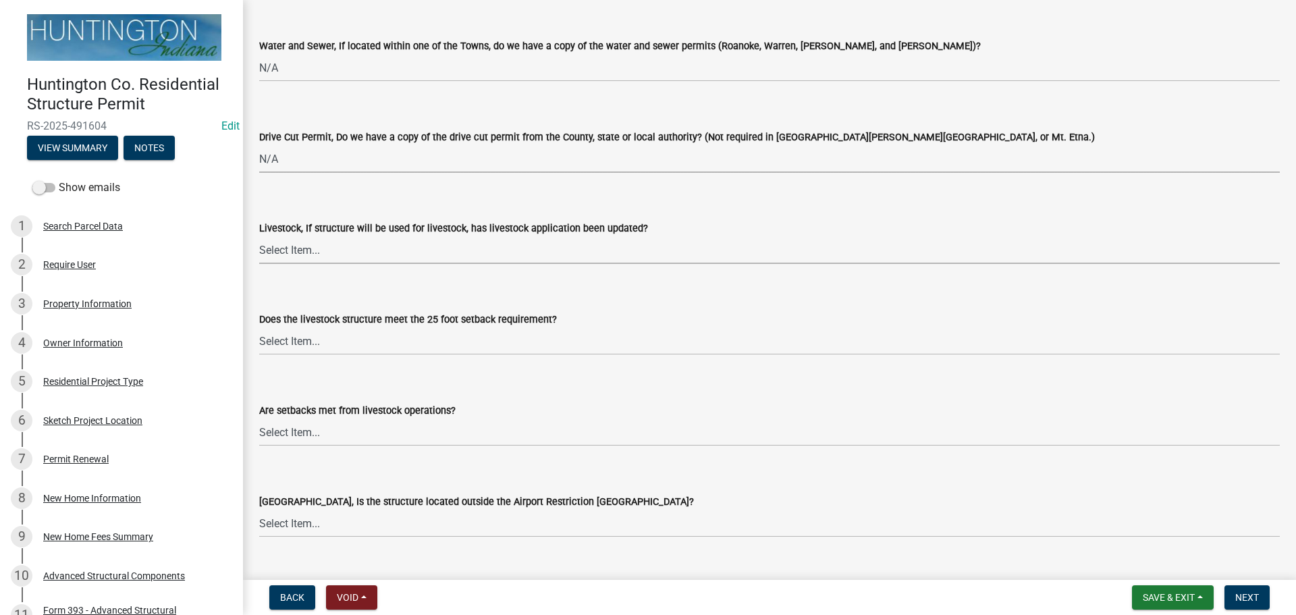
click at [292, 251] on select "Select Item... Yes No N/A" at bounding box center [769, 250] width 1021 height 28
click at [259, 236] on select "Select Item... Yes No N/A" at bounding box center [769, 250] width 1021 height 28
select select "4095ee07-1040-41d6-85c6-c6be8bf6c85e"
drag, startPoint x: 287, startPoint y: 342, endPoint x: 287, endPoint y: 350, distance: 8.1
click at [287, 342] on select "Select Item... Yes No N/A" at bounding box center [769, 341] width 1021 height 28
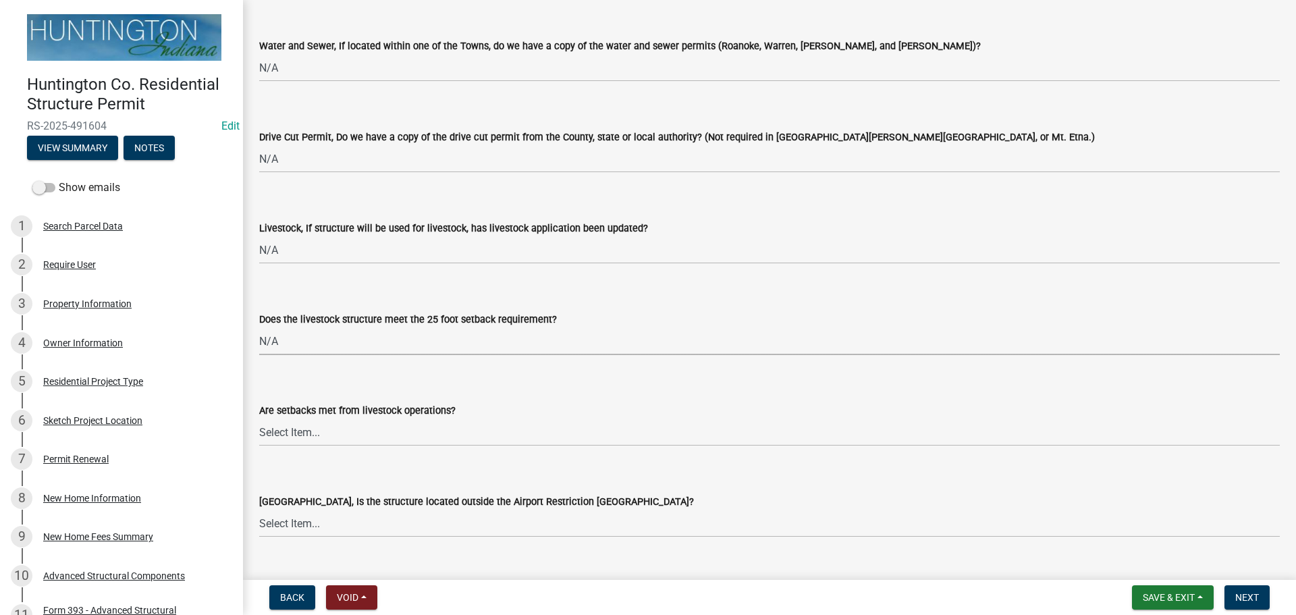
click at [259, 327] on select "Select Item... Yes No N/A" at bounding box center [769, 341] width 1021 height 28
select select "87343147-211b-4763-93bb-8b2ee6155afc"
click at [278, 442] on select "Select Item... Yes No" at bounding box center [769, 433] width 1021 height 28
click at [259, 419] on select "Select Item... Yes No" at bounding box center [769, 433] width 1021 height 28
select select "a533f136-47b9-4377-857f-add42c7a7ee1"
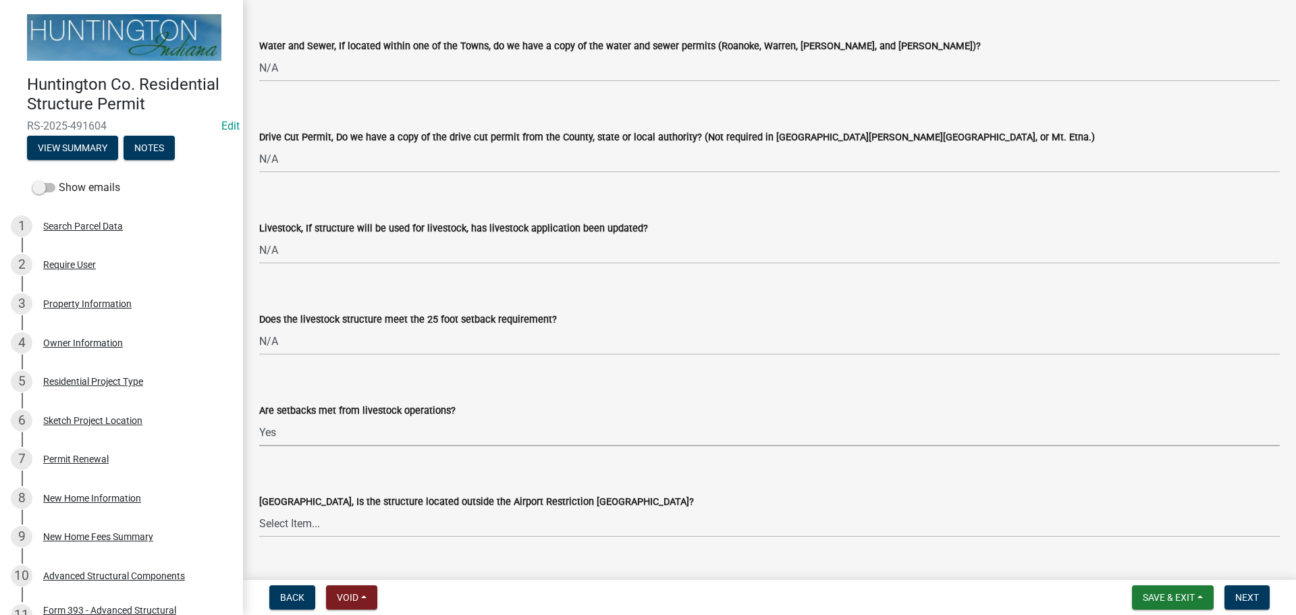
scroll to position [2382, 0]
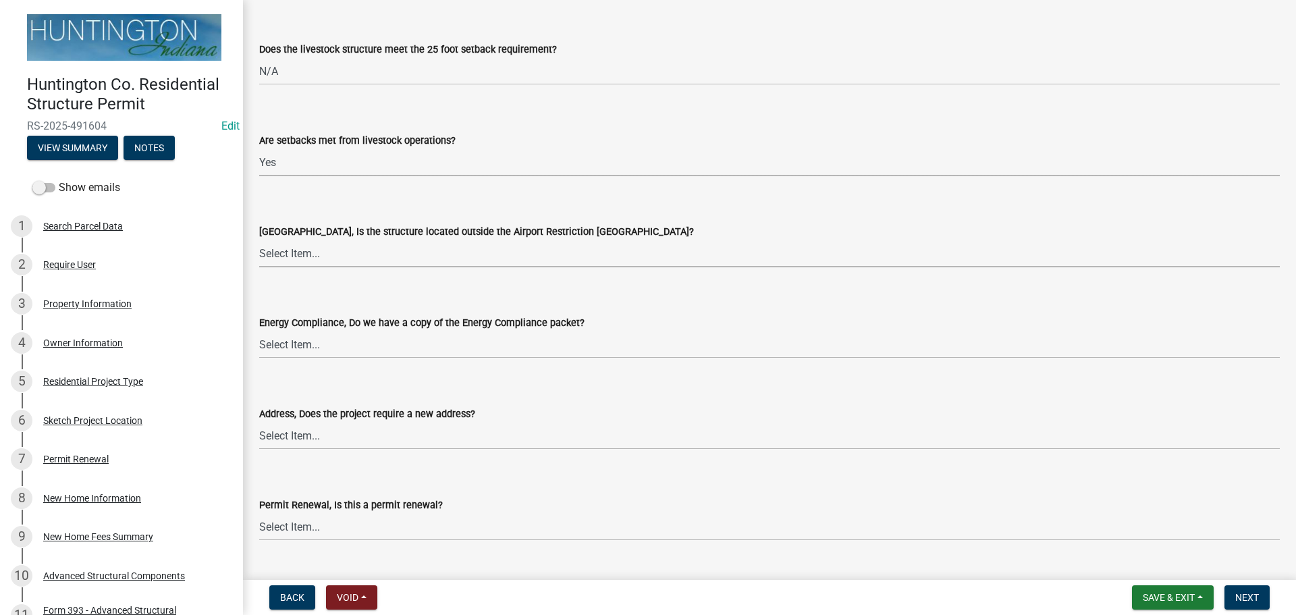
click at [299, 250] on select "Select Item... Yes No" at bounding box center [769, 254] width 1021 height 28
click at [259, 240] on select "Select Item... Yes No" at bounding box center [769, 254] width 1021 height 28
select select "3c66432b-8bb8-4124-90df-d6035d4b372c"
click at [280, 350] on select "Select Item... Yes No N/A" at bounding box center [769, 345] width 1021 height 28
click at [259, 331] on select "Select Item... Yes No N/A" at bounding box center [769, 345] width 1021 height 28
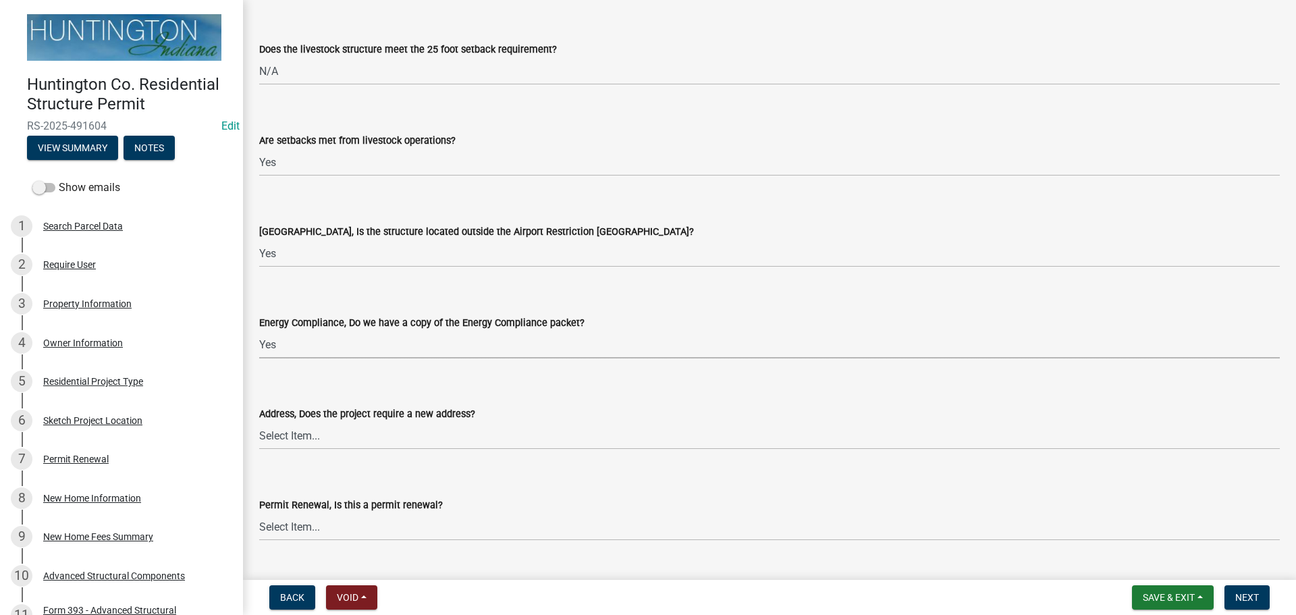
select select "87ff1e7d-2299-4b95-8987-75dfcfb00e9e"
drag, startPoint x: 276, startPoint y: 431, endPoint x: 276, endPoint y: 446, distance: 14.2
click at [276, 431] on select "Select Item... Yes No" at bounding box center [769, 436] width 1021 height 28
click at [259, 422] on select "Select Item... Yes No" at bounding box center [769, 436] width 1021 height 28
select select "dab9127f-4f14-4b54-93cb-019292fe7c15"
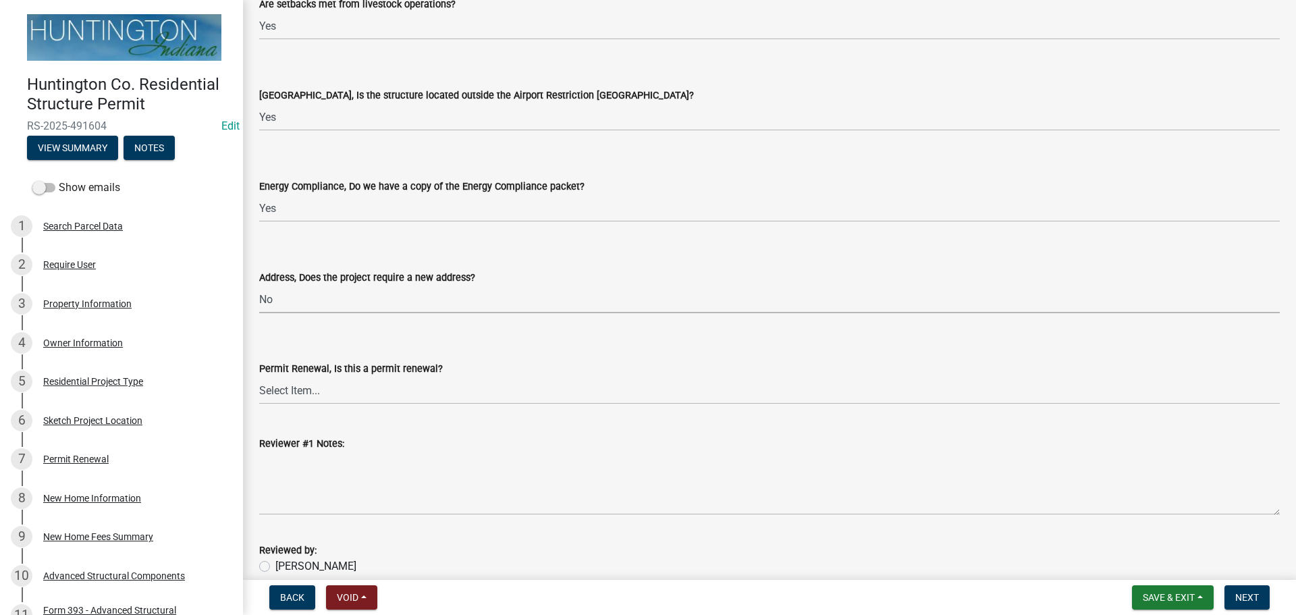
scroll to position [2616, 0]
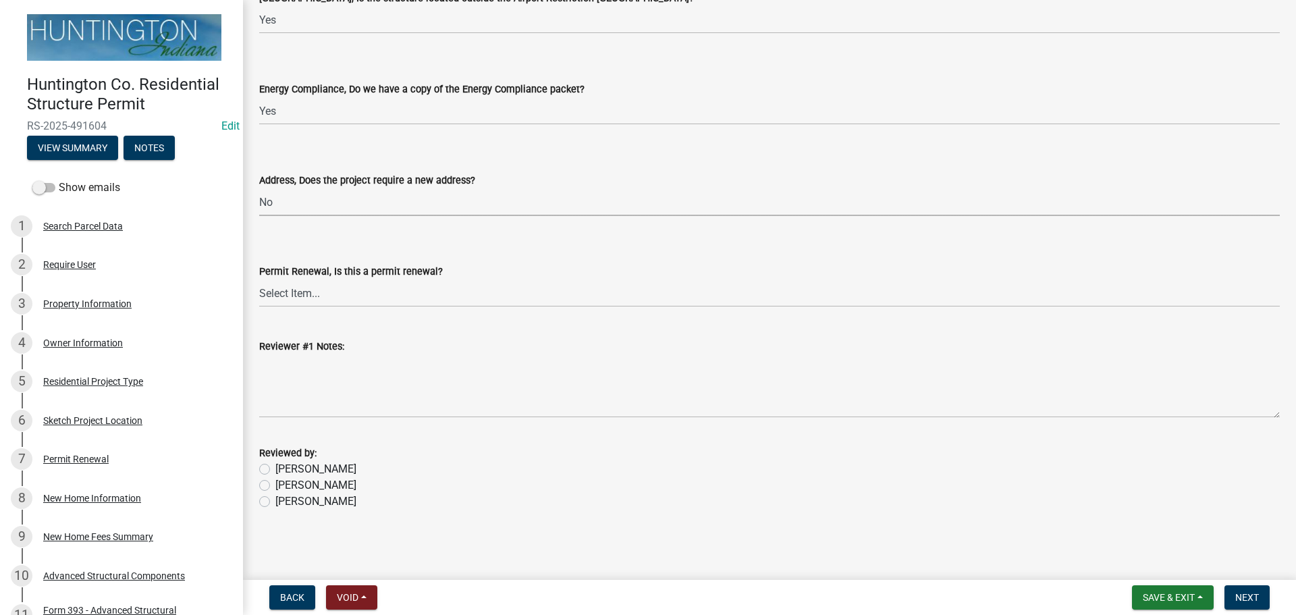
click at [275, 484] on label "Jessica" at bounding box center [315, 485] width 81 height 16
click at [275, 484] on input "Jessica" at bounding box center [279, 481] width 9 height 9
radio input "true"
click at [1253, 596] on span "Next" at bounding box center [1248, 597] width 24 height 11
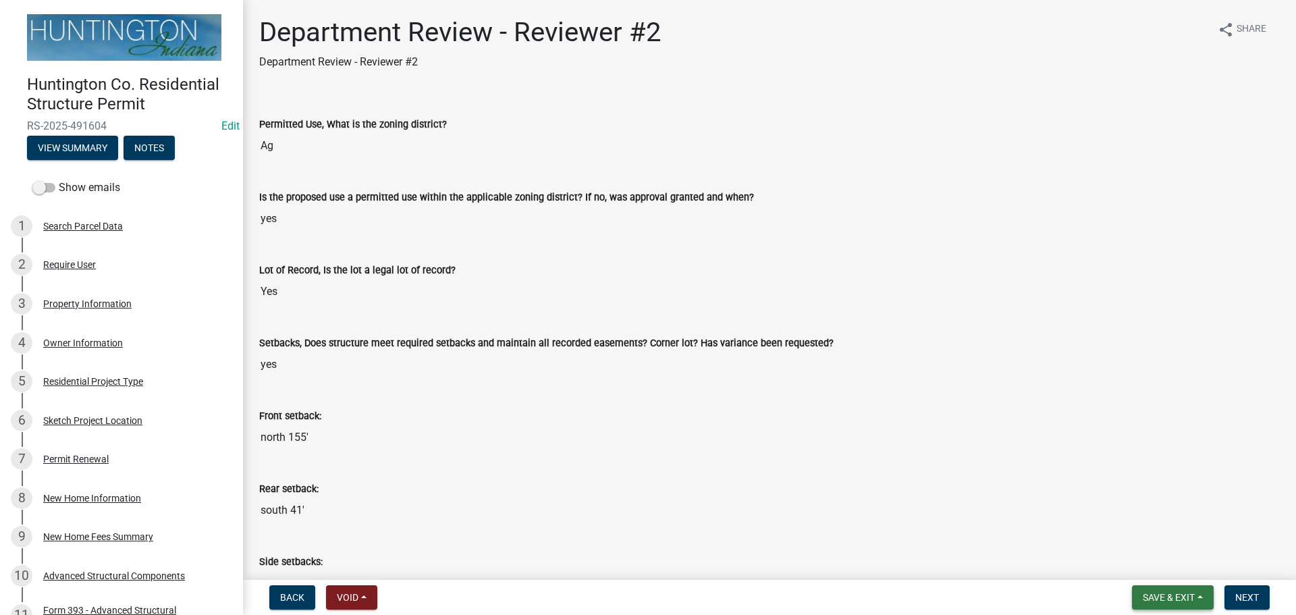
click at [1149, 591] on button "Save & Exit" at bounding box center [1173, 597] width 82 height 24
click at [1134, 558] on button "Save & Exit" at bounding box center [1160, 562] width 108 height 32
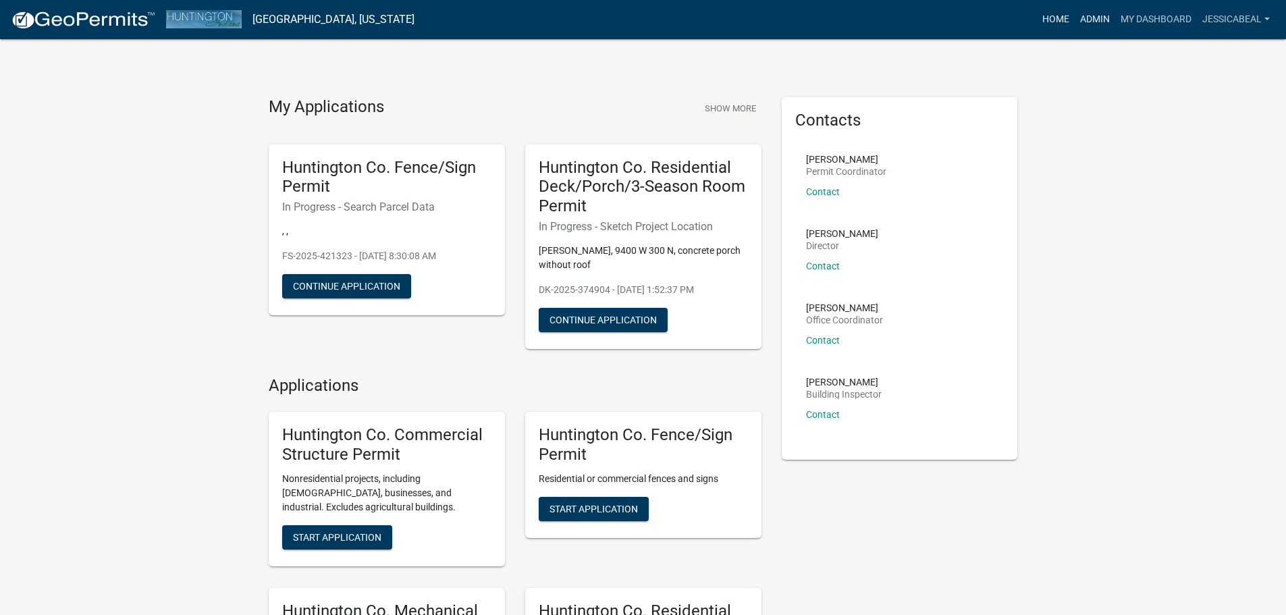
drag, startPoint x: 1095, startPoint y: 16, endPoint x: 1060, endPoint y: 20, distance: 35.3
click at [1095, 16] on link "Admin" at bounding box center [1095, 20] width 41 height 26
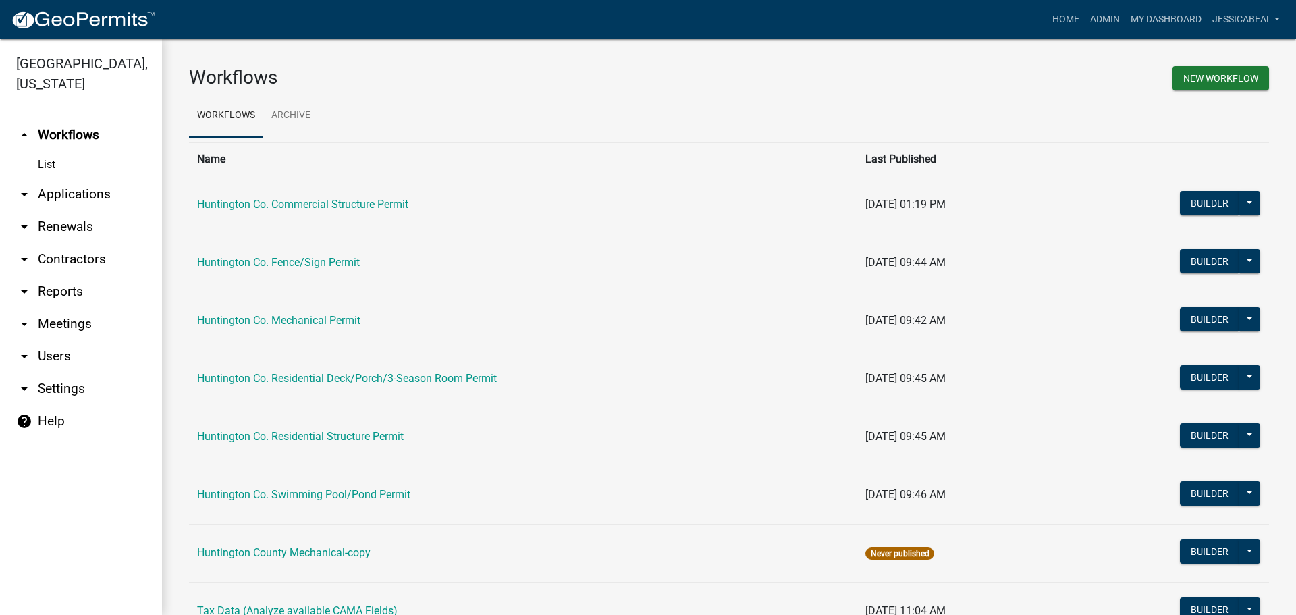
click at [61, 188] on link "arrow_drop_down Applications" at bounding box center [81, 194] width 162 height 32
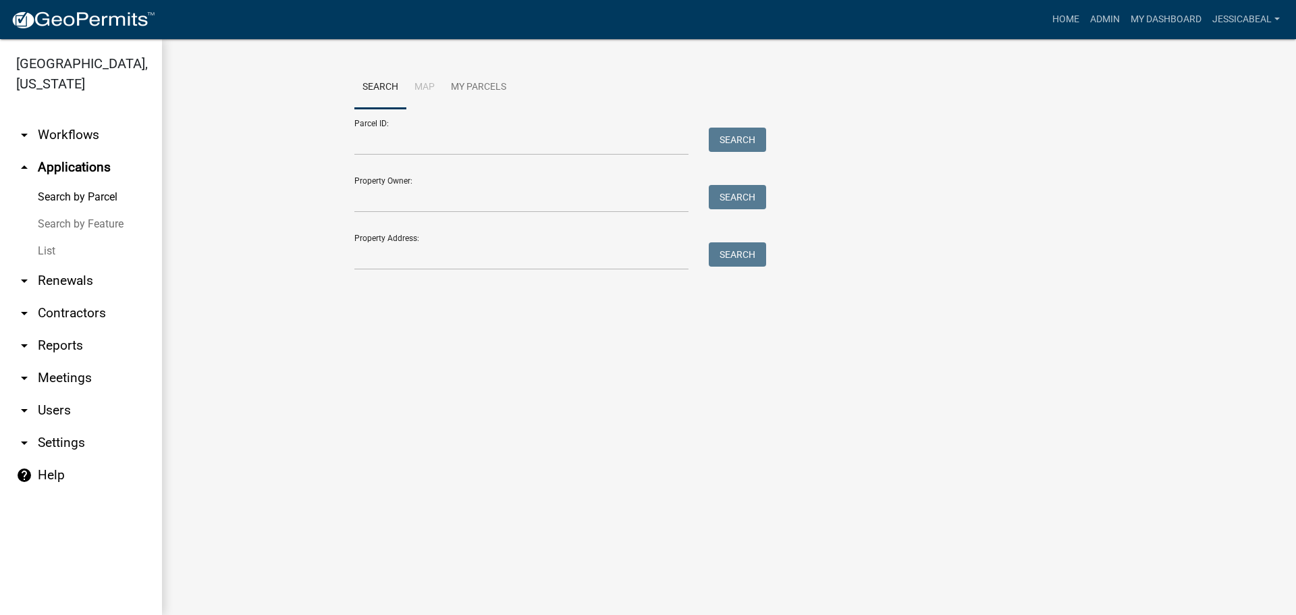
click at [56, 247] on link "List" at bounding box center [81, 251] width 162 height 27
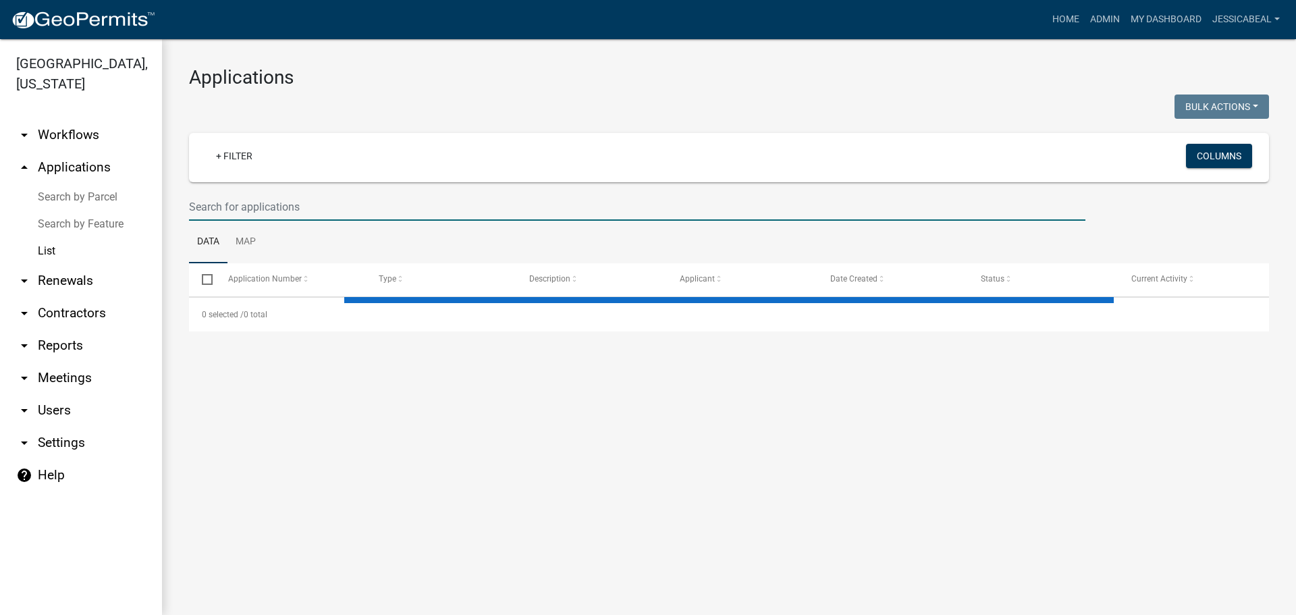
click at [323, 215] on input "text" at bounding box center [637, 207] width 897 height 28
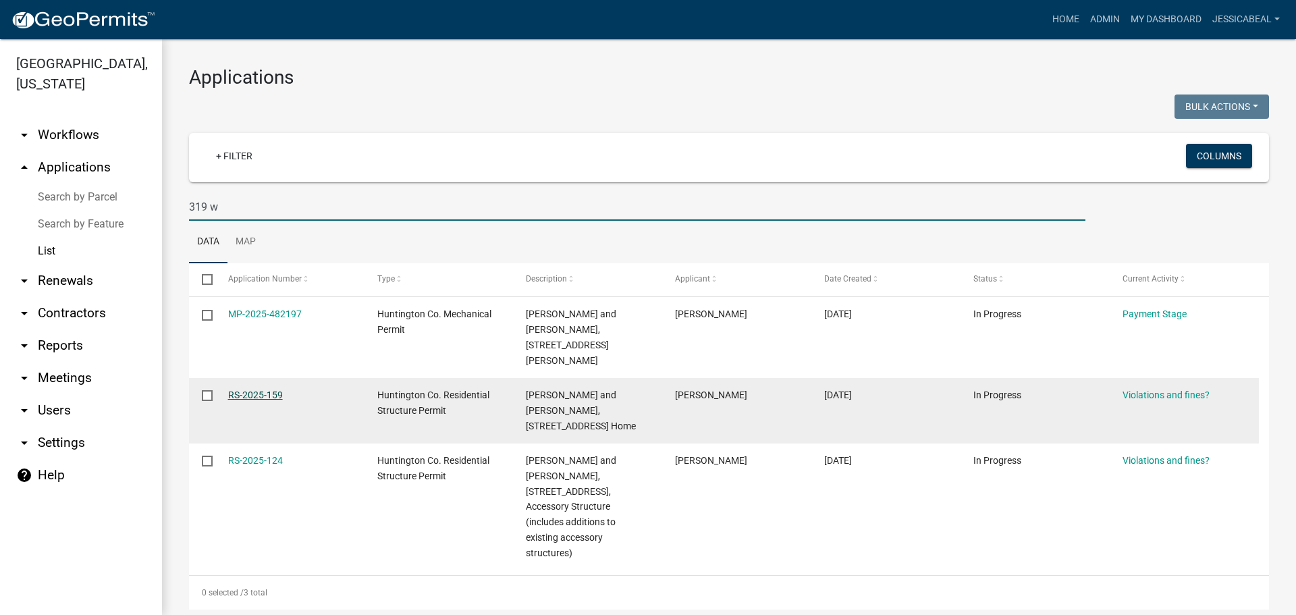
type input "319 w"
click at [243, 390] on link "RS-2025-159" at bounding box center [255, 395] width 55 height 11
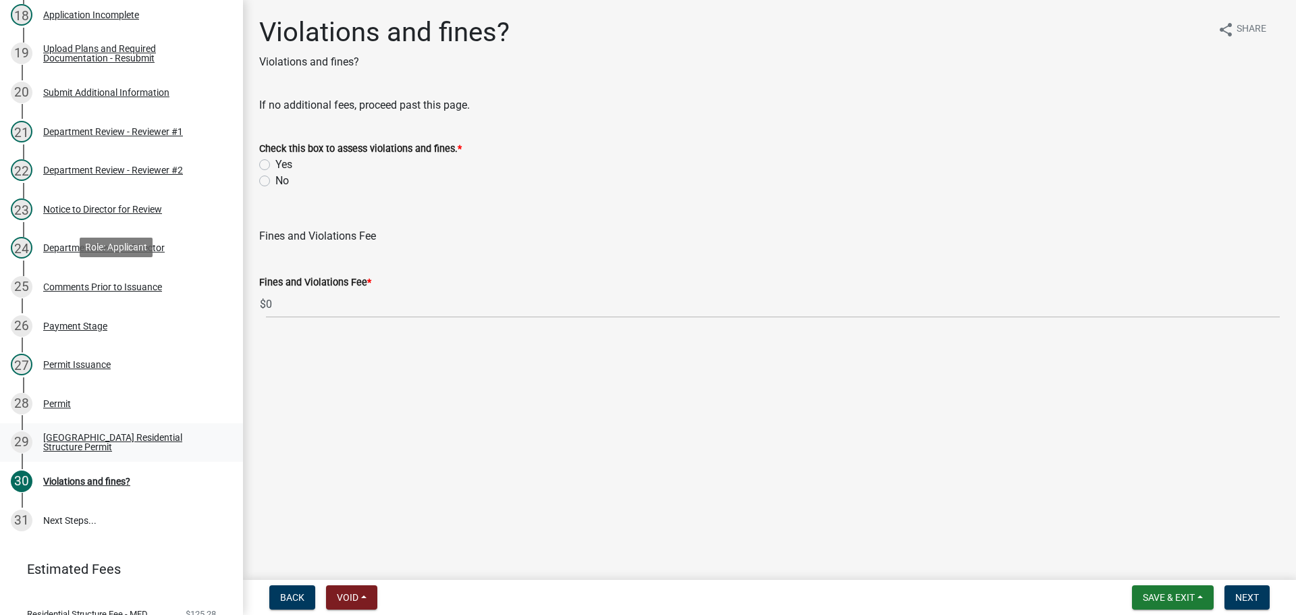
scroll to position [920, 0]
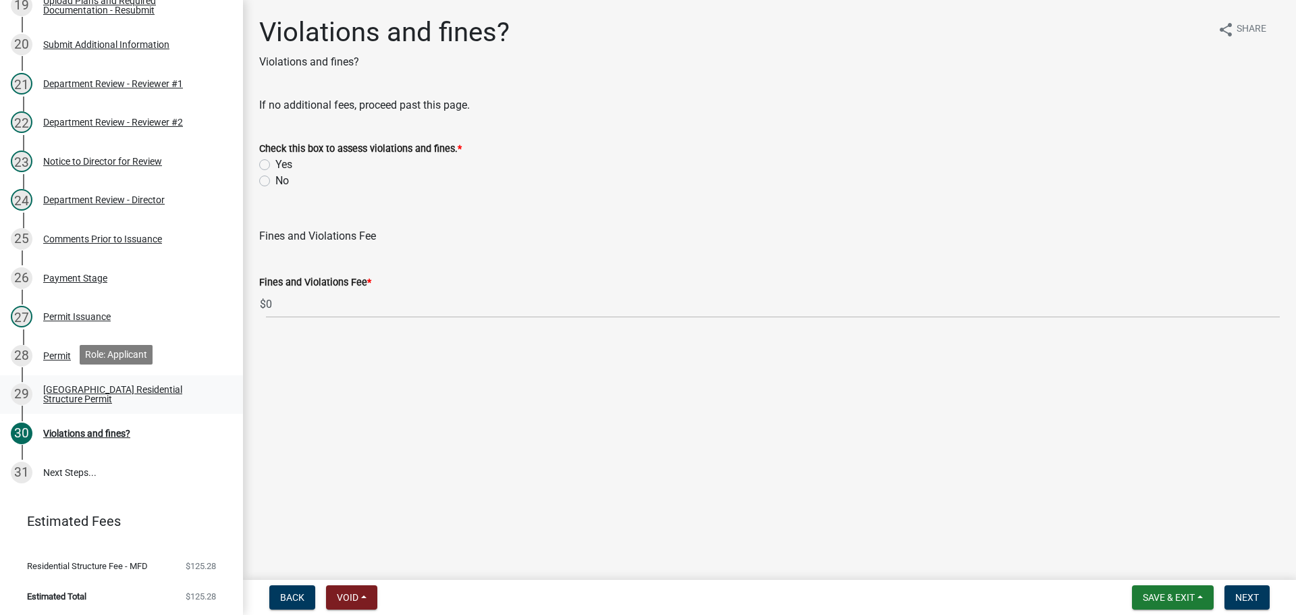
click at [58, 393] on div "Huntington County Residential Structure Permit" at bounding box center [132, 394] width 178 height 19
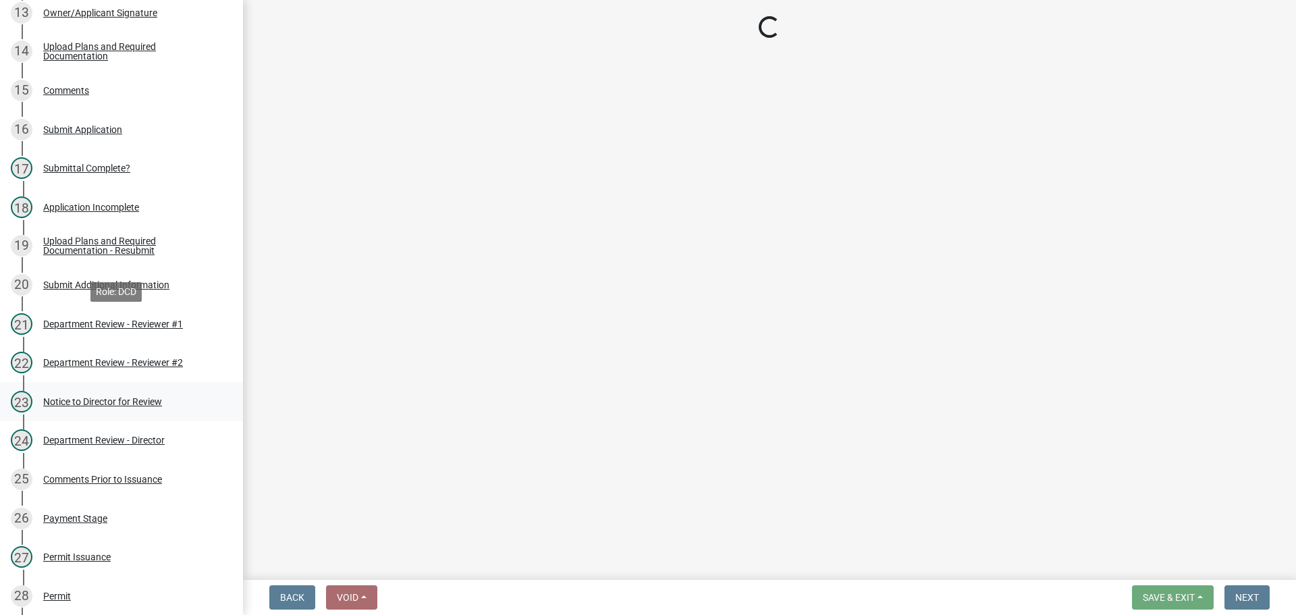
scroll to position [650, 0]
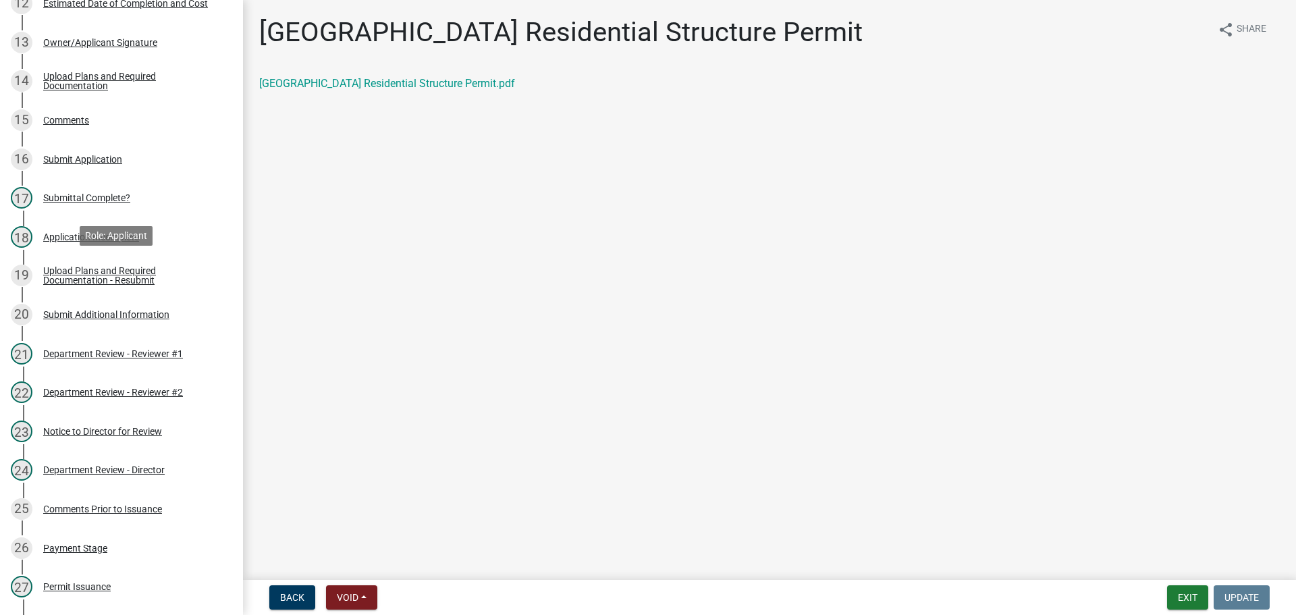
click at [86, 266] on div "Upload Plans and Required Documentation - Resubmit" at bounding box center [132, 275] width 178 height 19
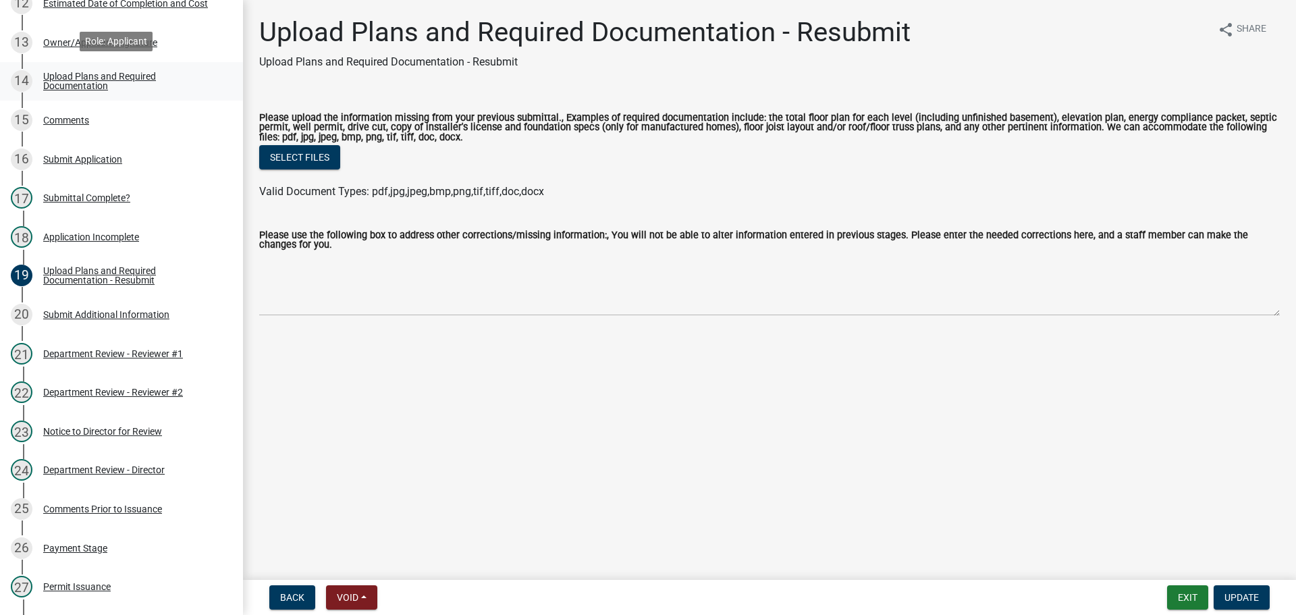
click at [76, 72] on div "Upload Plans and Required Documentation" at bounding box center [132, 81] width 178 height 19
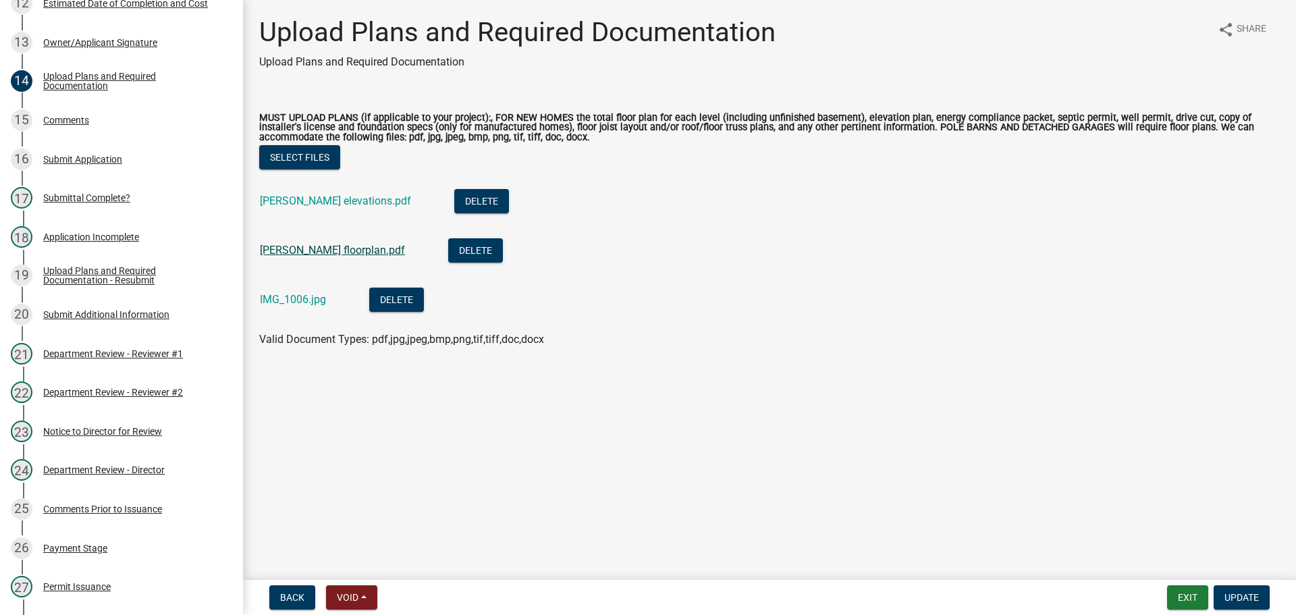
click at [287, 257] on link "shidler floorplan.pdf" at bounding box center [332, 250] width 145 height 13
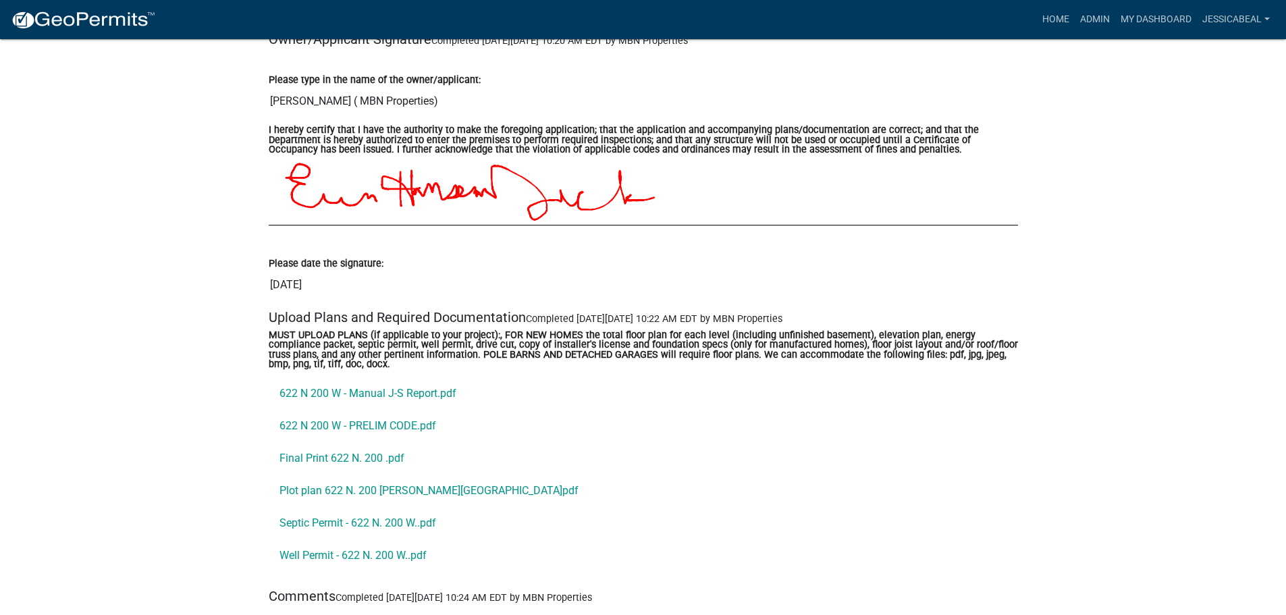
scroll to position [5469, 0]
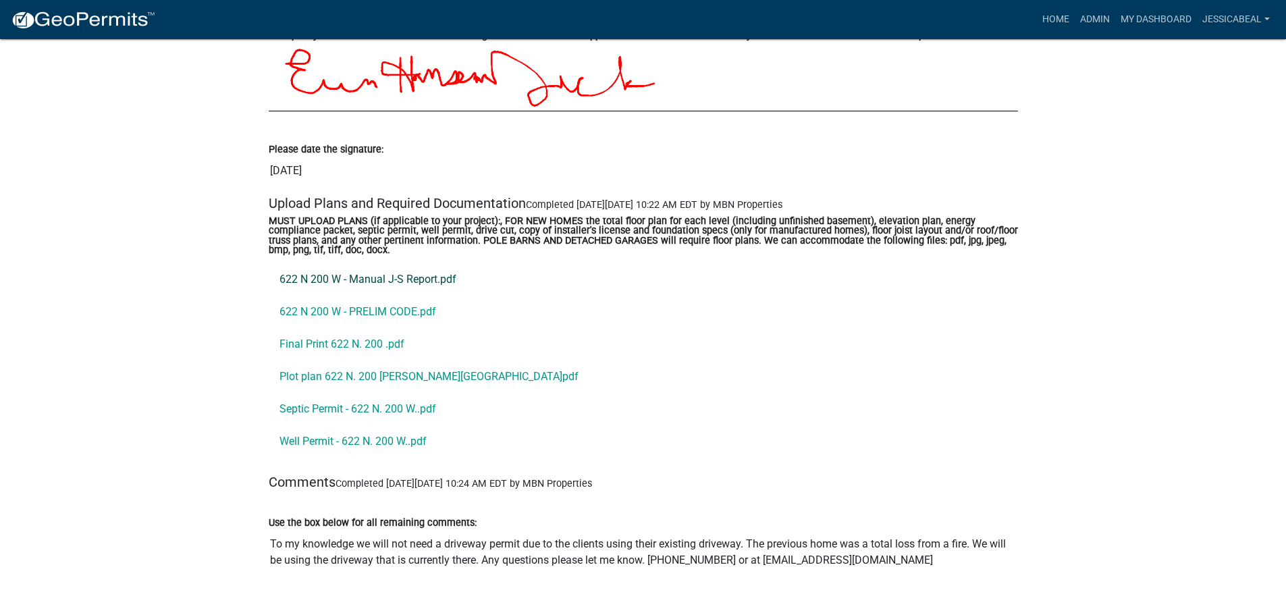
click at [387, 286] on link "622 N 200 W - Manual J-S Report.pdf" at bounding box center [643, 279] width 749 height 32
click at [359, 315] on link "622 N 200 W - PRELIM CODE.pdf" at bounding box center [643, 312] width 749 height 32
click at [313, 344] on link "Final Print 622 N. 200 .pdf" at bounding box center [643, 344] width 749 height 32
click at [319, 384] on link "Plot plan 622 N. 200 [PERSON_NAME][GEOGRAPHIC_DATA]pdf" at bounding box center [643, 377] width 749 height 32
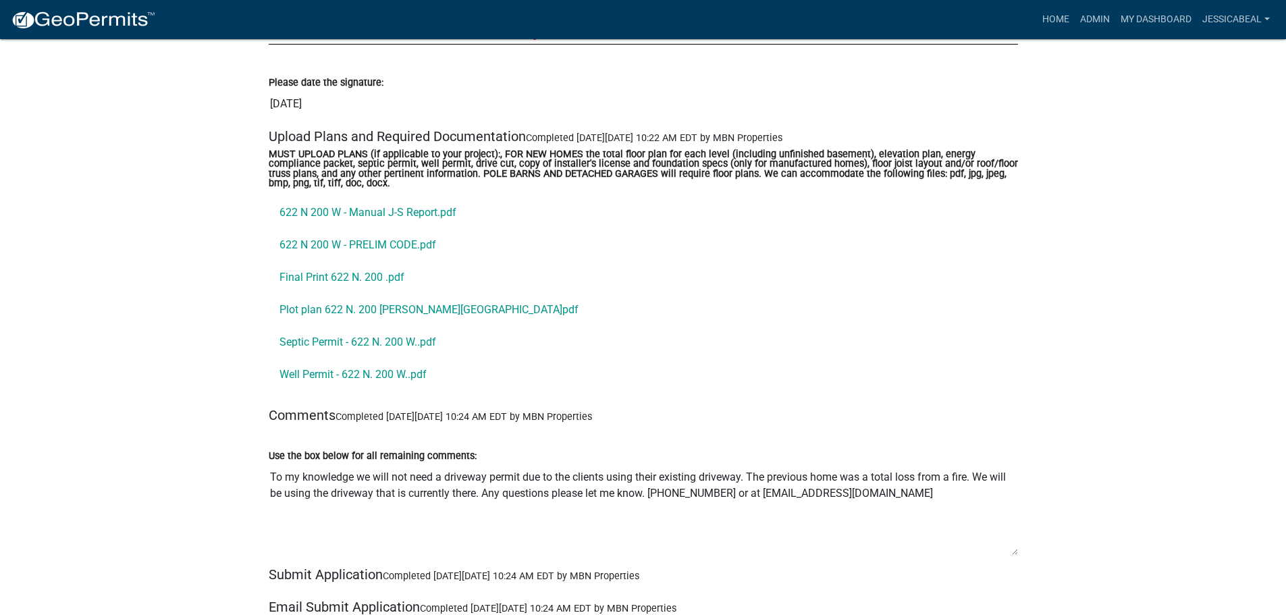
scroll to position [5537, 0]
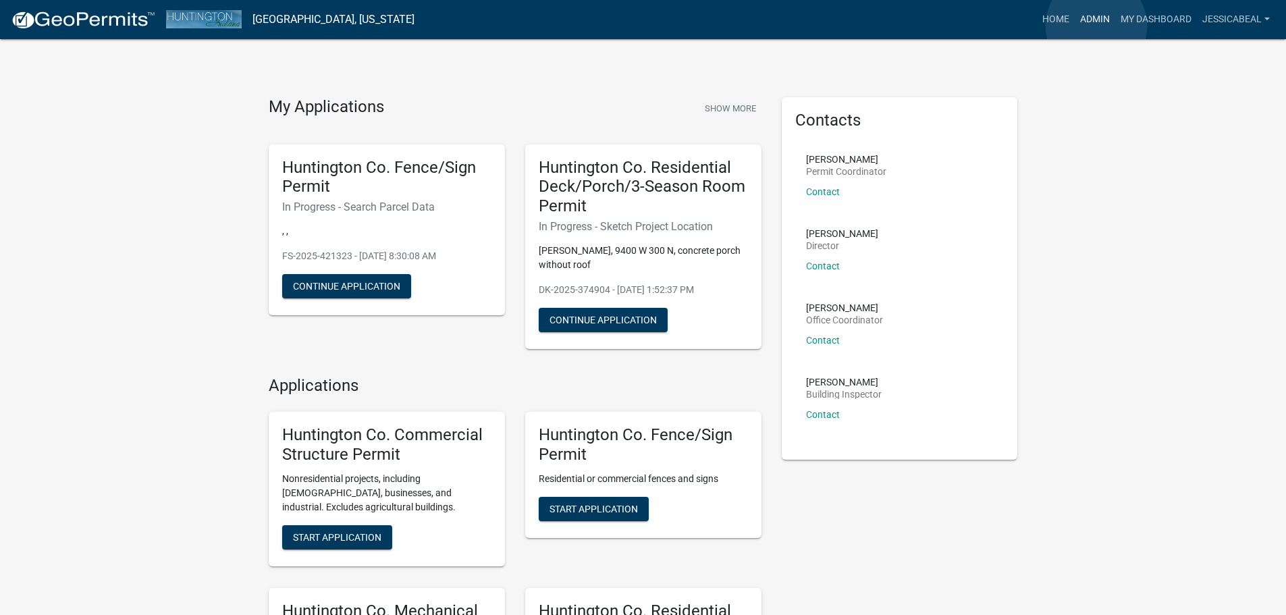
click at [1097, 26] on link "Admin" at bounding box center [1095, 20] width 41 height 26
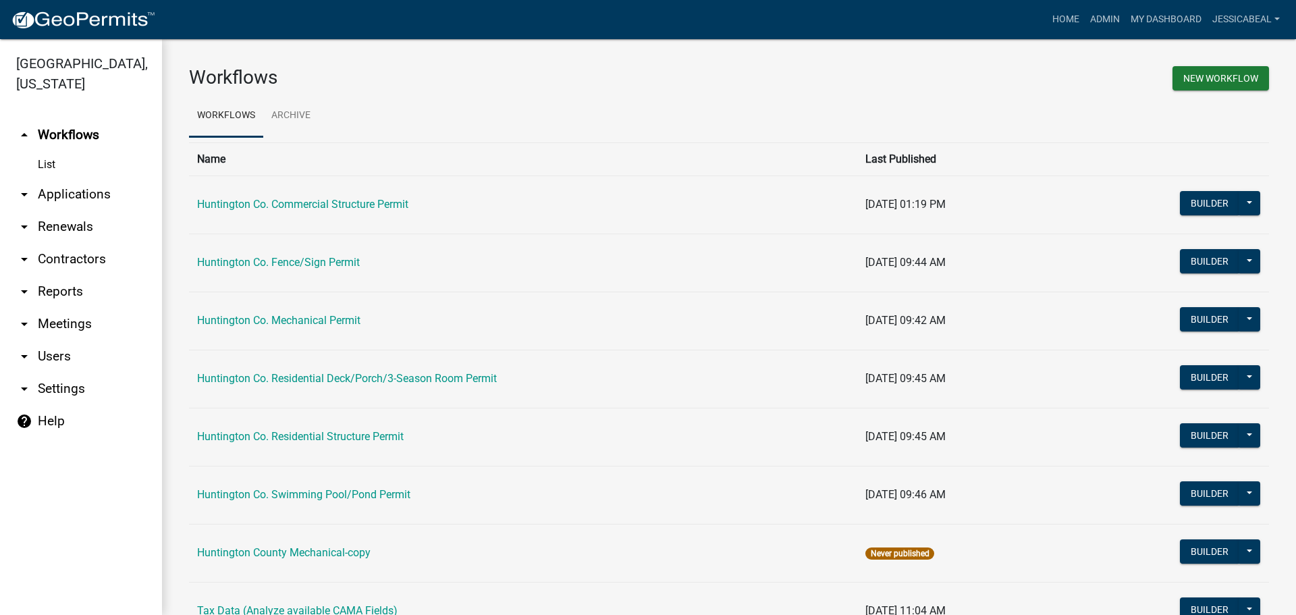
click at [64, 194] on link "arrow_drop_down Applications" at bounding box center [81, 194] width 162 height 32
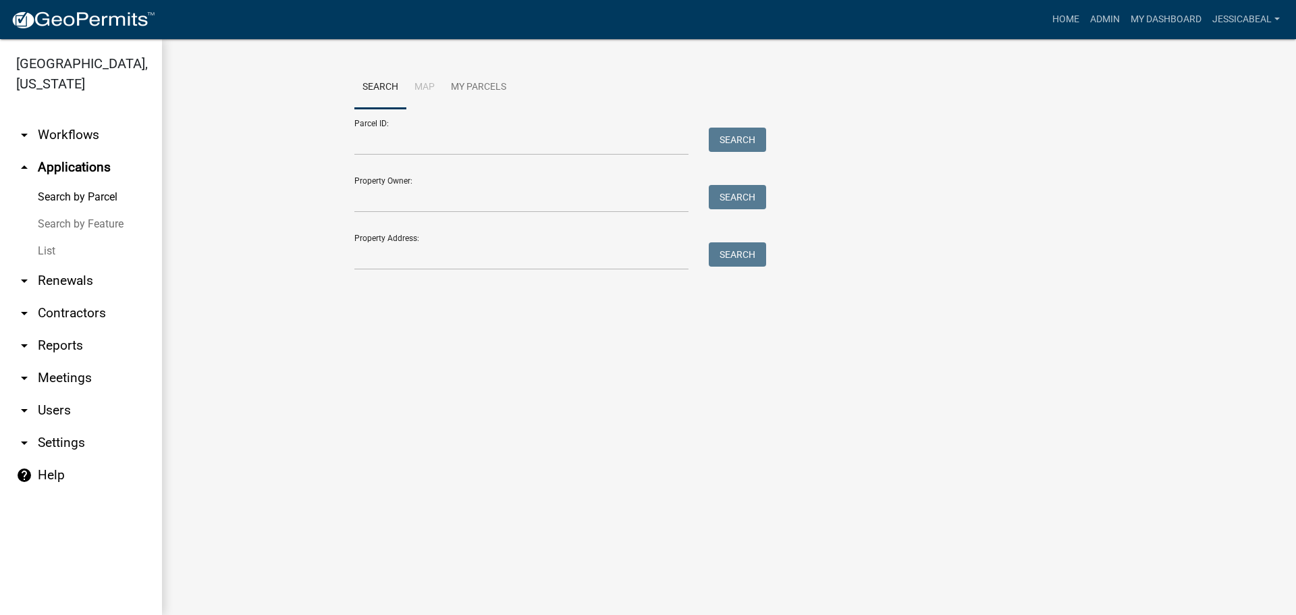
click at [45, 246] on link "List" at bounding box center [81, 251] width 162 height 27
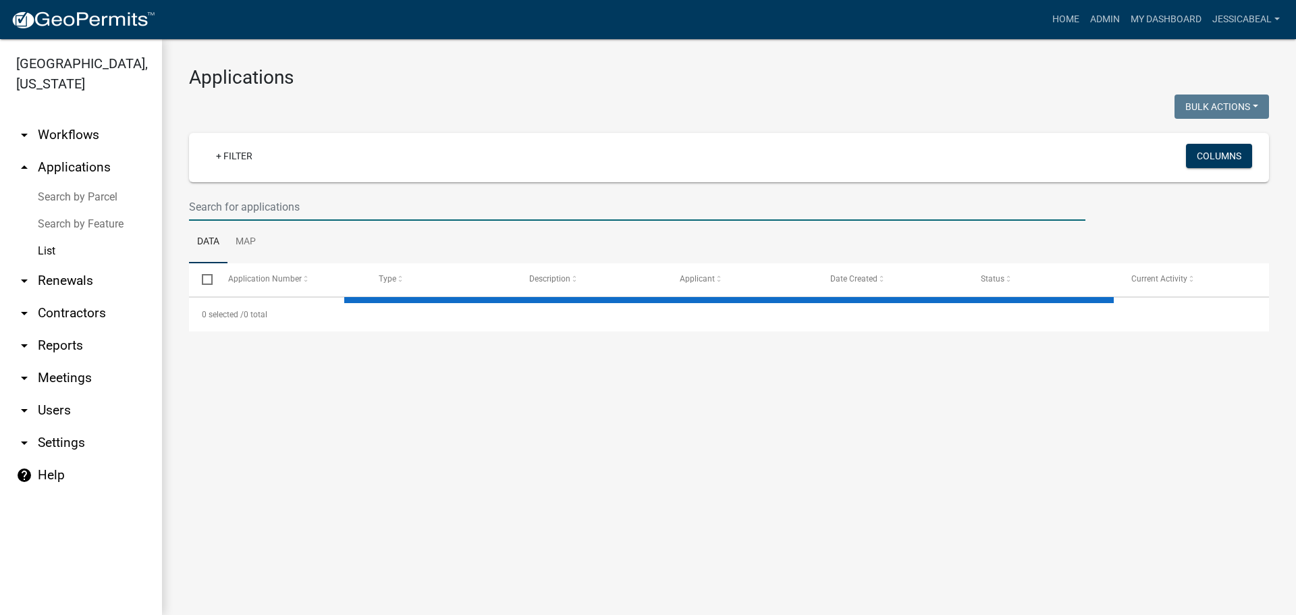
click at [311, 199] on input "text" at bounding box center [637, 207] width 897 height 28
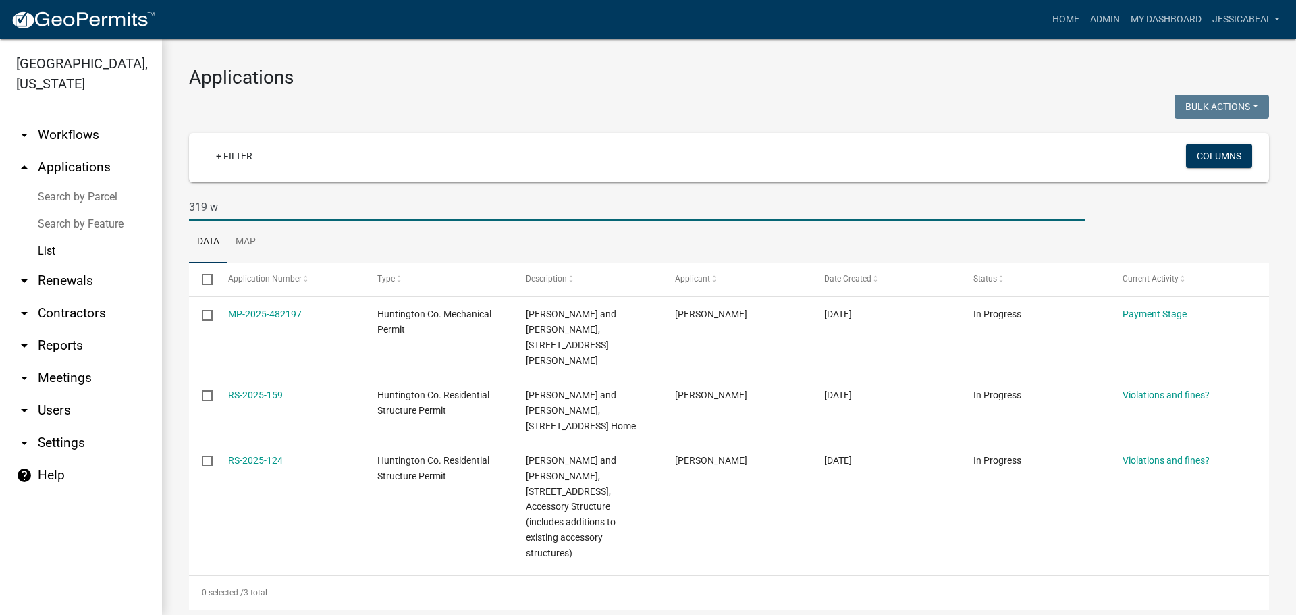
type input "319 w"
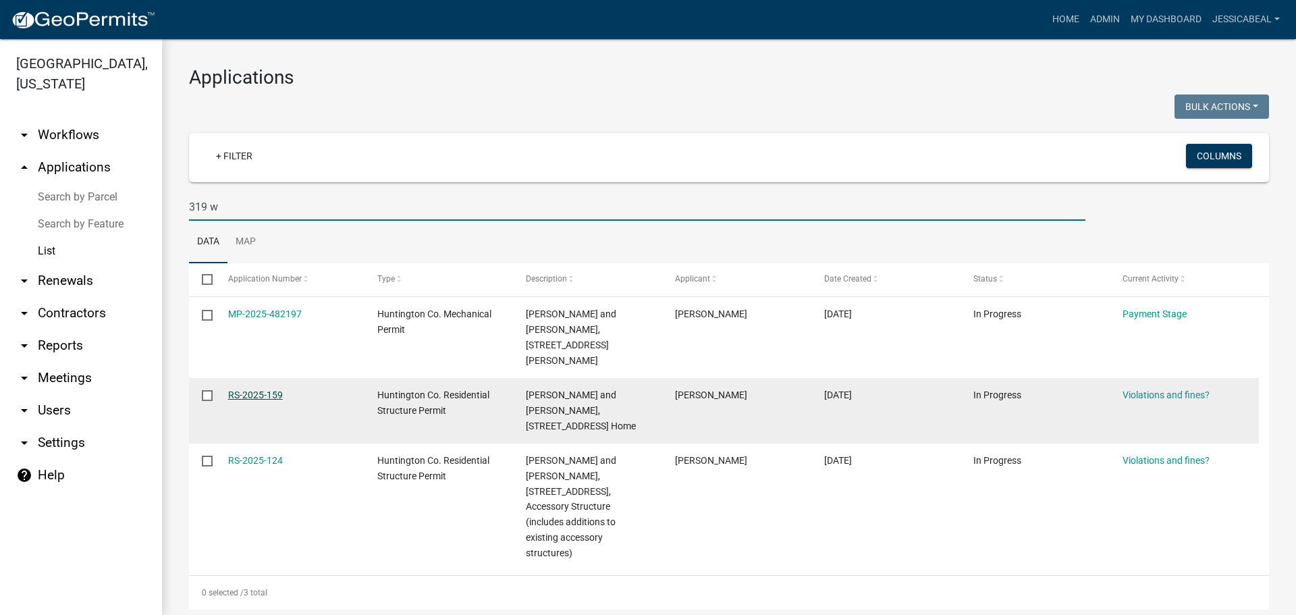
click at [232, 390] on link "RS-2025-159" at bounding box center [255, 395] width 55 height 11
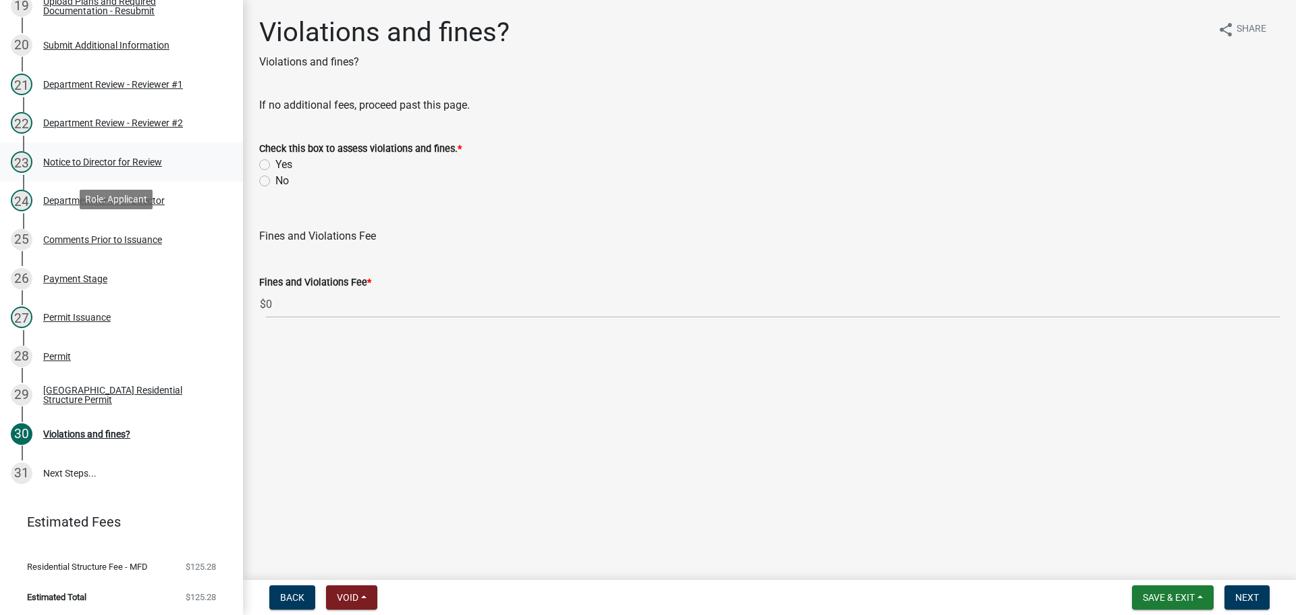
scroll to position [920, 0]
click at [89, 312] on div "Permit Issuance" at bounding box center [77, 316] width 68 height 9
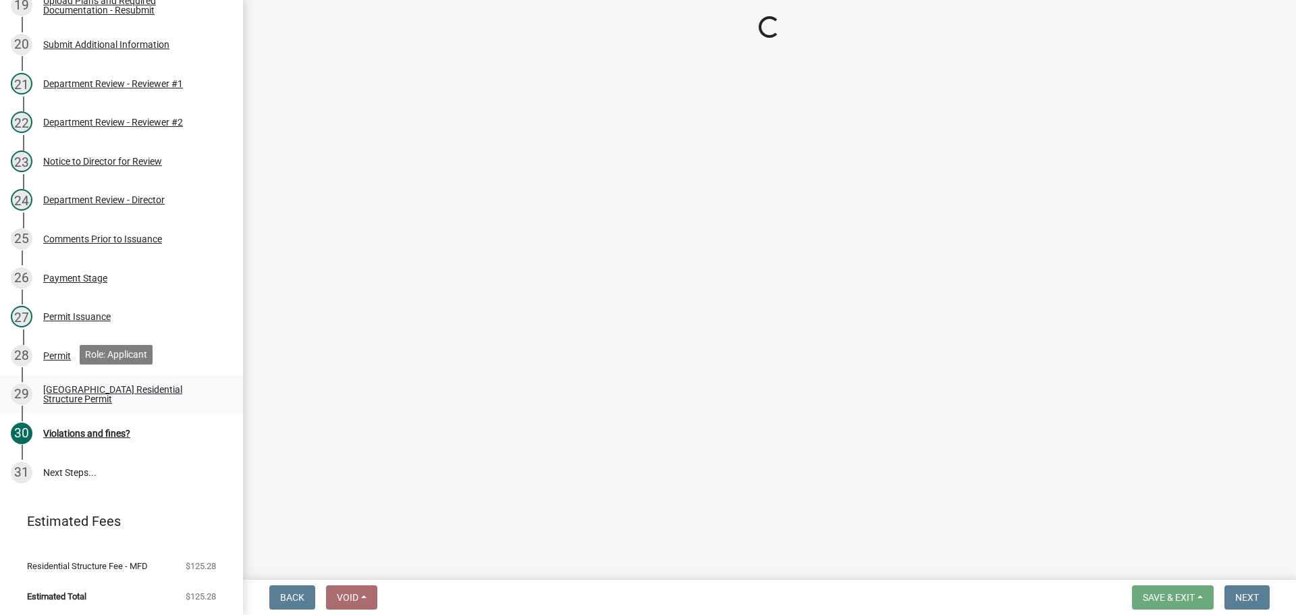
select select "cc8bb435-ea07-44aa-b5a4-aff1abb1e5ec"
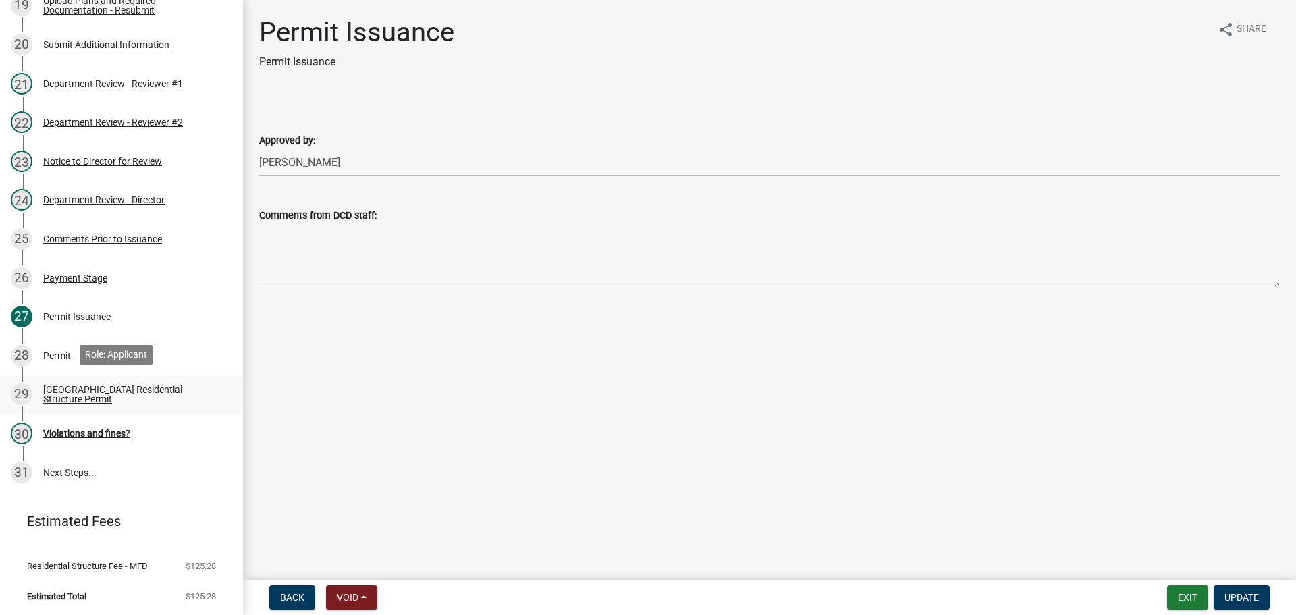
click at [91, 375] on link "29 Huntington County Residential Structure Permit" at bounding box center [121, 394] width 243 height 39
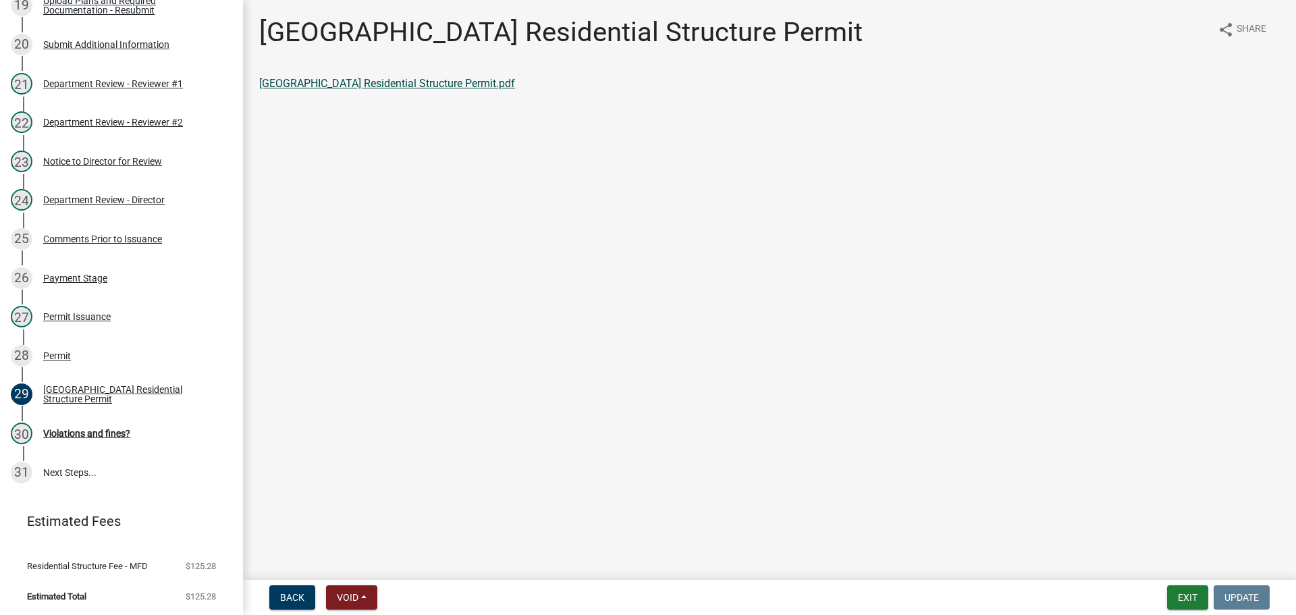
click at [402, 80] on link "[GEOGRAPHIC_DATA] Residential Structure Permit.pdf" at bounding box center [387, 83] width 256 height 13
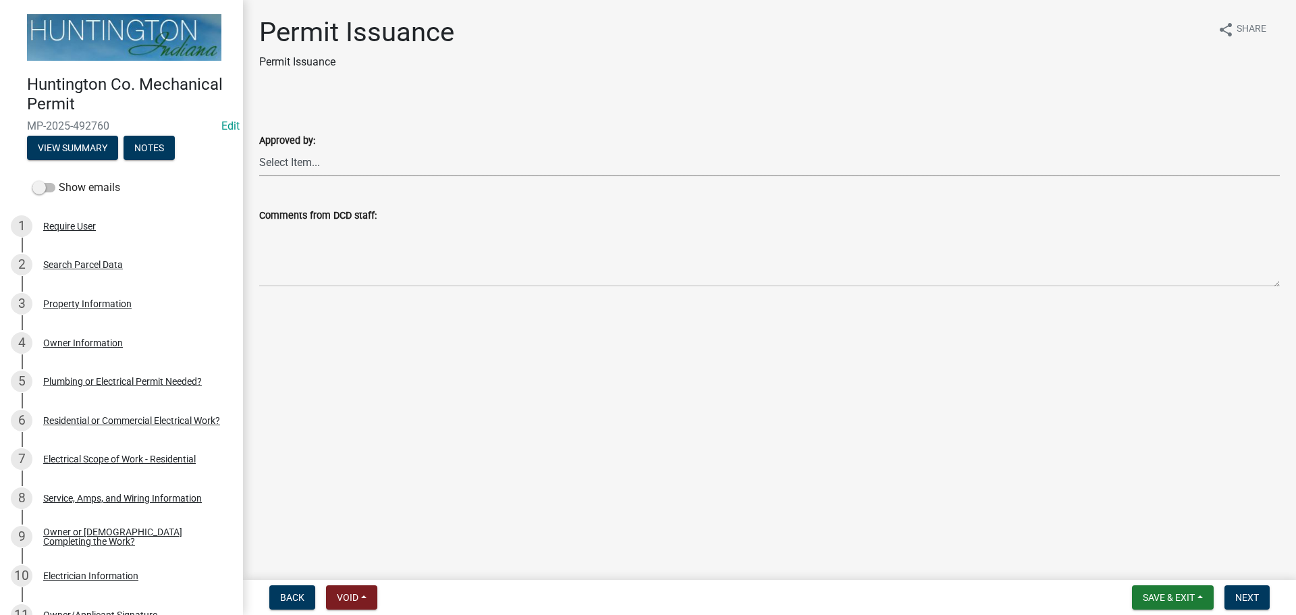
click at [355, 161] on select "Select Item... [PERSON_NAME] [PERSON_NAME] [PERSON_NAME] [PERSON_NAME]" at bounding box center [769, 163] width 1021 height 28
click at [259, 149] on select "Select Item... [PERSON_NAME] [PERSON_NAME] [PERSON_NAME] [PERSON_NAME]" at bounding box center [769, 163] width 1021 height 28
select select "0ac14b4a-58a8-44ed-8576-6ffdb9d3932f"
click at [645, 444] on button "Next" at bounding box center [1247, 597] width 45 height 24
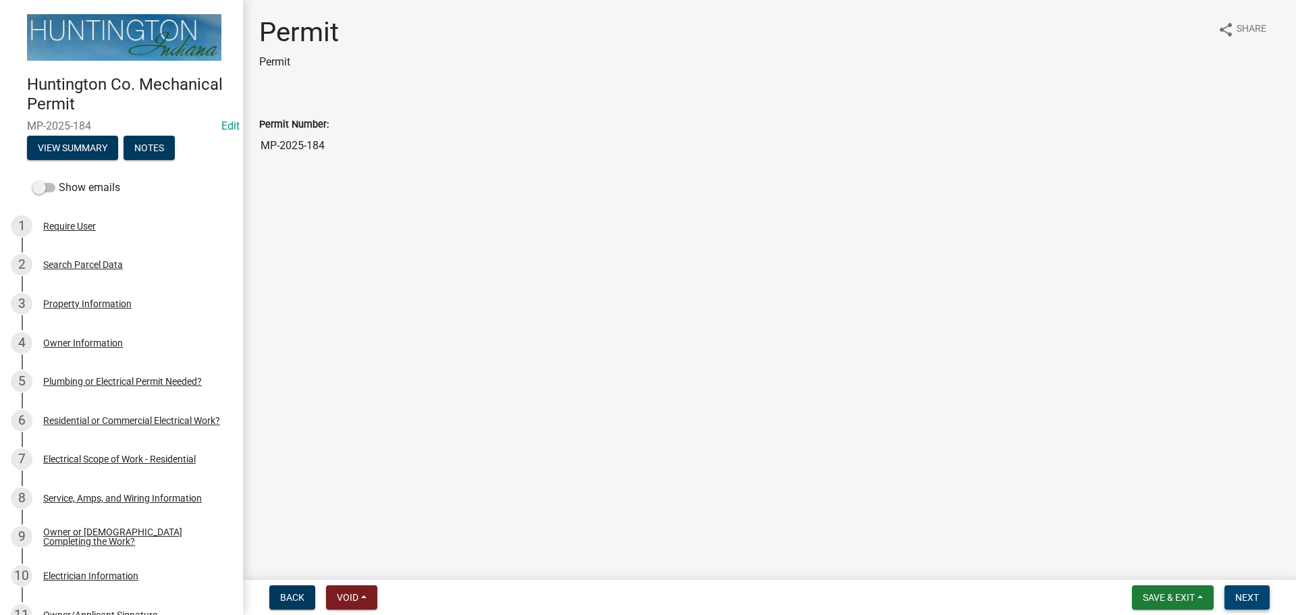
click at [645, 444] on span "Next" at bounding box center [1248, 597] width 24 height 11
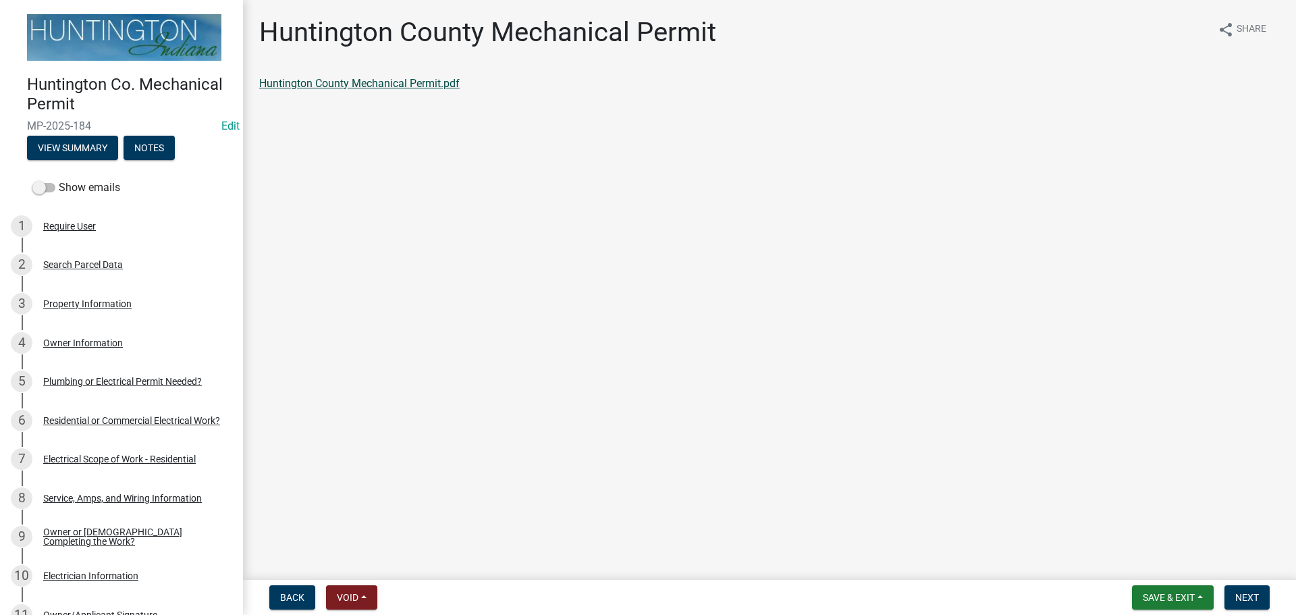
click at [331, 86] on link "Huntington County Mechanical Permit.pdf" at bounding box center [359, 83] width 201 height 13
click at [645, 444] on button "Next" at bounding box center [1247, 597] width 45 height 24
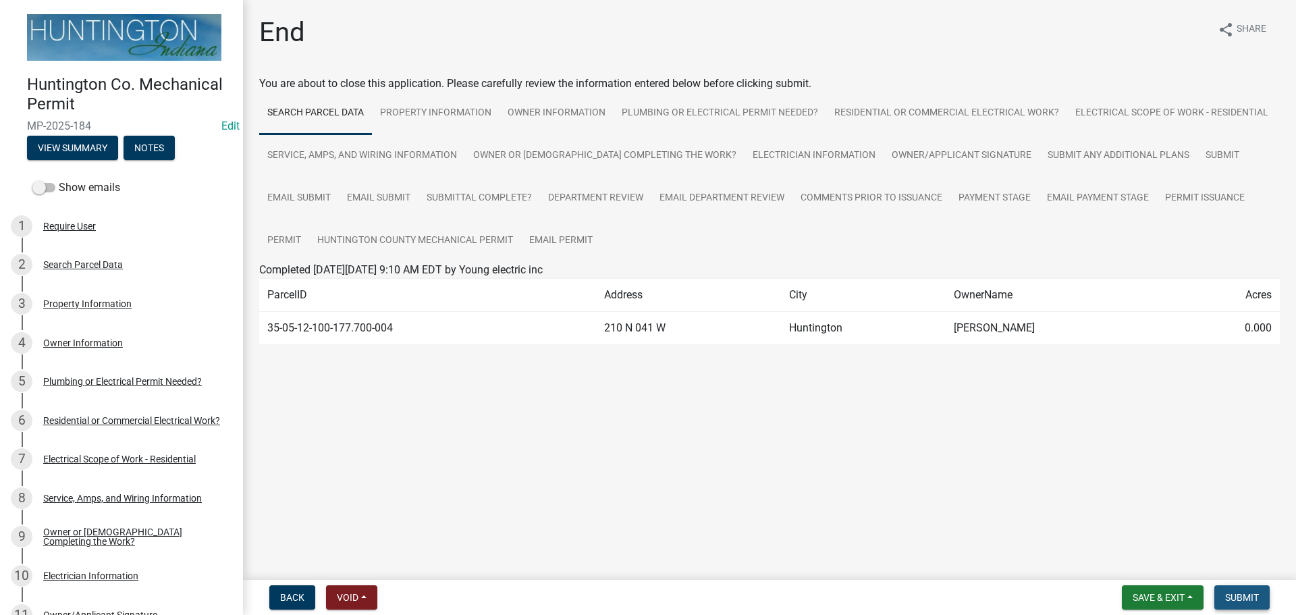
click at [645, 444] on span "Submit" at bounding box center [1243, 597] width 34 height 11
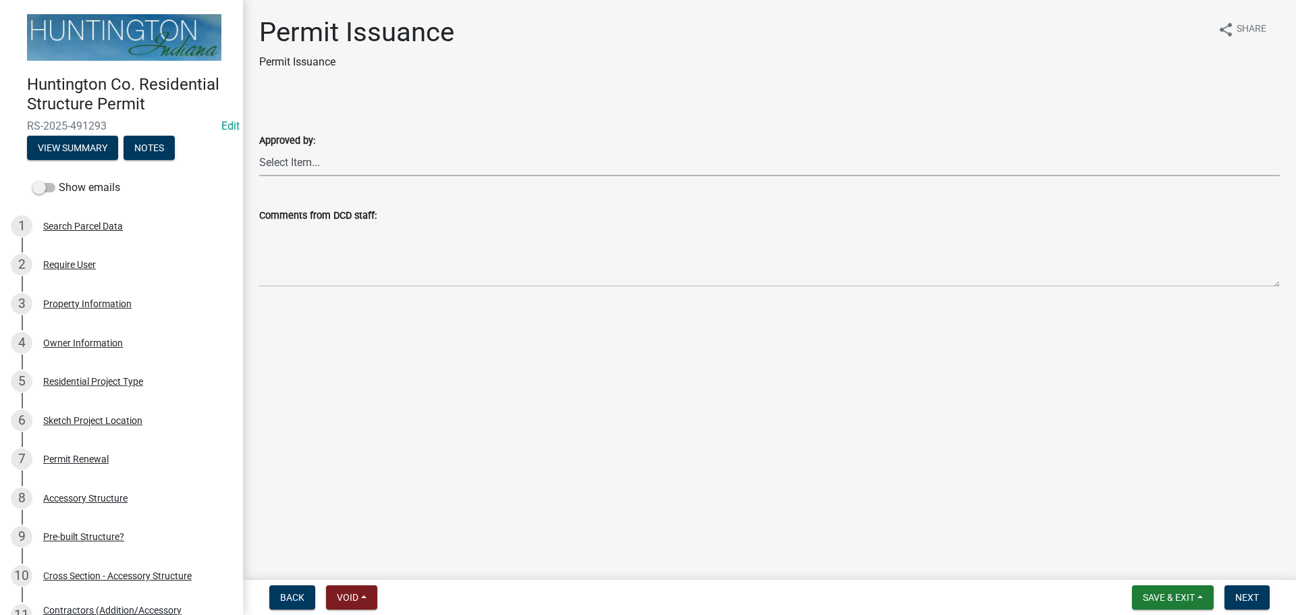
click at [282, 164] on select "Select Item... [PERSON_NAME] [PERSON_NAME] [PERSON_NAME] [PERSON_NAME]" at bounding box center [769, 163] width 1021 height 28
click at [259, 149] on select "Select Item... [PERSON_NAME] [PERSON_NAME] [PERSON_NAME] [PERSON_NAME]" at bounding box center [769, 163] width 1021 height 28
select select "cc8bb435-ea07-44aa-b5a4-aff1abb1e5ec"
click at [1244, 600] on span "Next" at bounding box center [1248, 597] width 24 height 11
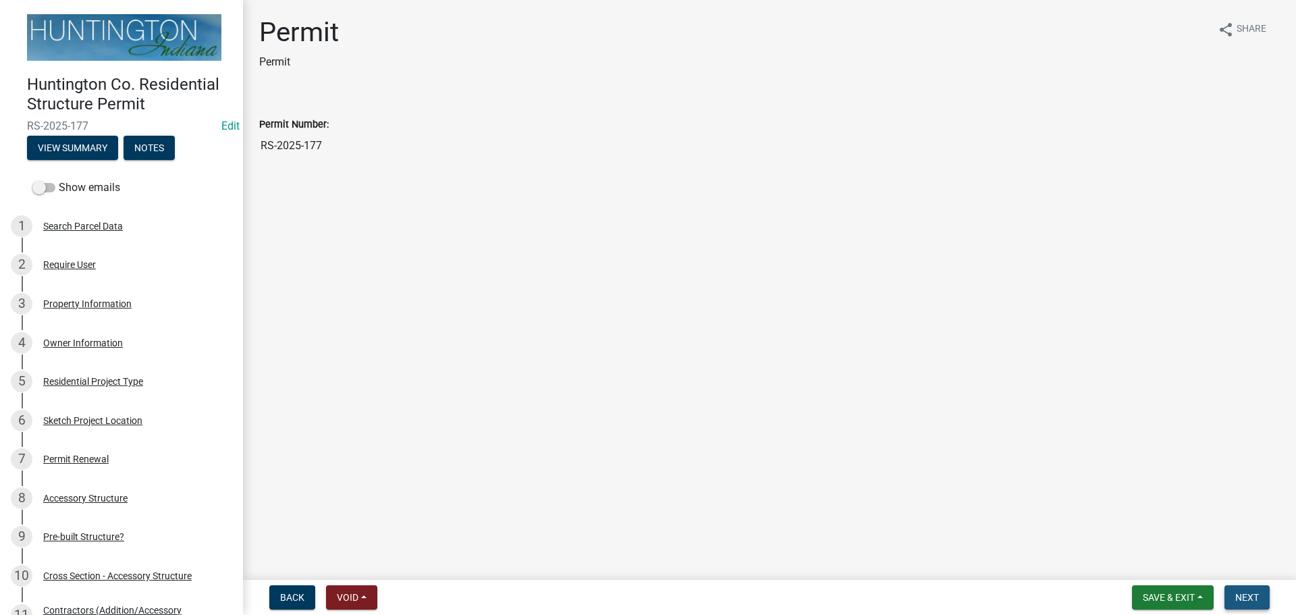
drag, startPoint x: 1240, startPoint y: 593, endPoint x: 1175, endPoint y: 598, distance: 65.0
click at [1240, 593] on span "Next" at bounding box center [1248, 597] width 24 height 11
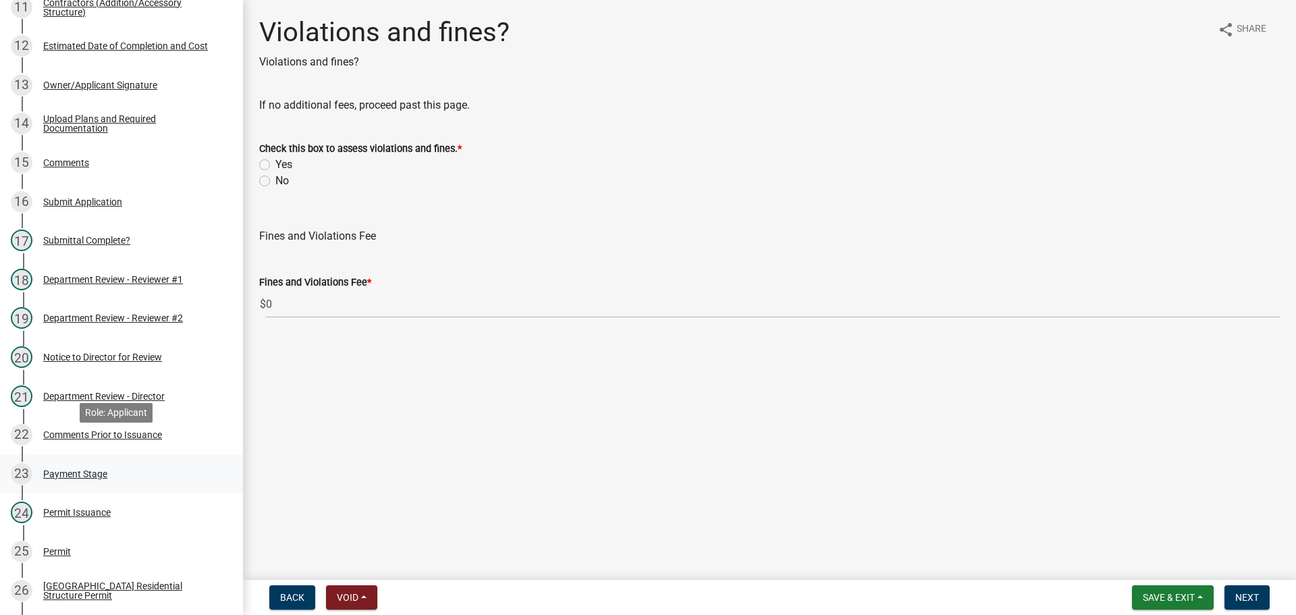
scroll to position [804, 0]
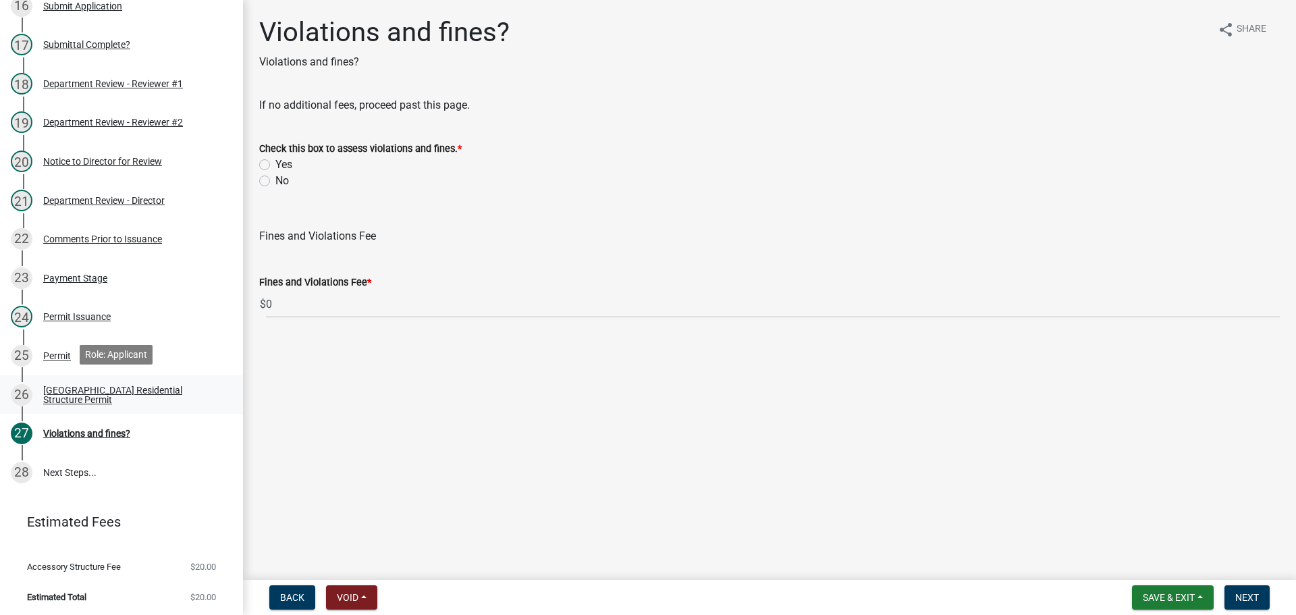
click at [88, 398] on div "[GEOGRAPHIC_DATA] Residential Structure Permit" at bounding box center [132, 395] width 178 height 19
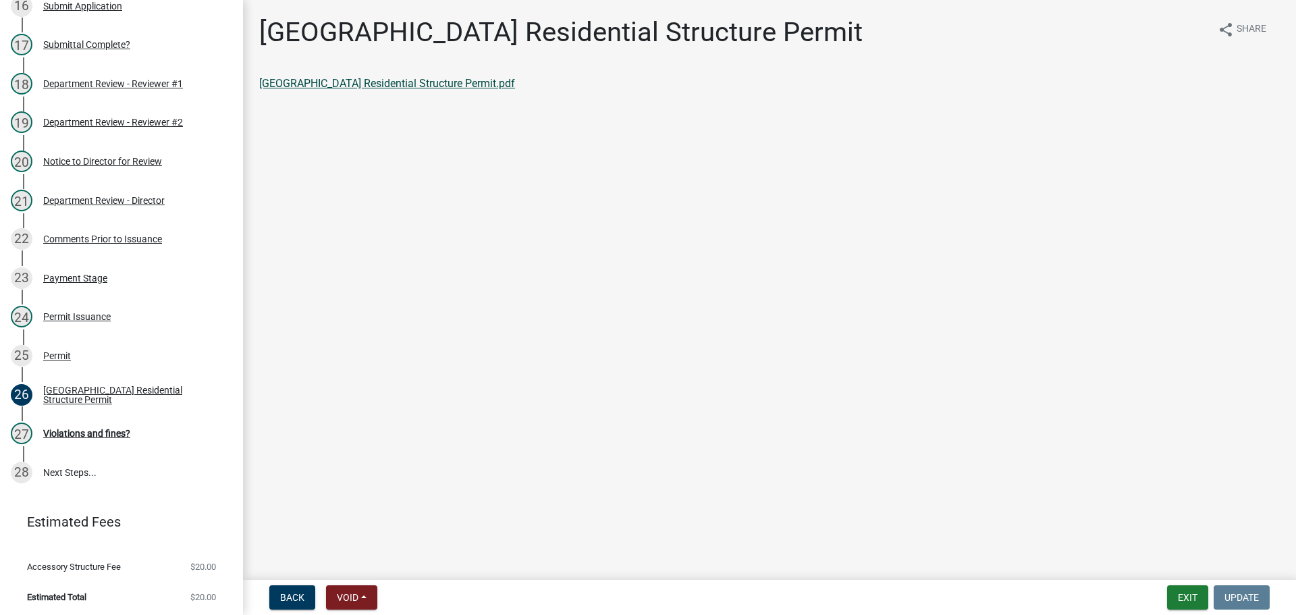
click at [367, 80] on link "[GEOGRAPHIC_DATA] Residential Structure Permit.pdf" at bounding box center [387, 83] width 256 height 13
